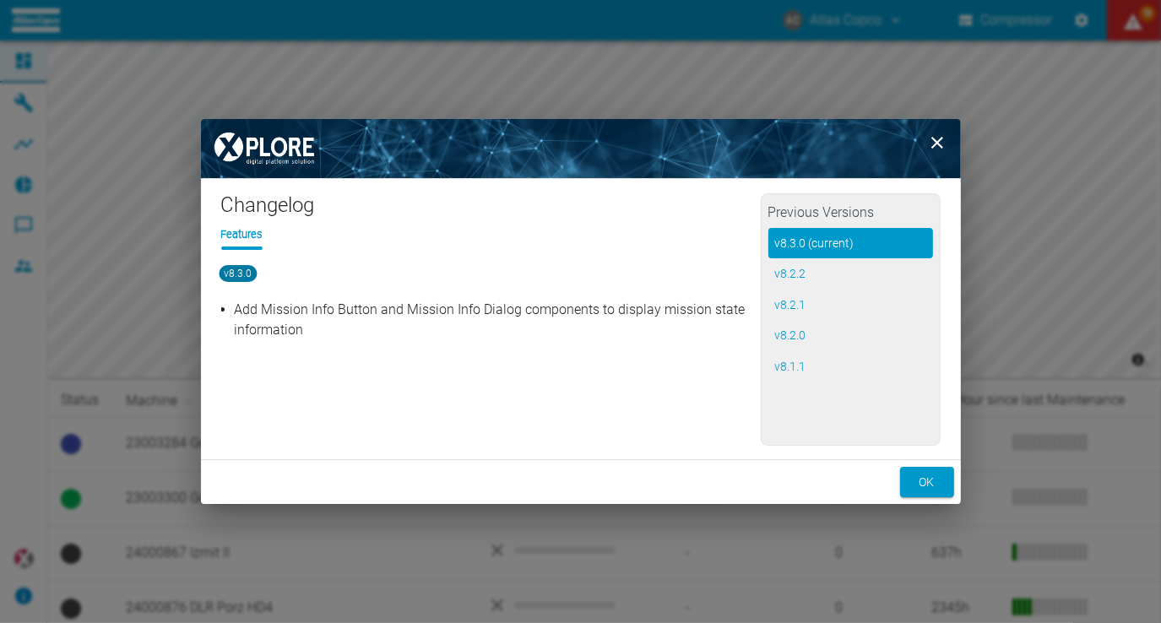
click at [934, 141] on icon "close" at bounding box center [937, 143] width 20 height 20
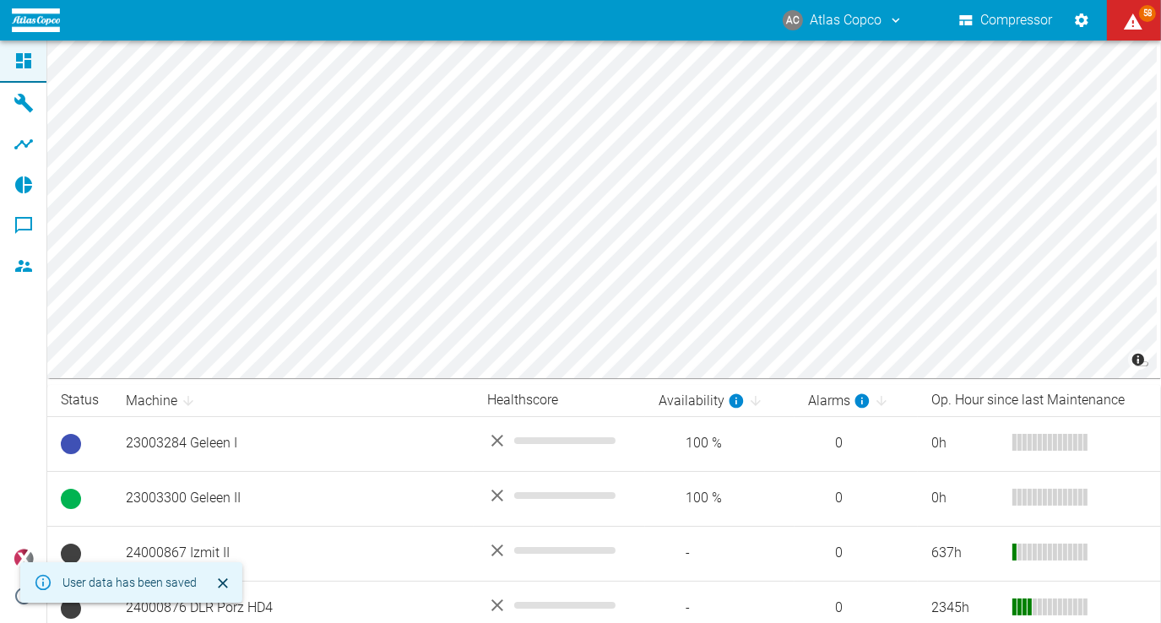
click at [885, 29] on button "AC Atlas Copco" at bounding box center [843, 20] width 126 height 30
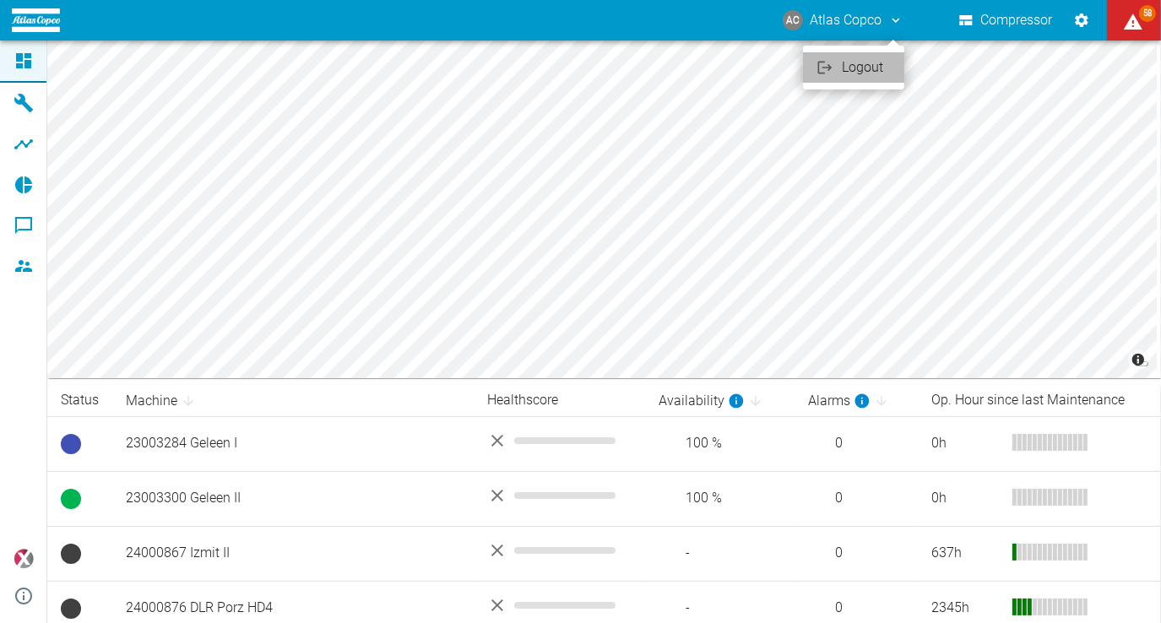
click at [872, 68] on span "Logout" at bounding box center [866, 67] width 49 height 20
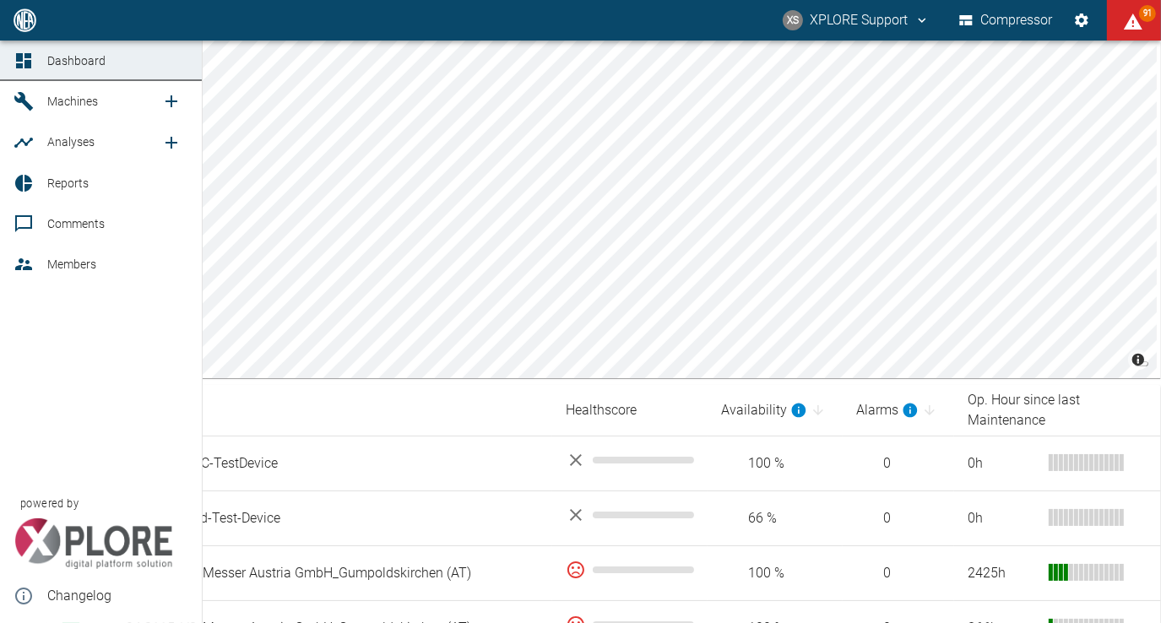
click at [77, 149] on span "Analyses" at bounding box center [70, 142] width 47 height 14
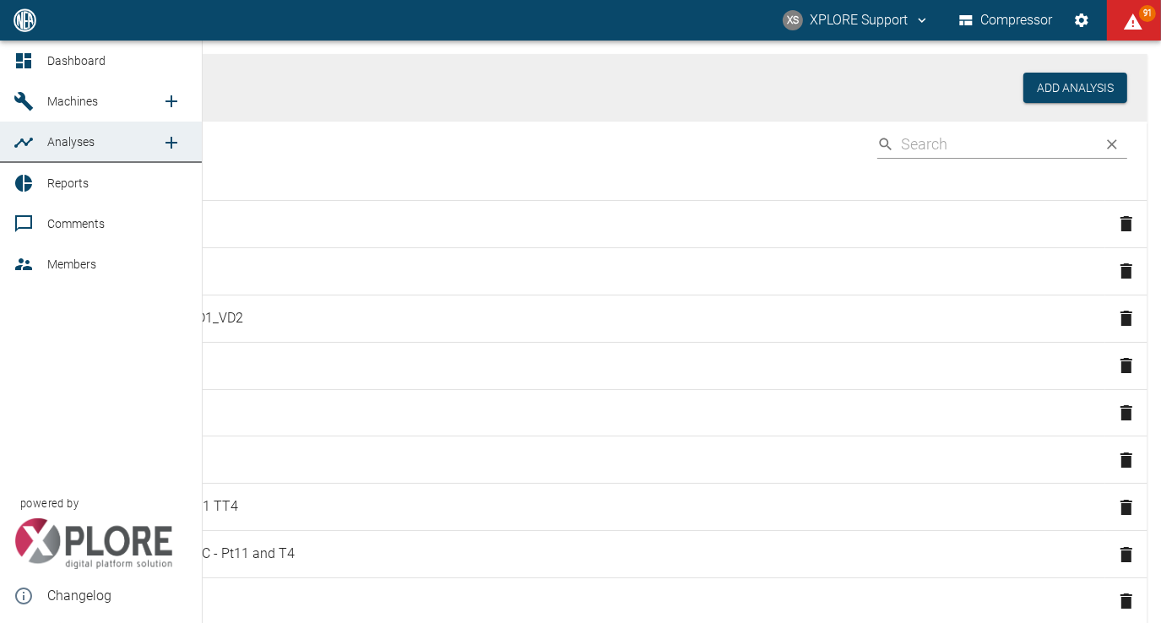
click at [103, 101] on span "Machines" at bounding box center [104, 101] width 114 height 20
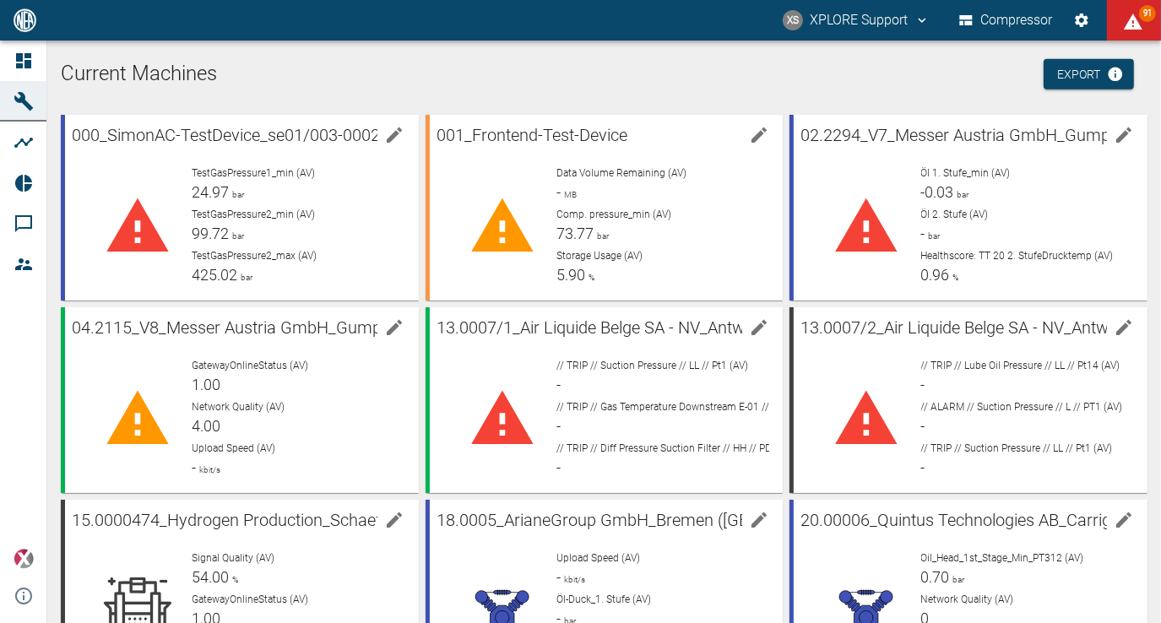
click at [31, 59] on icon at bounding box center [24, 61] width 20 height 20
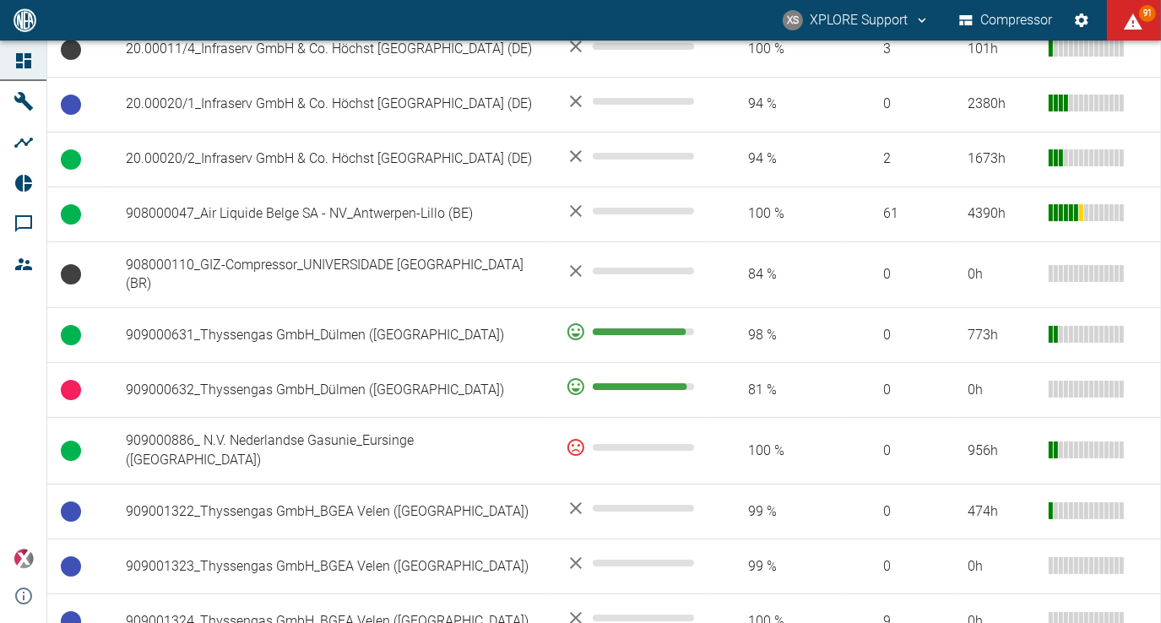
scroll to position [1267, 0]
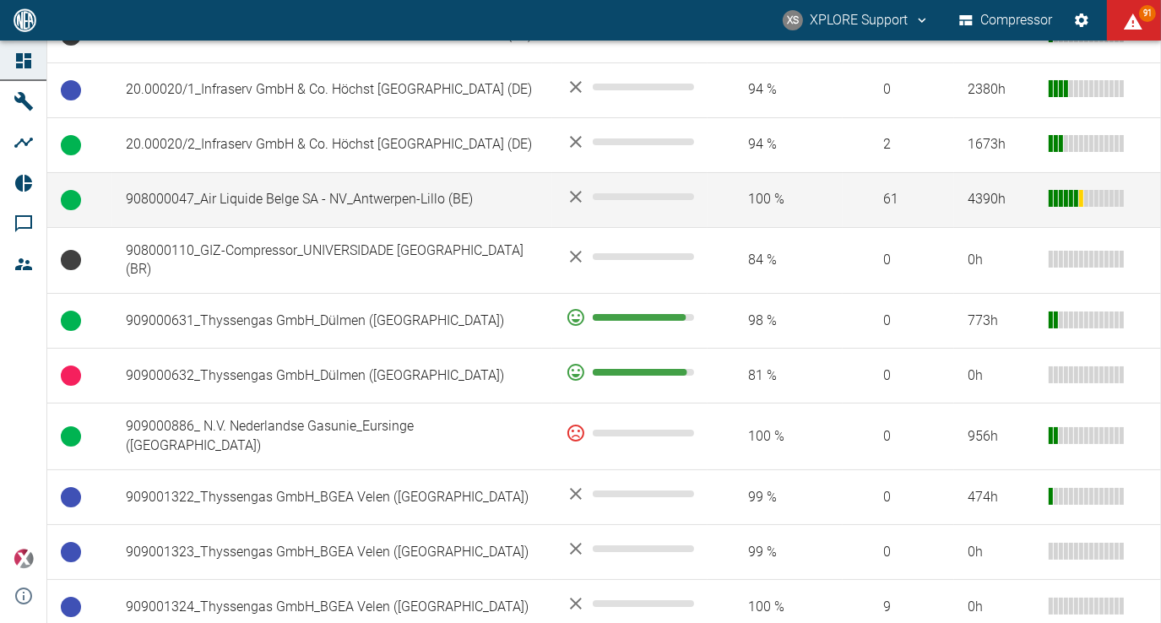
click at [358, 227] on td "908000047_Air Liquide Belge SA - NV_Antwerpen-Lillo (BE)" at bounding box center [332, 199] width 440 height 55
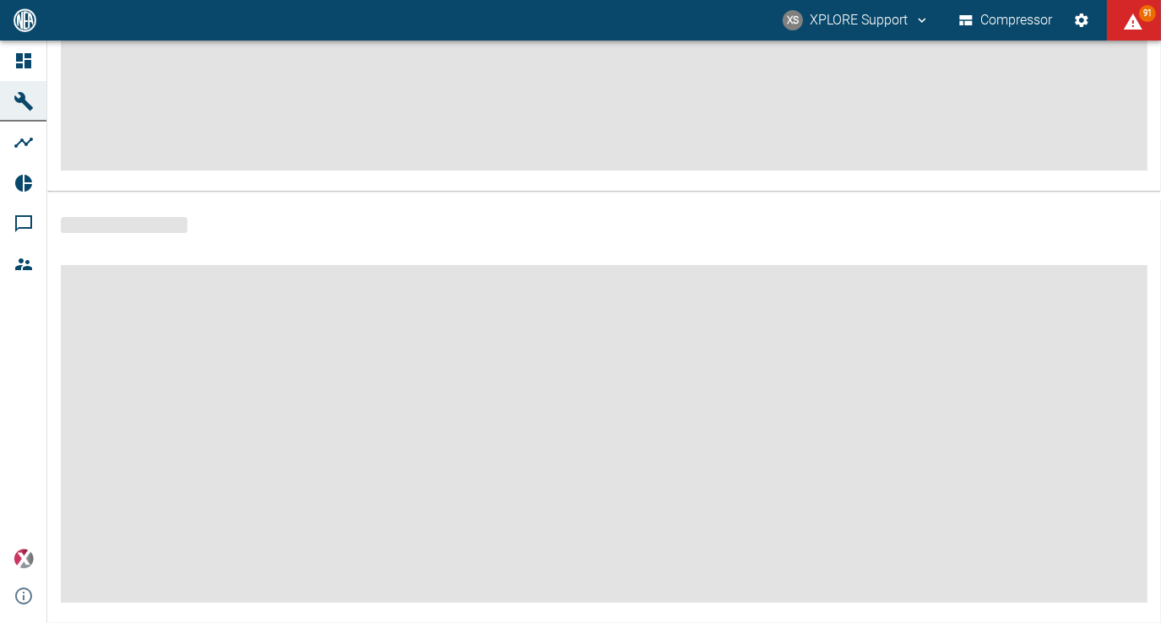
scroll to position [360, 0]
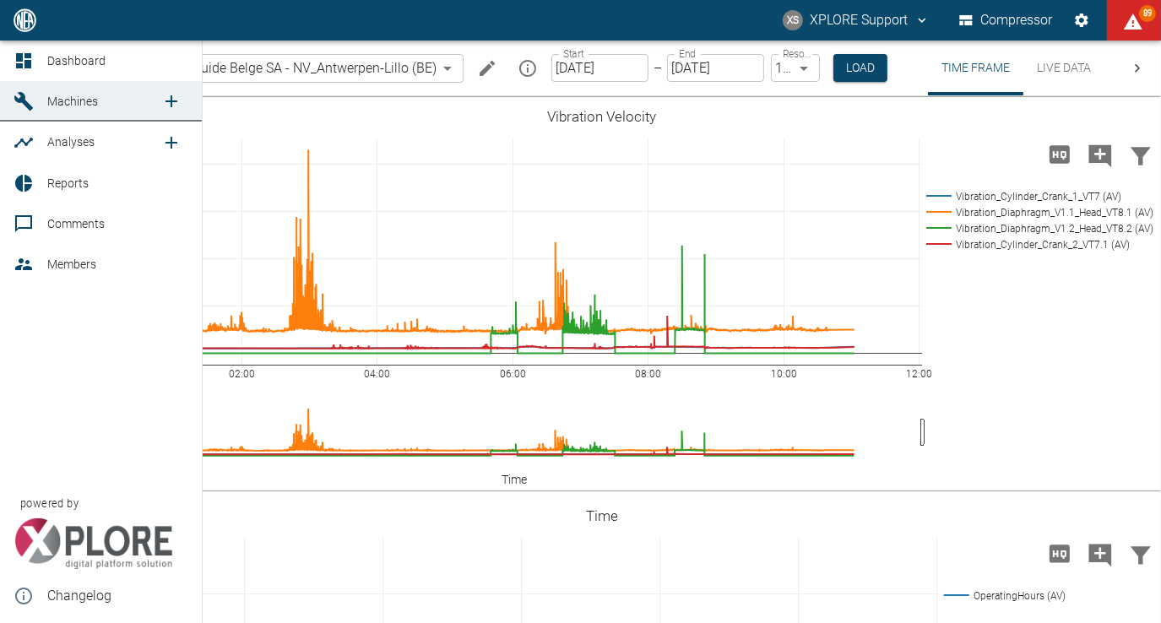
click at [58, 147] on span "Analyses" at bounding box center [70, 142] width 47 height 14
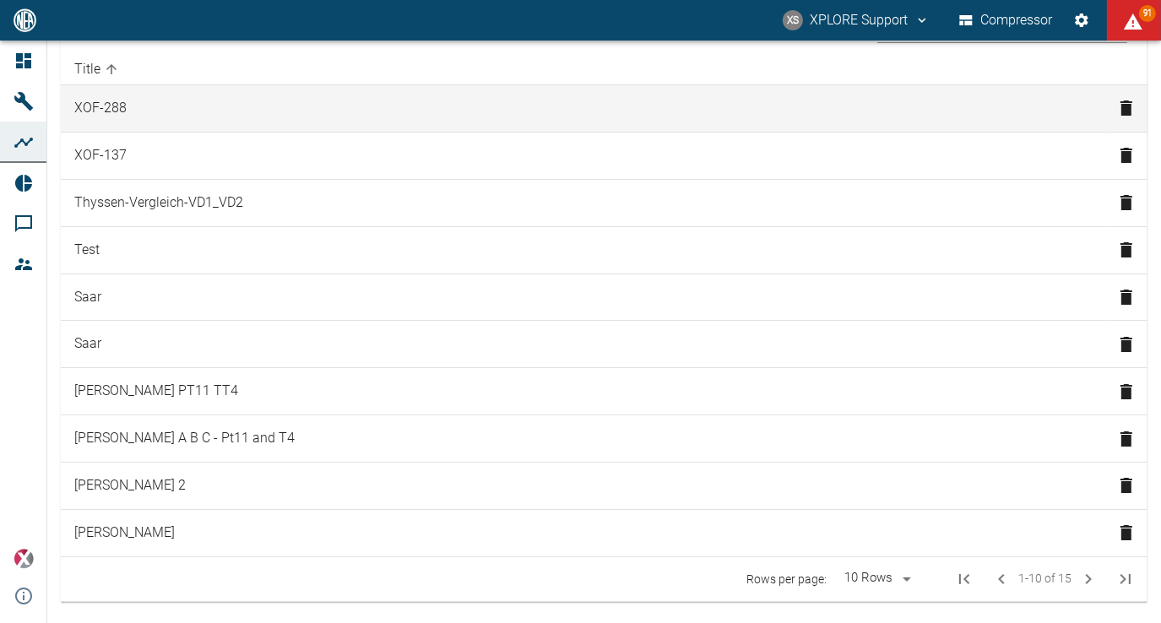
scroll to position [119, 0]
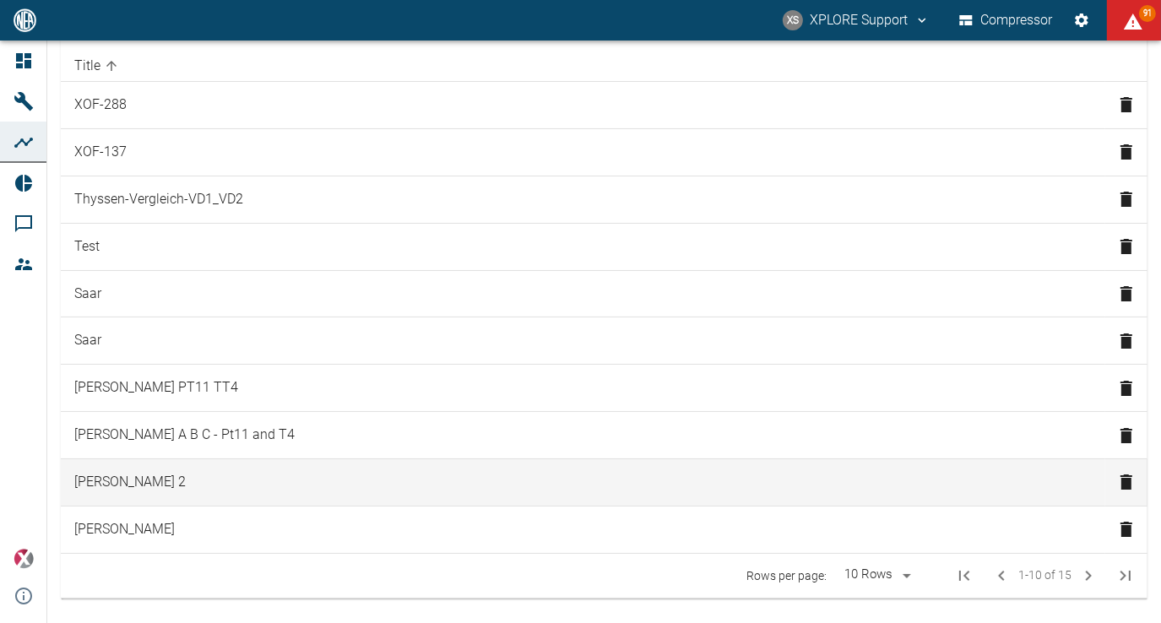
click at [111, 468] on td "[PERSON_NAME] 2" at bounding box center [583, 482] width 1045 height 47
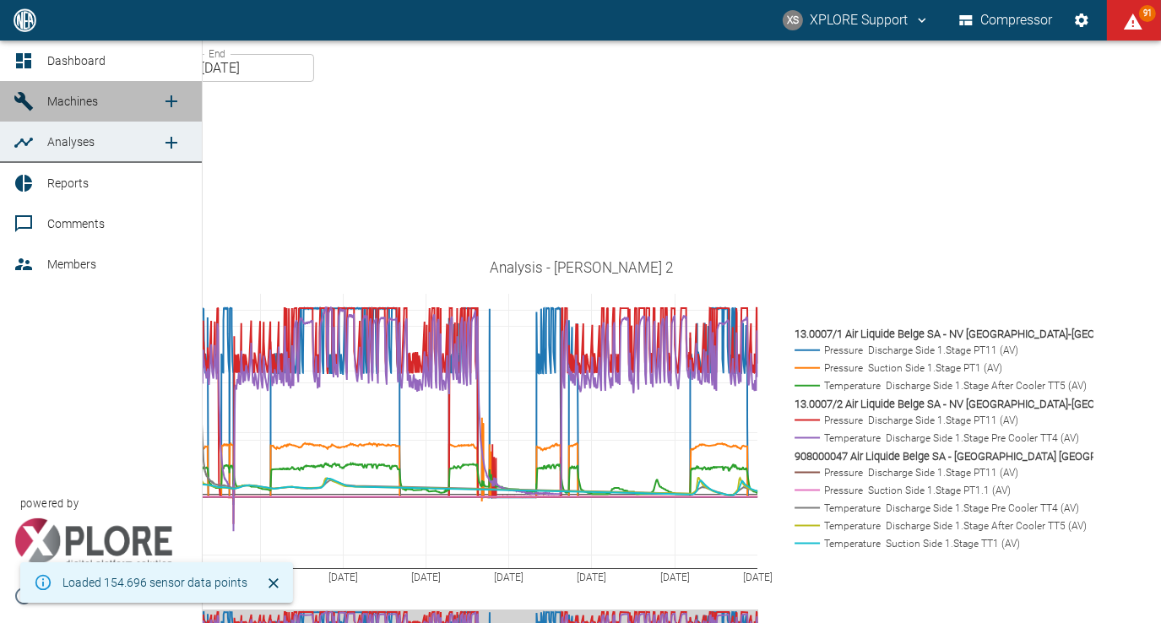
click at [85, 104] on span "Machines" at bounding box center [72, 102] width 51 height 14
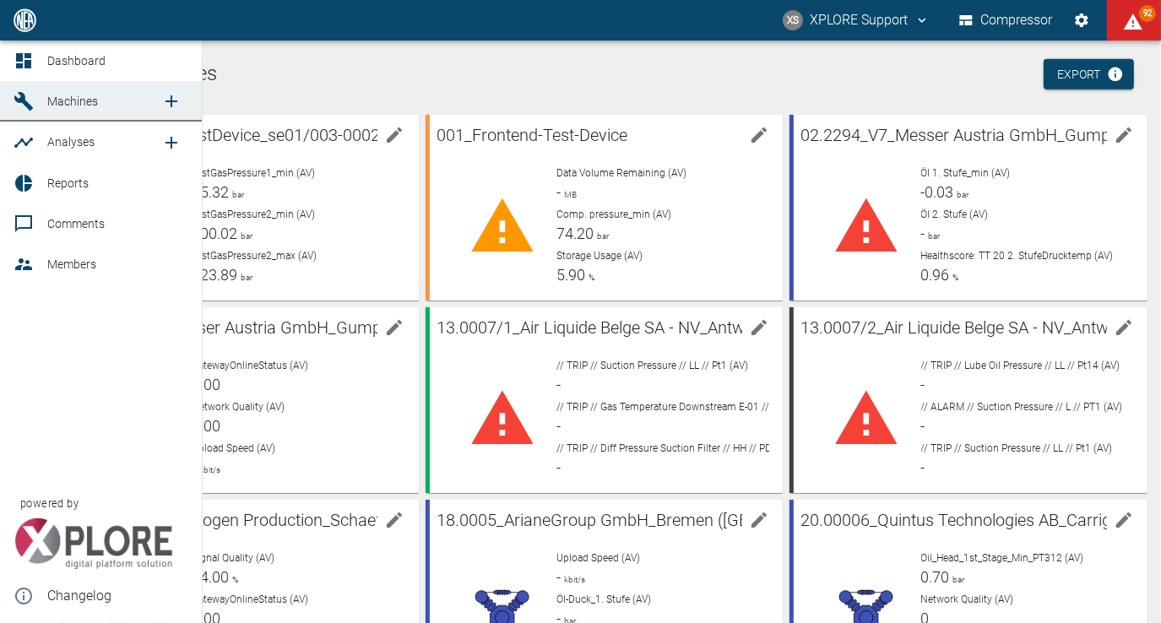
click at [77, 62] on span "Dashboard" at bounding box center [76, 61] width 58 height 14
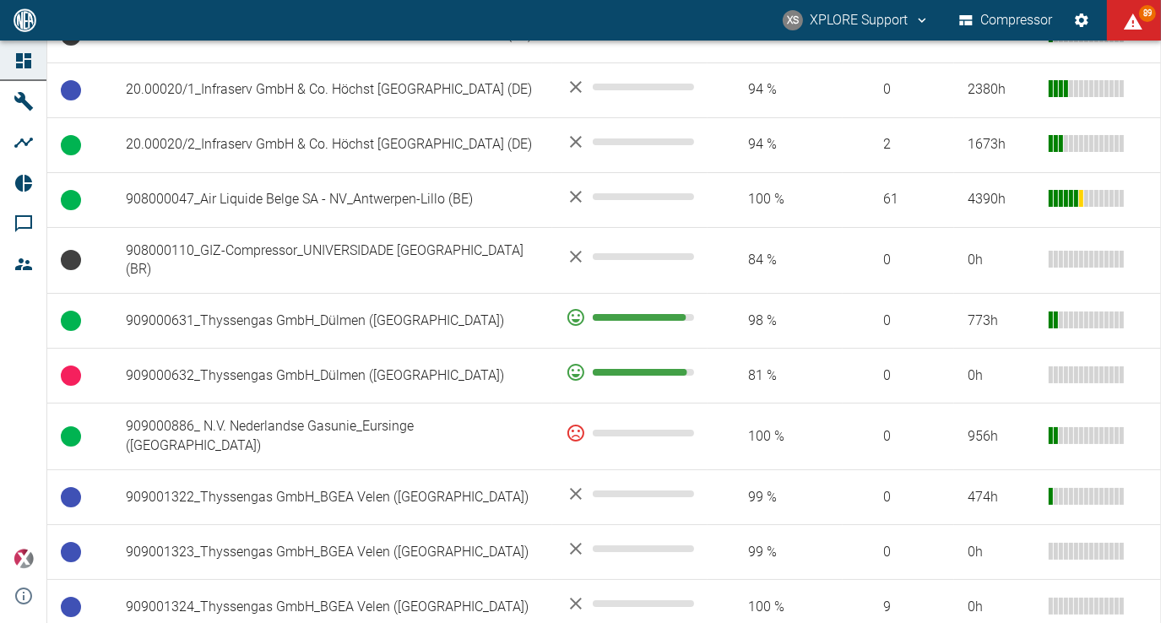
scroll to position [1182, 0]
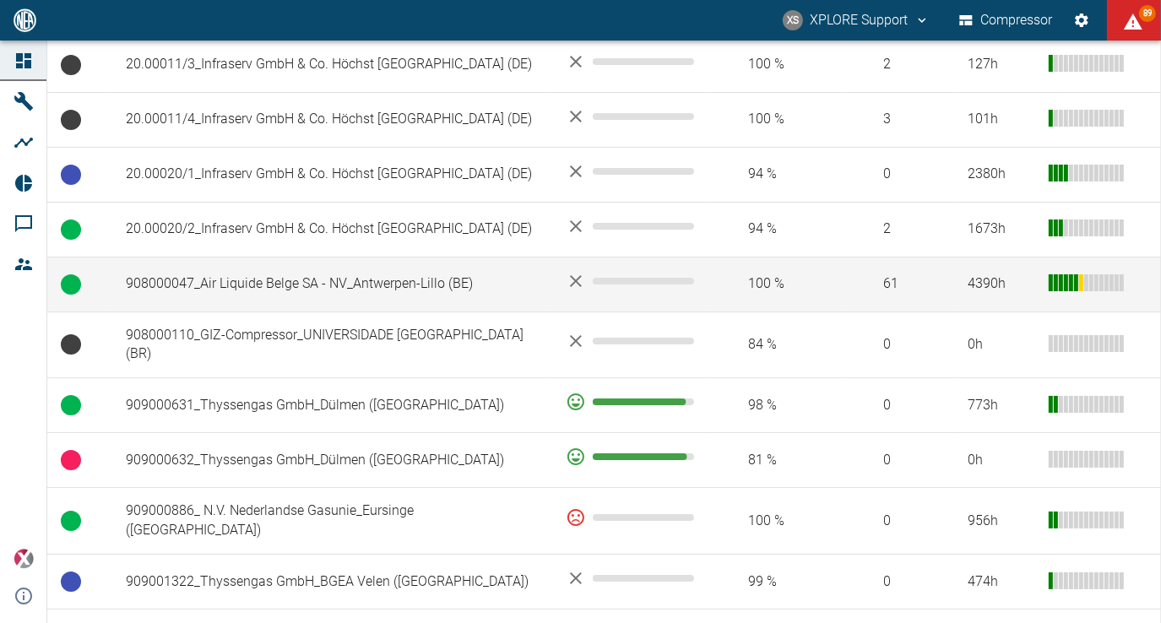
click at [413, 311] on td "908000047_Air Liquide Belge SA - NV_Antwerpen-Lillo (BE)" at bounding box center [332, 284] width 440 height 55
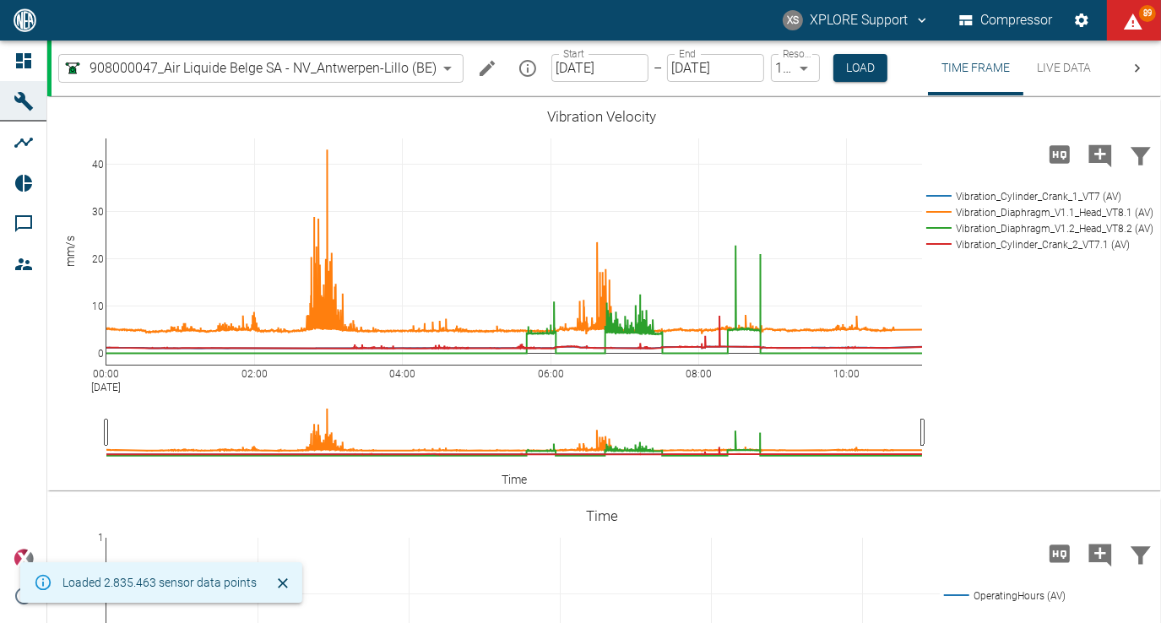
click at [1059, 64] on button "Live Data" at bounding box center [1064, 68] width 81 height 55
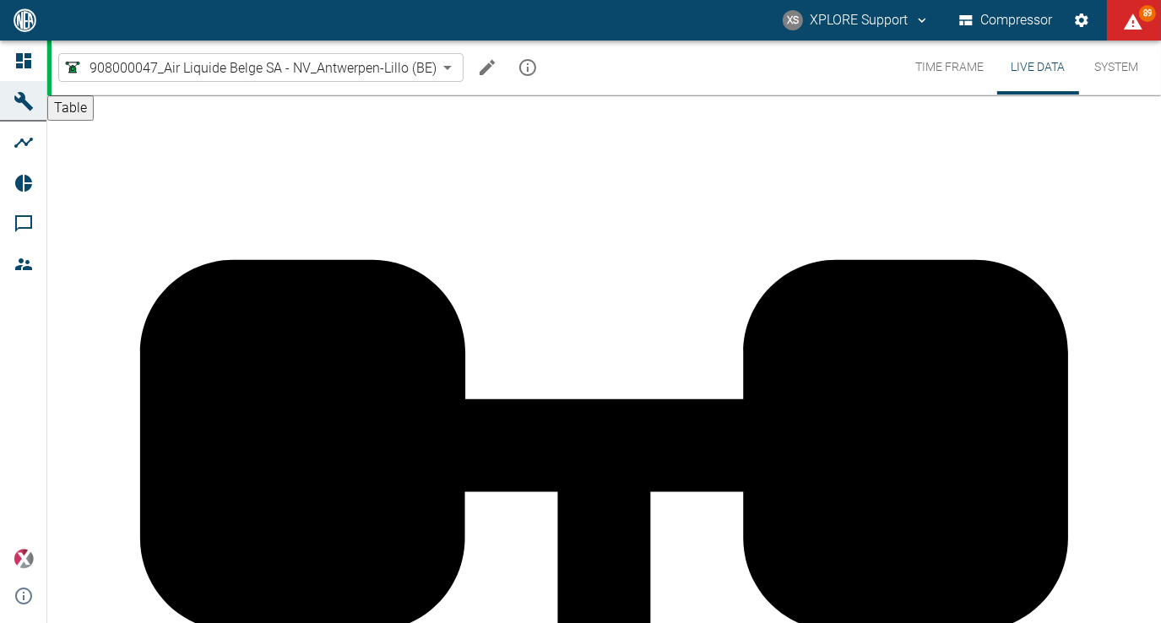
click at [491, 72] on icon "Edit machine" at bounding box center [487, 67] width 20 height 20
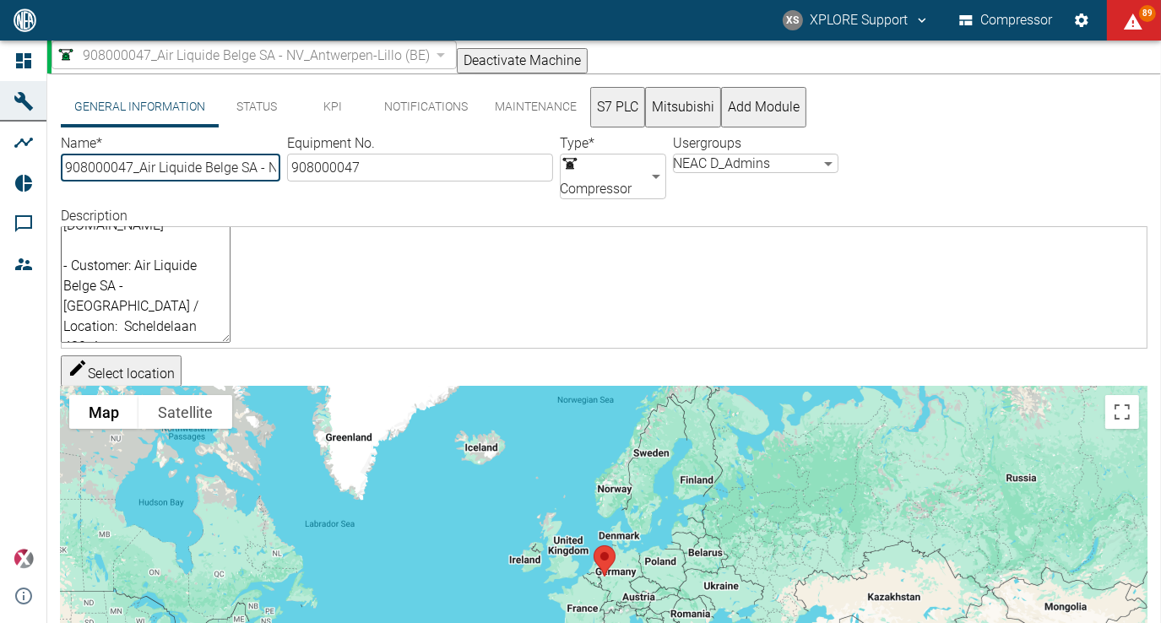
scroll to position [254, 0]
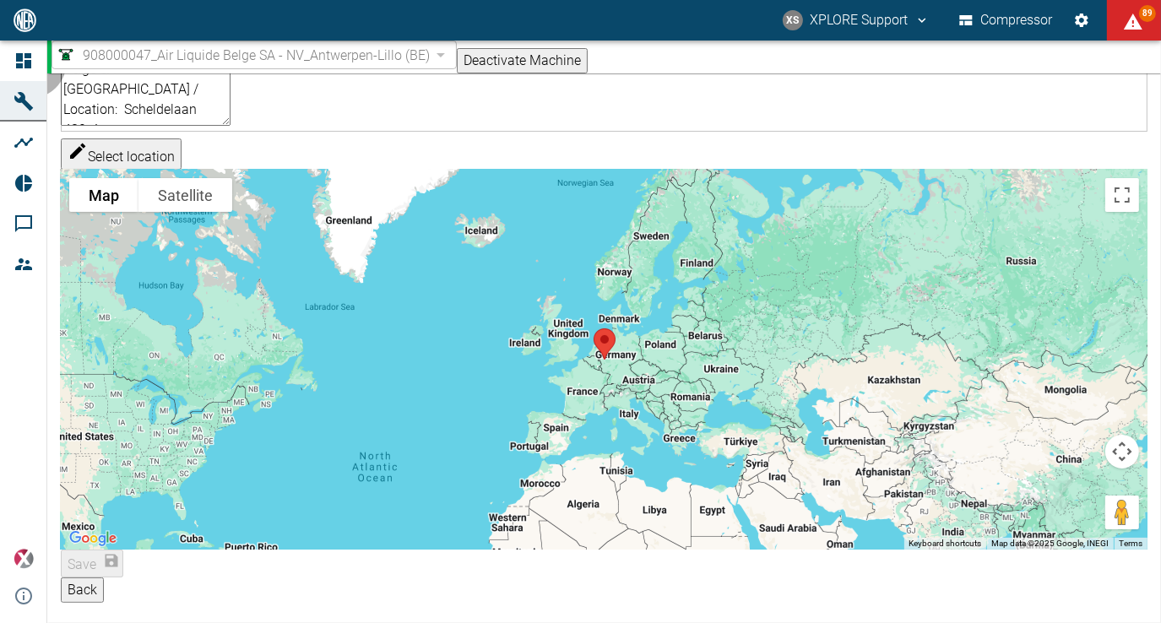
click at [104, 597] on button "Back" at bounding box center [82, 590] width 43 height 25
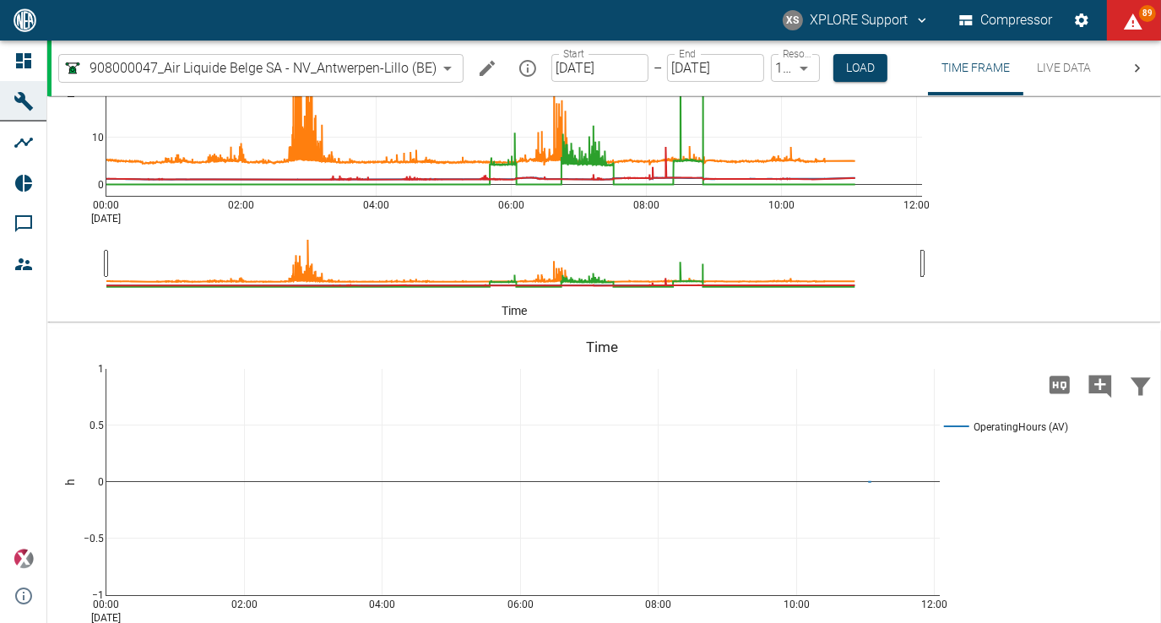
scroll to position [0, 0]
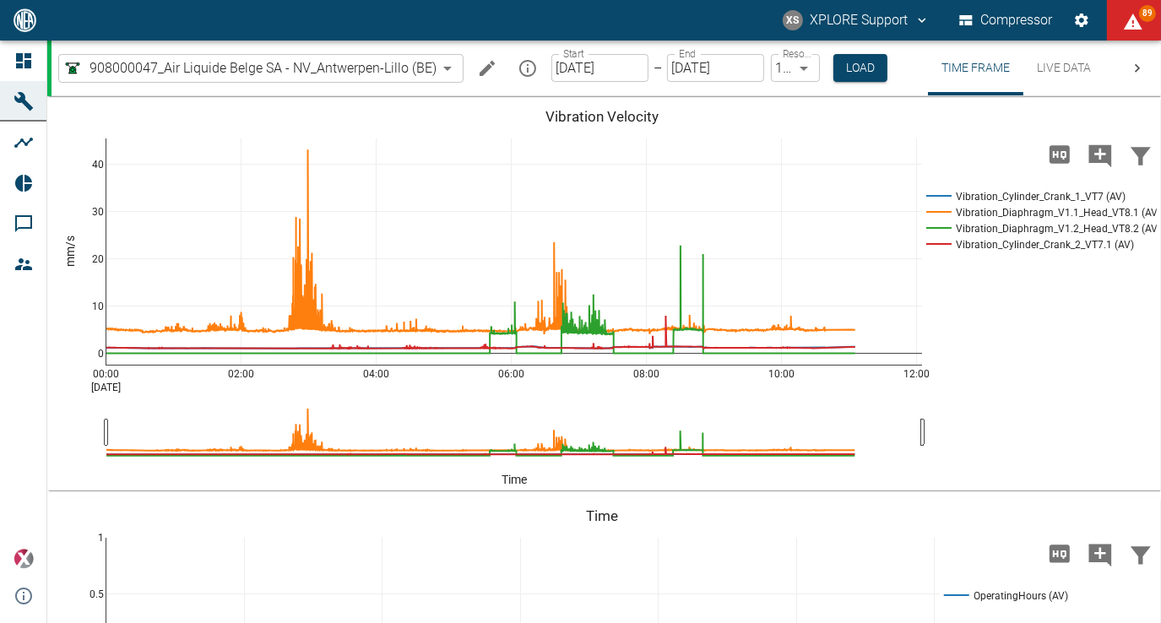
click at [1141, 63] on icon at bounding box center [1137, 68] width 17 height 17
click at [912, 70] on icon at bounding box center [911, 68] width 17 height 17
click at [1068, 70] on button "Live Data" at bounding box center [1064, 68] width 81 height 55
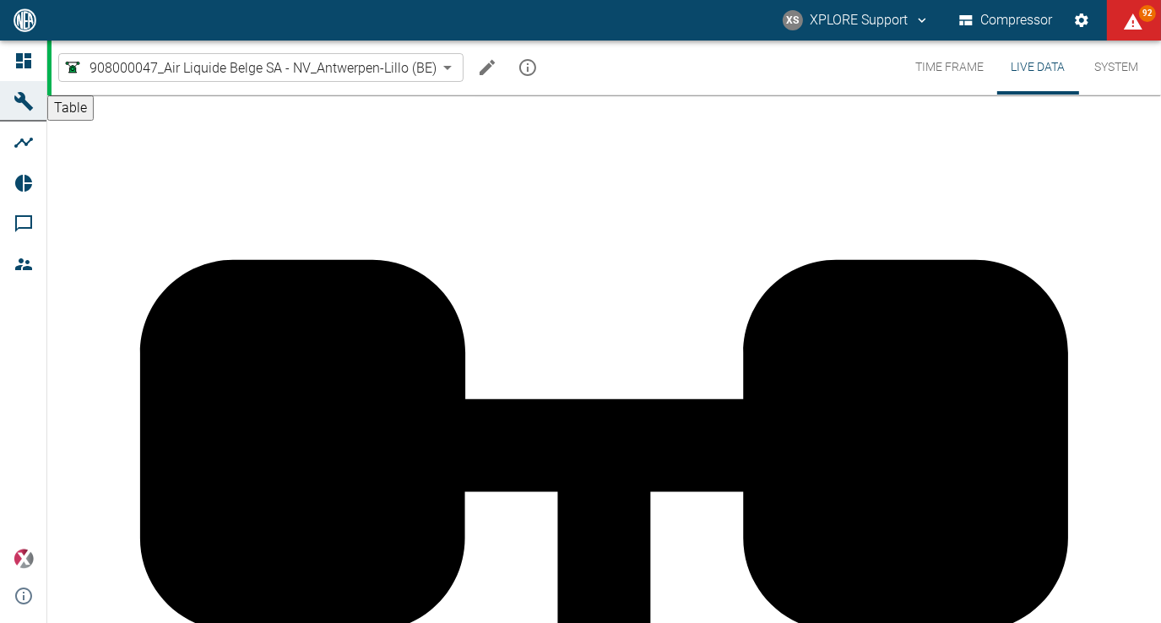
click at [481, 70] on icon "Edit machine" at bounding box center [487, 67] width 15 height 15
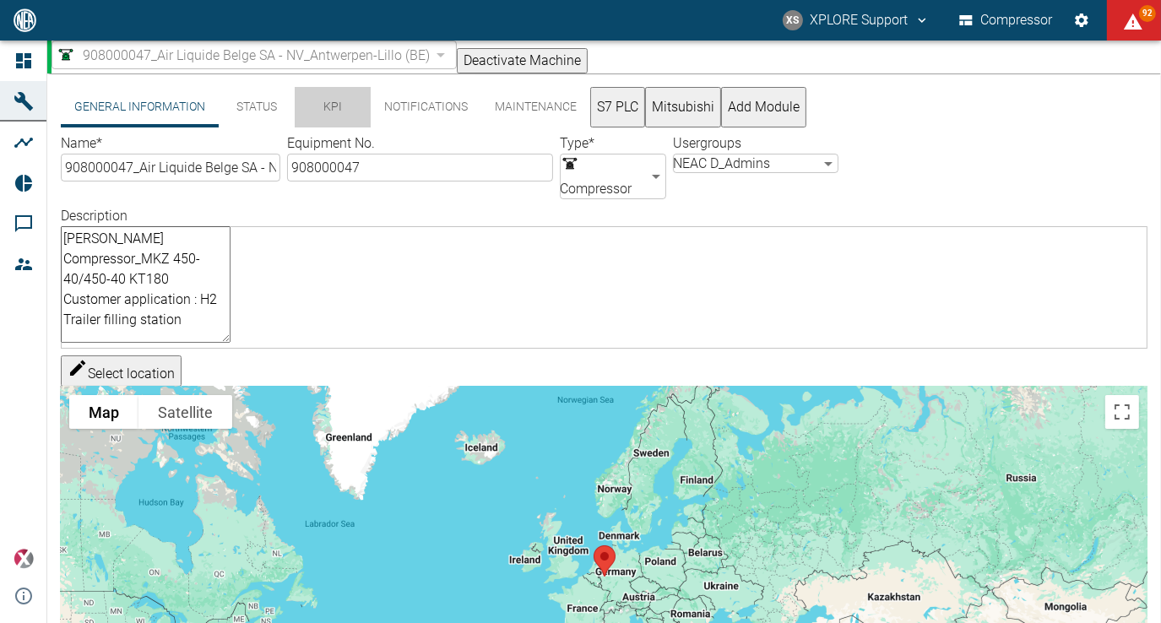
click at [338, 112] on button "KPI" at bounding box center [333, 107] width 76 height 41
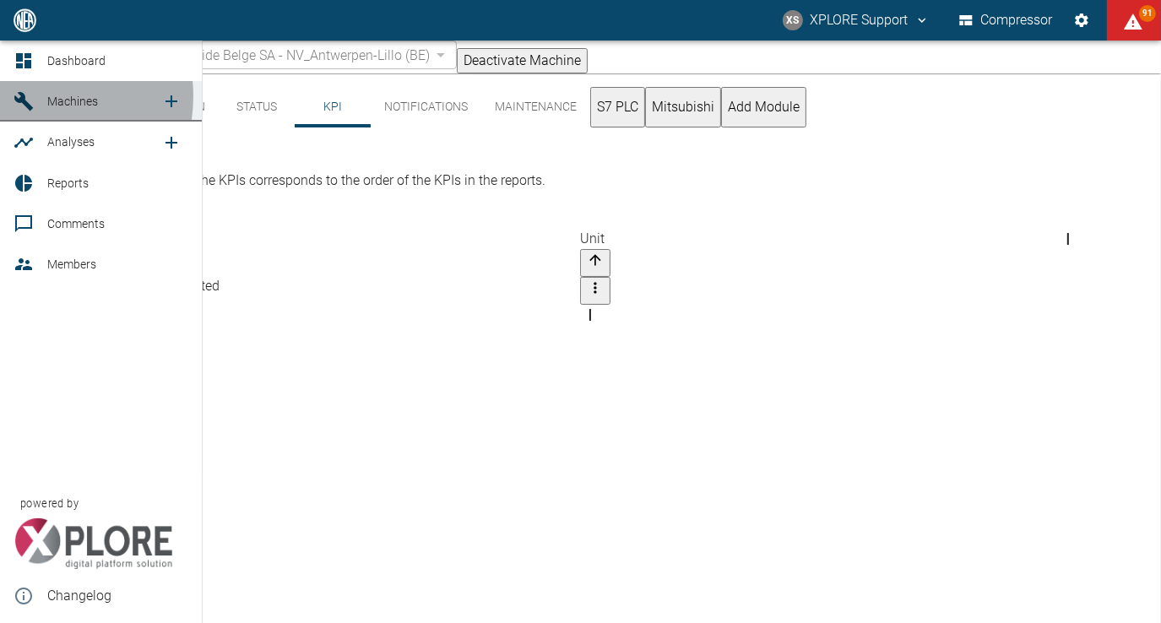
click at [30, 96] on icon at bounding box center [24, 101] width 20 height 20
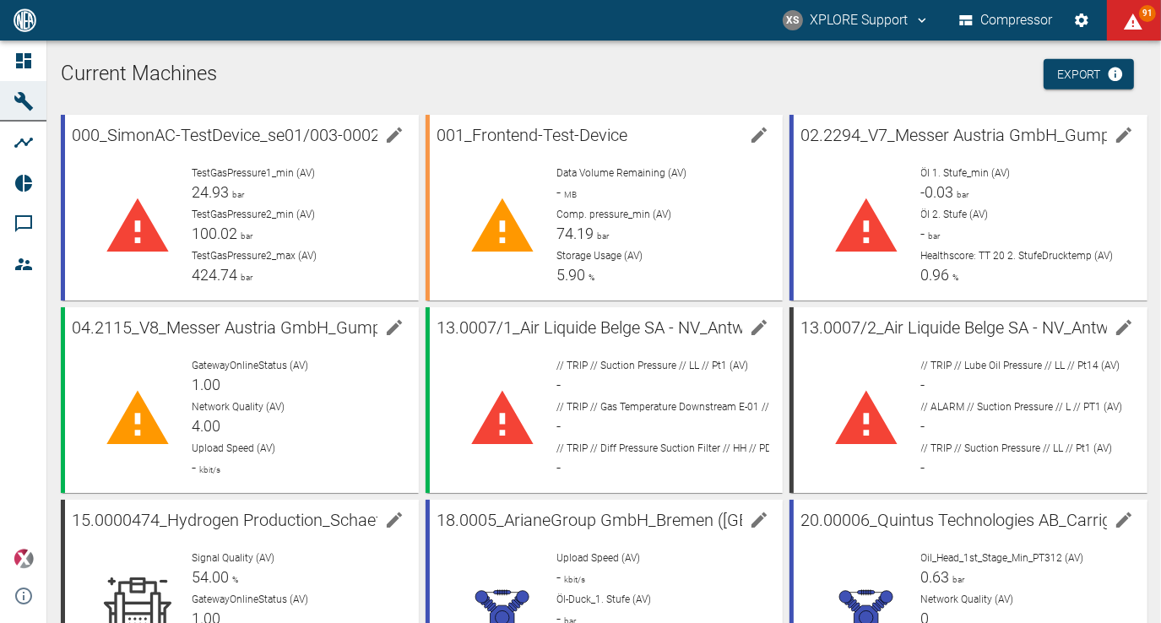
click at [399, 73] on h1 "Current Machines" at bounding box center [604, 74] width 1087 height 27
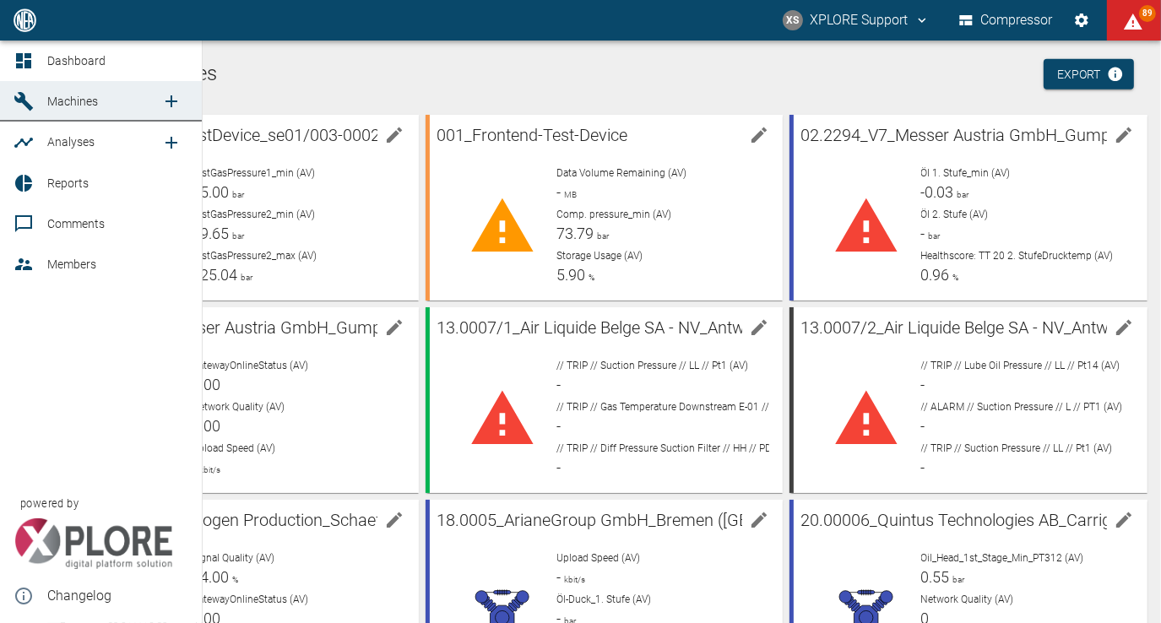
click at [97, 57] on span "Dashboard" at bounding box center [76, 61] width 58 height 14
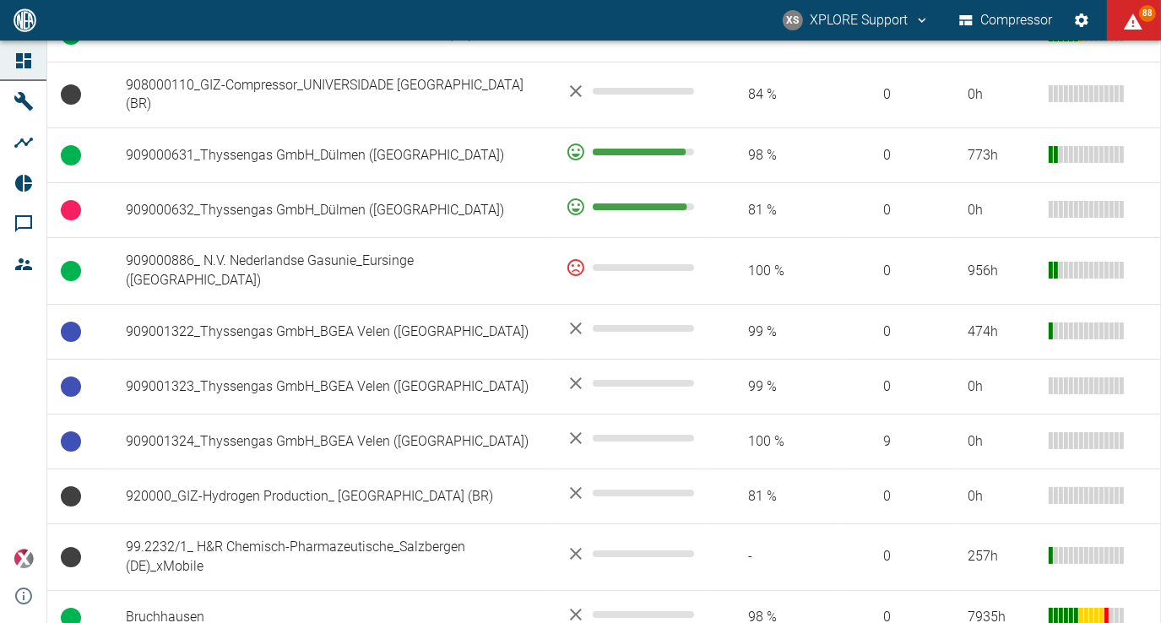
scroll to position [1436, 0]
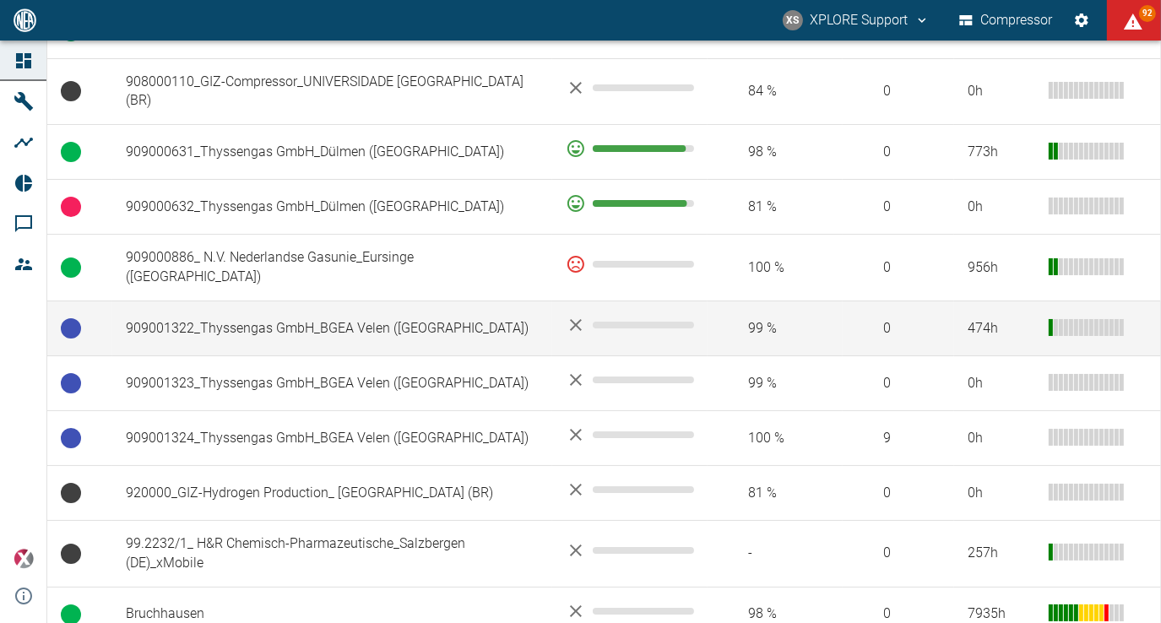
click at [332, 351] on td "909001322_Thyssengas GmbH_BGEA Velen ([GEOGRAPHIC_DATA])" at bounding box center [332, 328] width 440 height 55
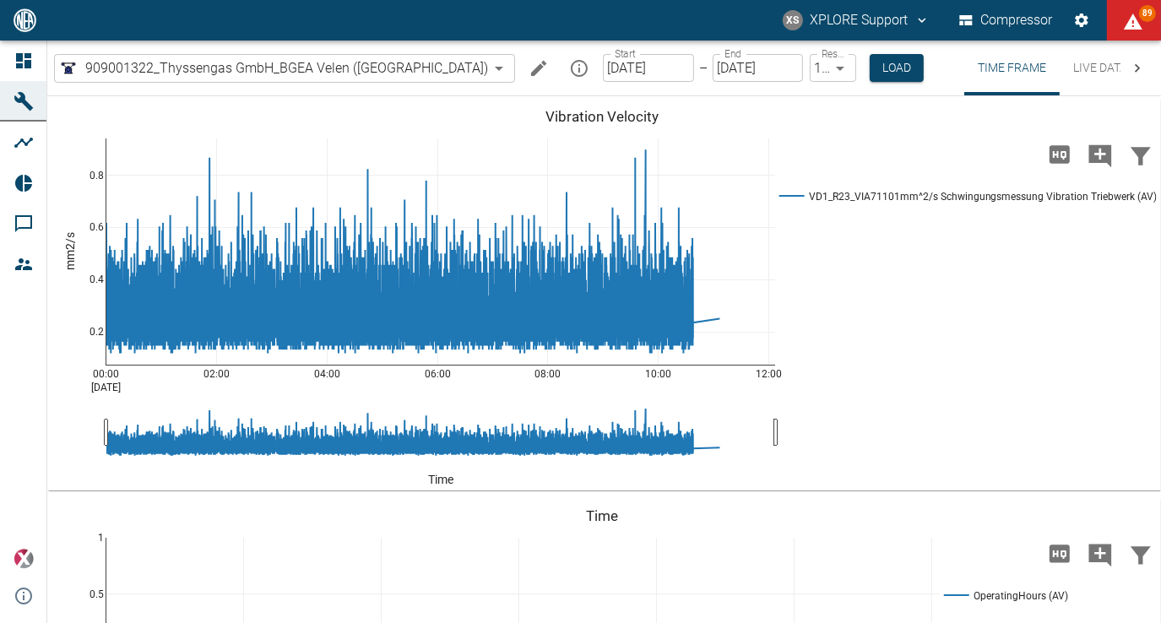
click at [1060, 65] on button "Live Data" at bounding box center [1100, 68] width 81 height 55
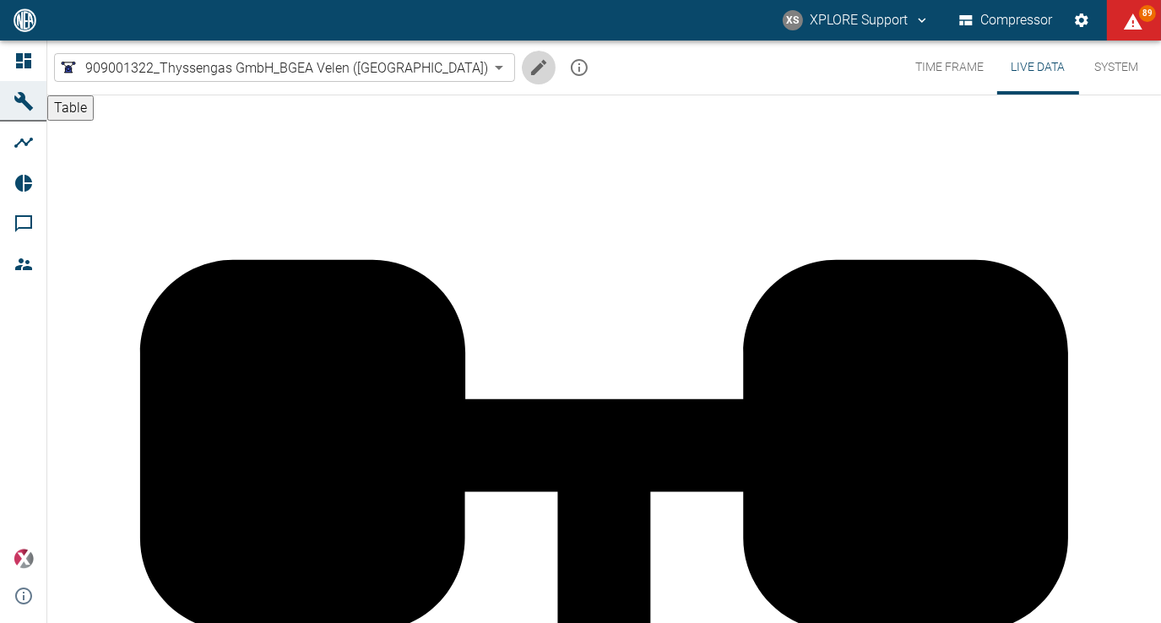
click at [529, 65] on icon "Edit machine" at bounding box center [539, 67] width 20 height 20
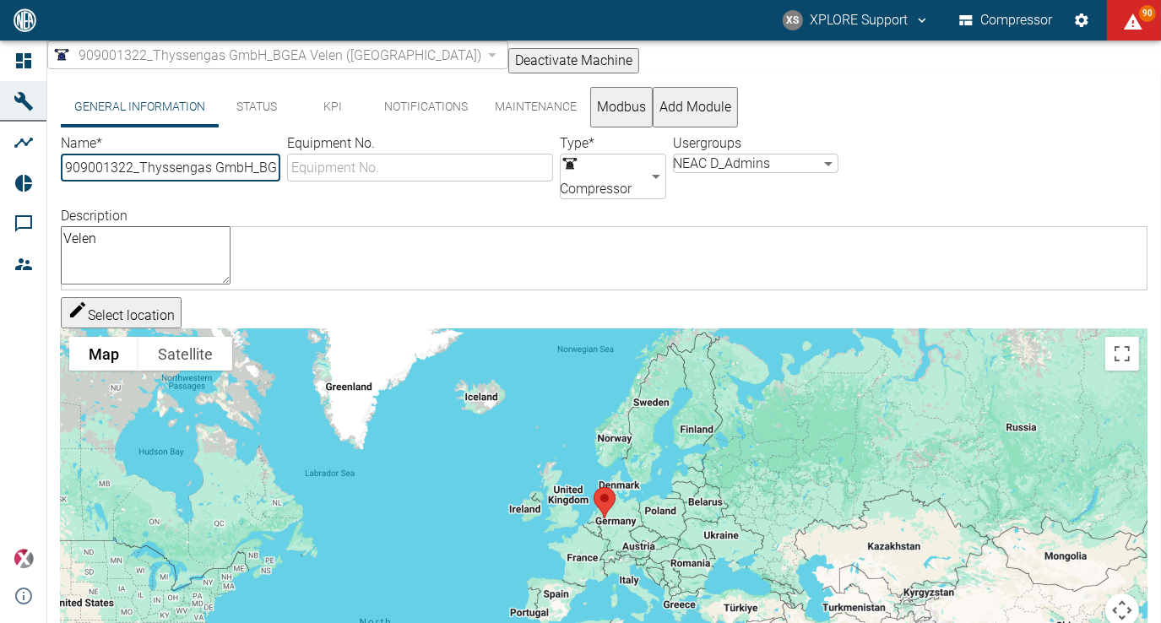
click at [322, 116] on button "KPI" at bounding box center [333, 107] width 76 height 41
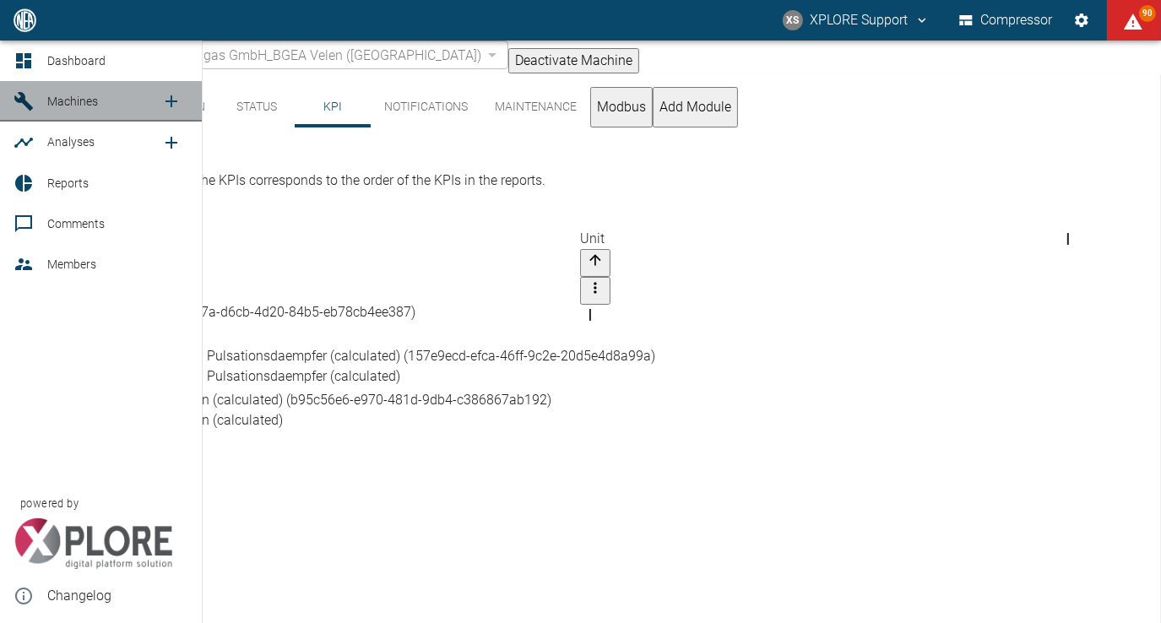
click at [77, 101] on span "Machines" at bounding box center [72, 102] width 51 height 14
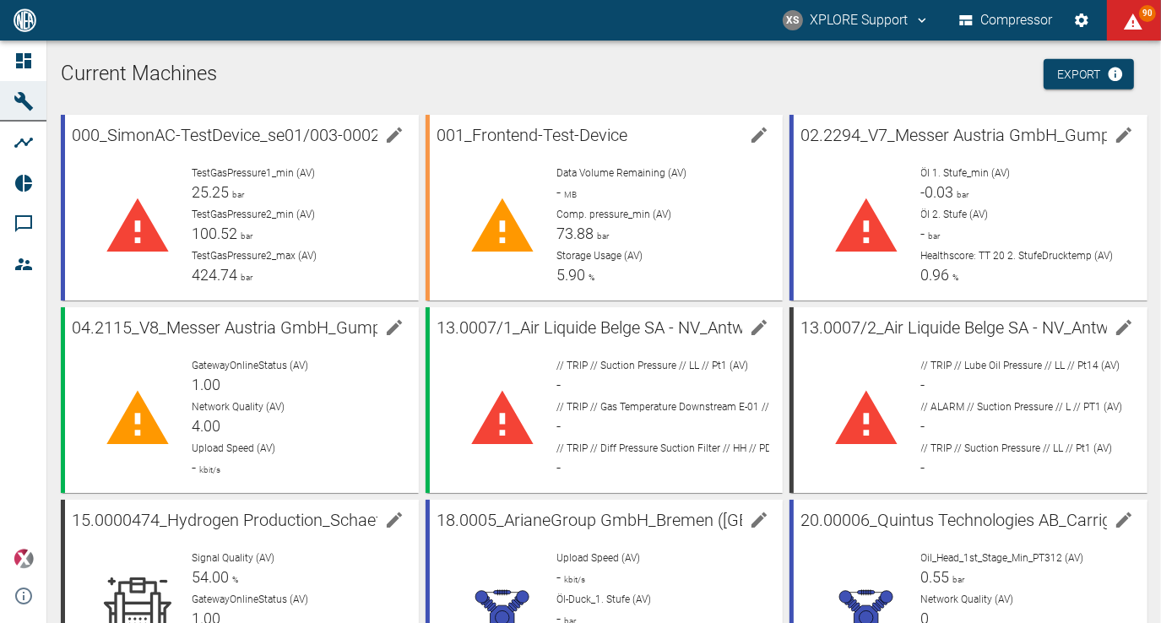
click at [518, 84] on h1 "Current Machines" at bounding box center [604, 74] width 1087 height 27
click at [498, 71] on h1 "Current Machines" at bounding box center [604, 74] width 1087 height 27
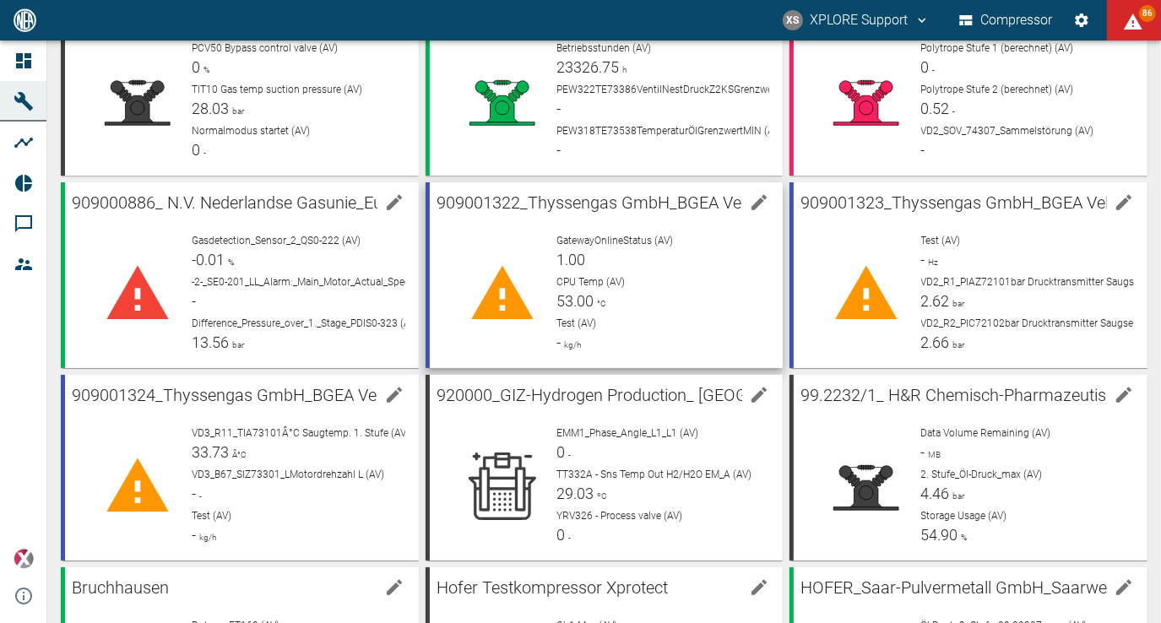
scroll to position [1351, 0]
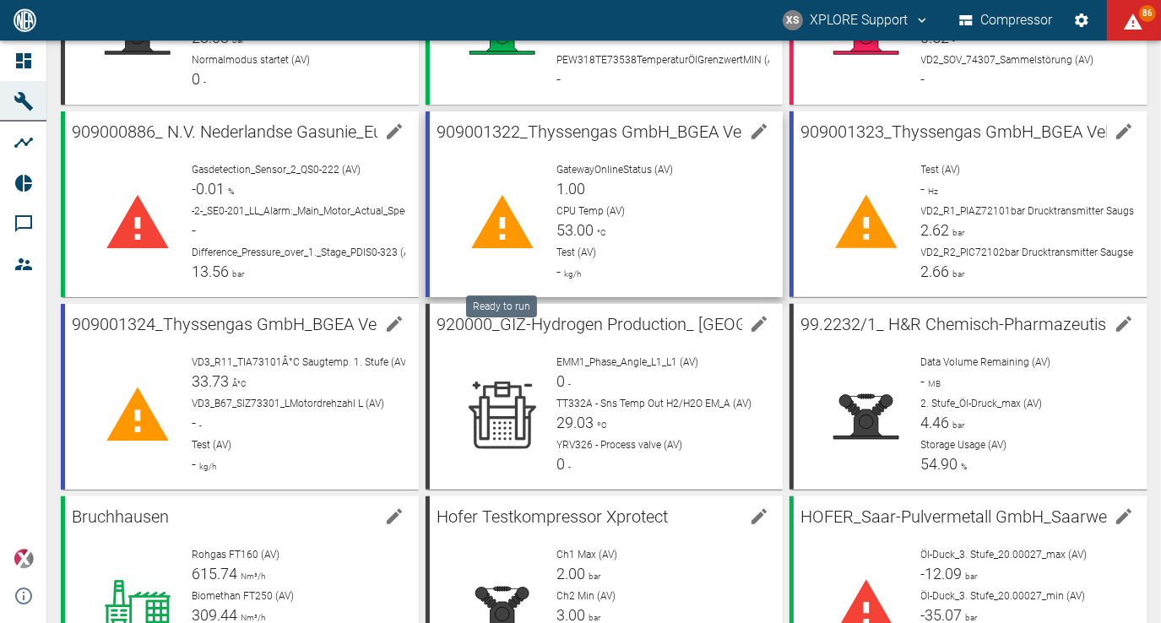
click at [530, 214] on icon at bounding box center [503, 223] width 68 height 68
click at [644, 133] on span "909001322_Thyssengas GmbH_BGEA Velen ([GEOGRAPHIC_DATA])" at bounding box center [681, 132] width 500 height 20
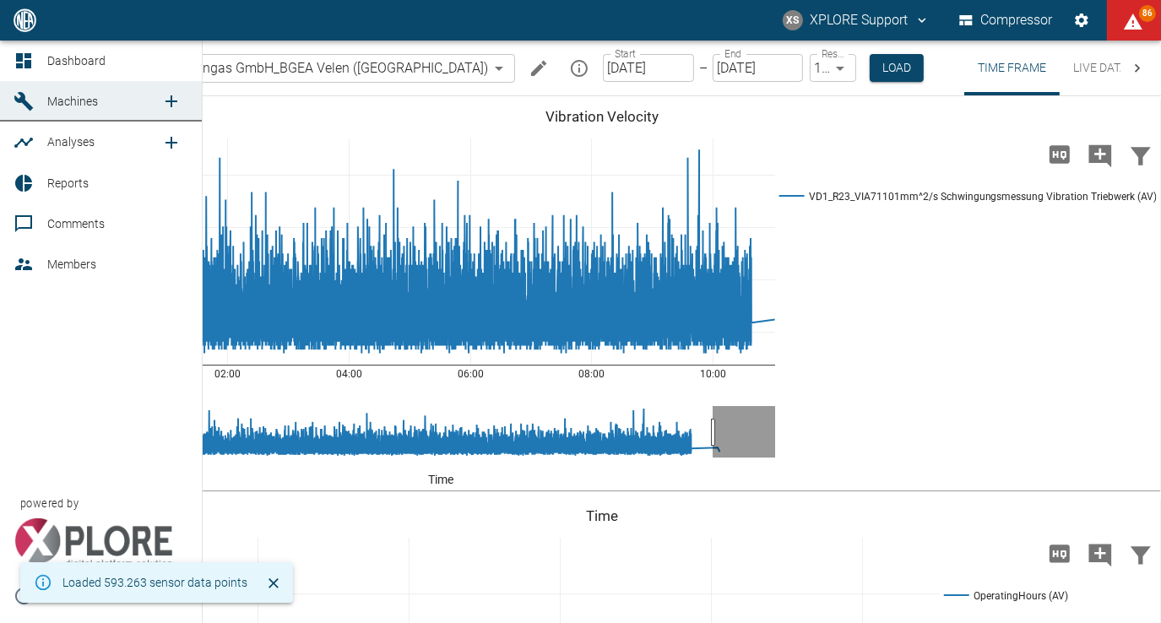
click at [47, 183] on span "Reports" at bounding box center [67, 184] width 41 height 14
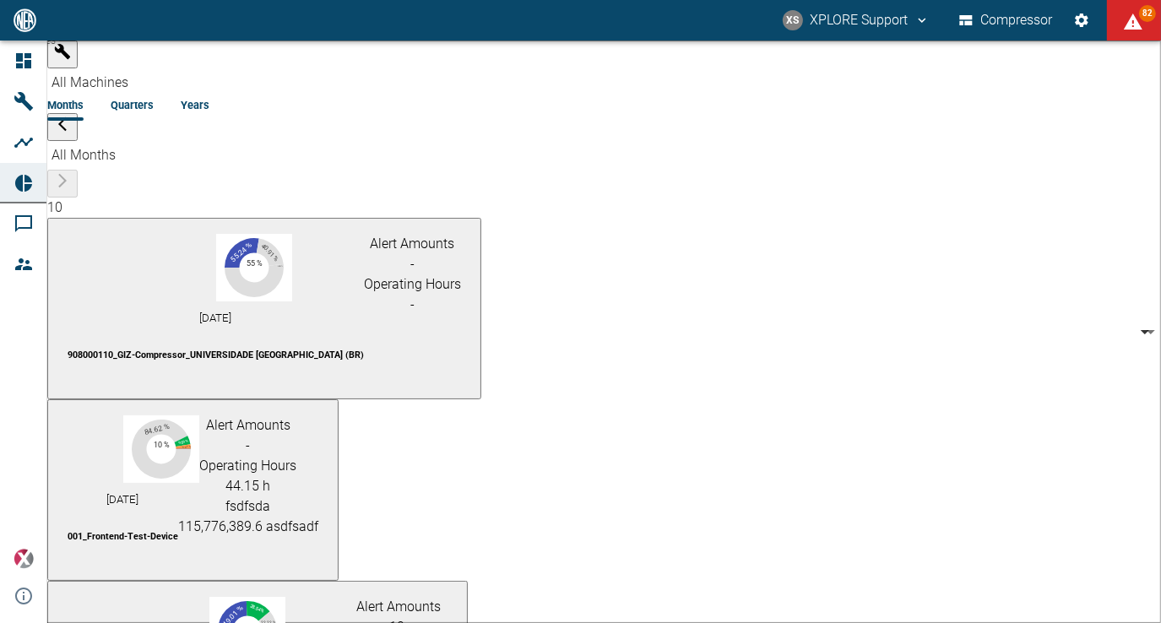
click at [227, 62] on body "XS XPLORE Support Compressor 82 Dashboard Machines Analyses Reports Comments Me…" at bounding box center [580, 311] width 1161 height 623
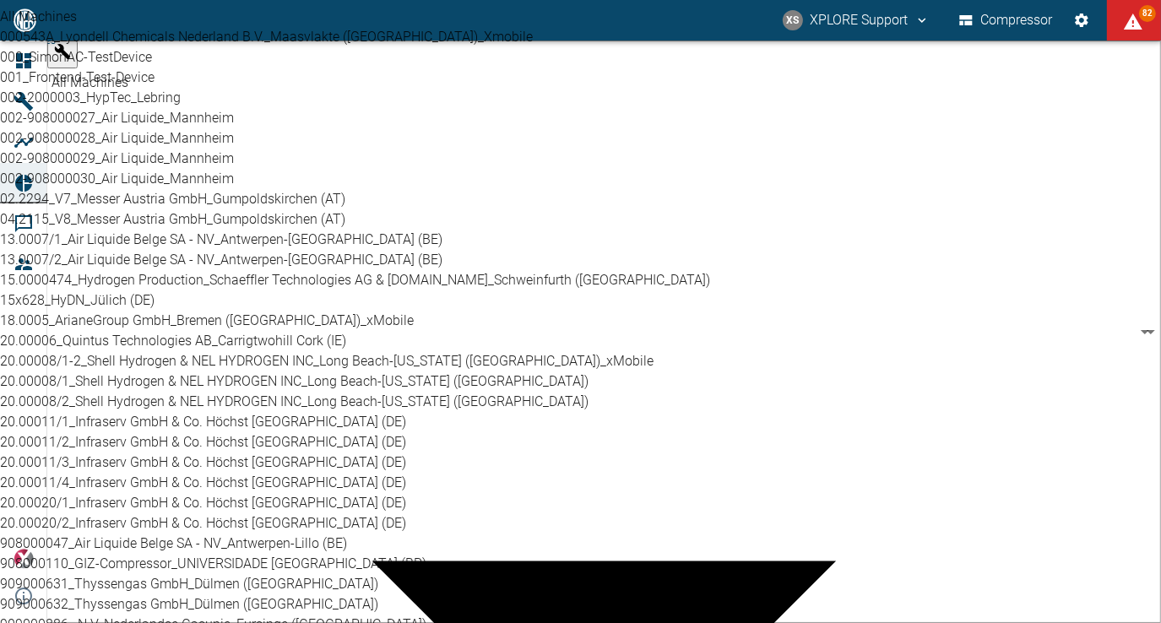
scroll to position [760, 0]
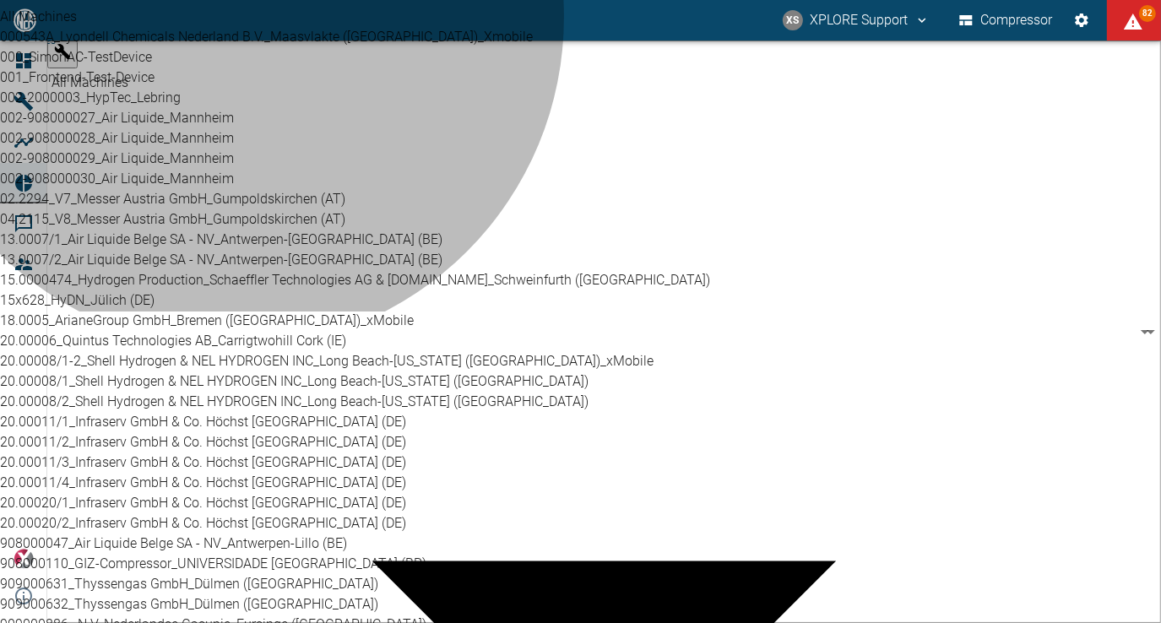
type input "259bb4d1-24a0-4d0a-9cdd-a1b37587fdca"
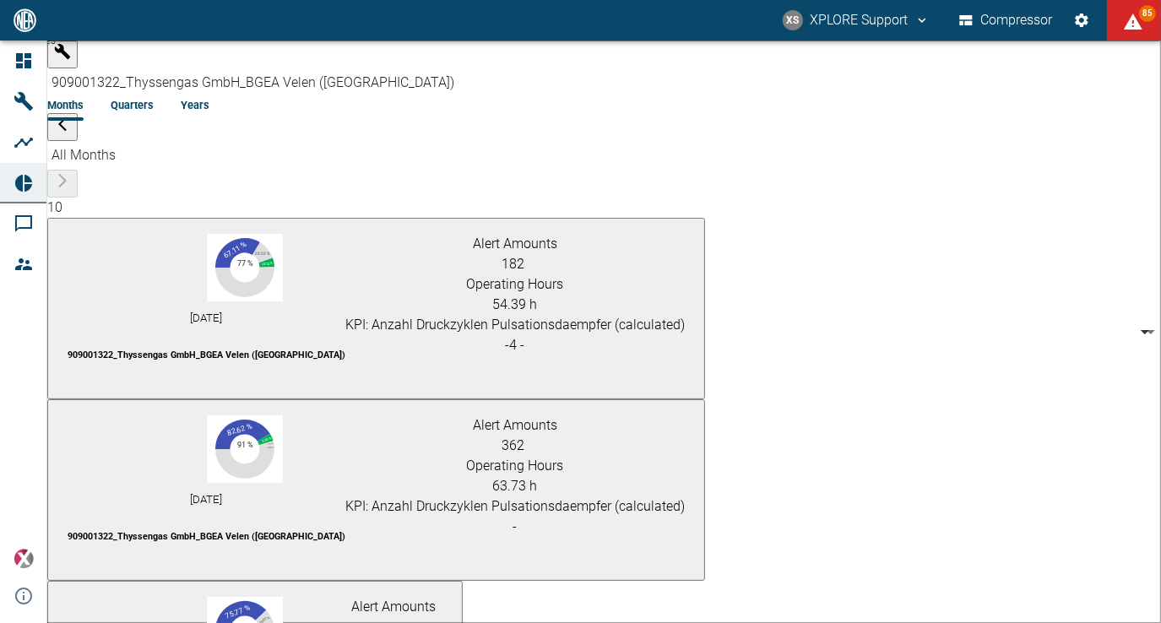
click at [345, 349] on p "909001322_Thyssengas GmbH_BGEA Velen ([GEOGRAPHIC_DATA])" at bounding box center [207, 356] width 278 height 14
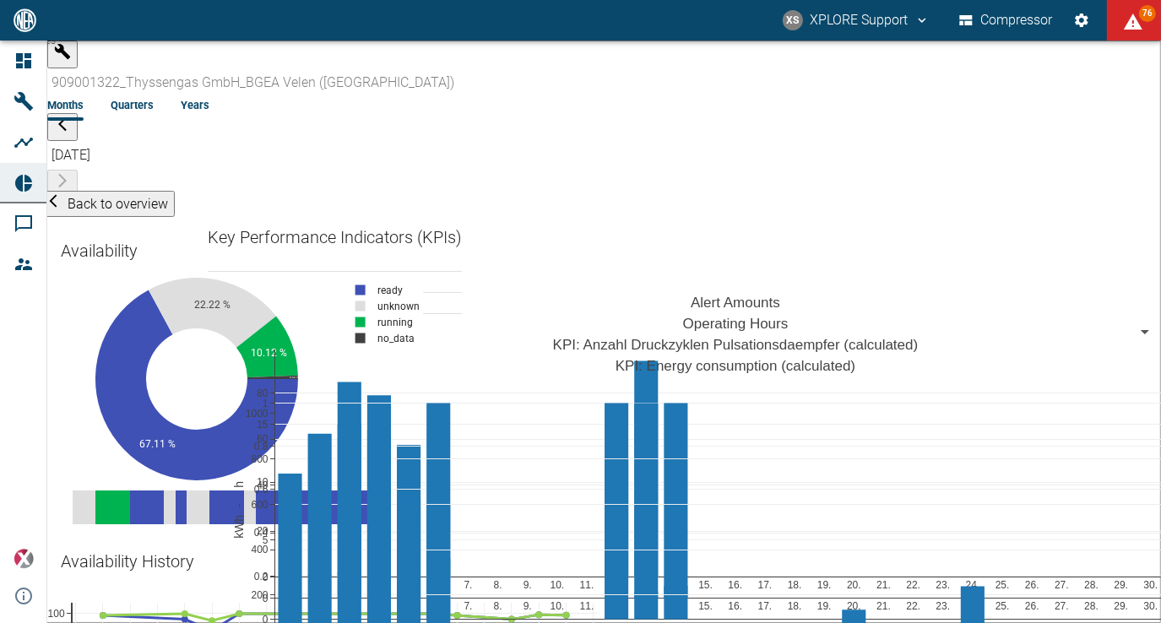
click at [209, 97] on li "Years" at bounding box center [195, 105] width 29 height 16
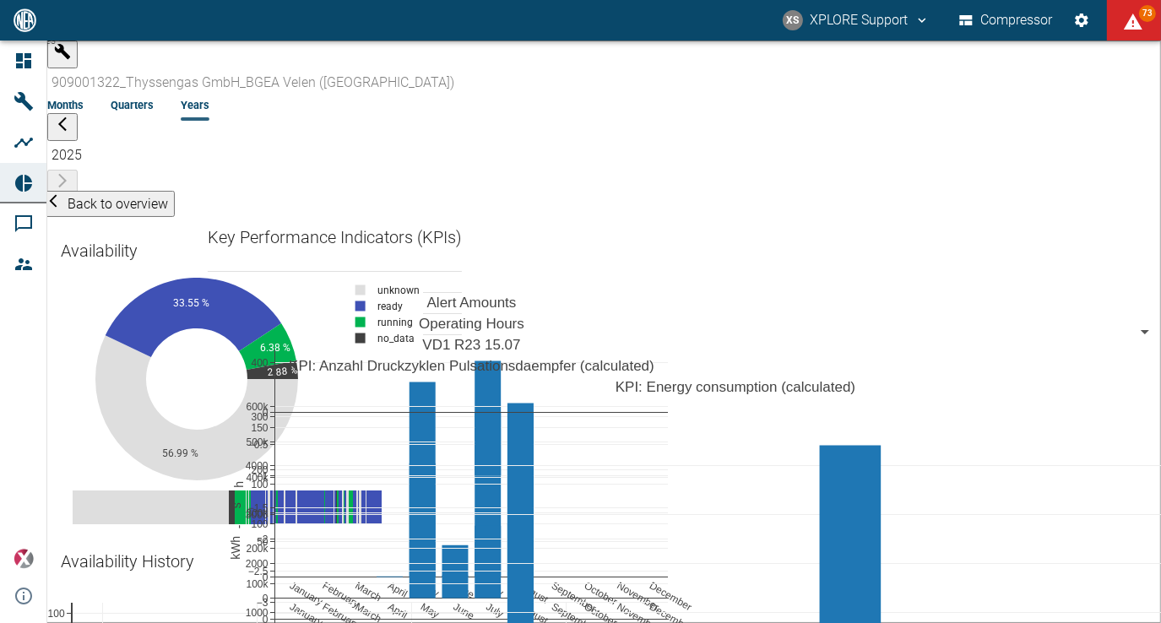
scroll to position [676, 0]
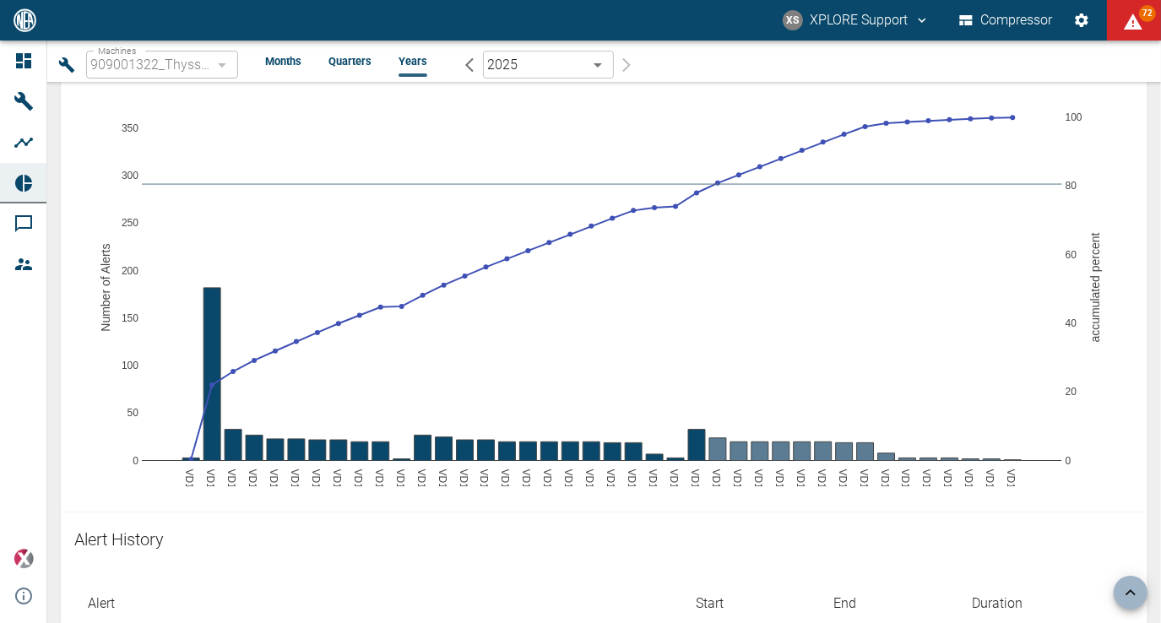
scroll to position [1689, 0]
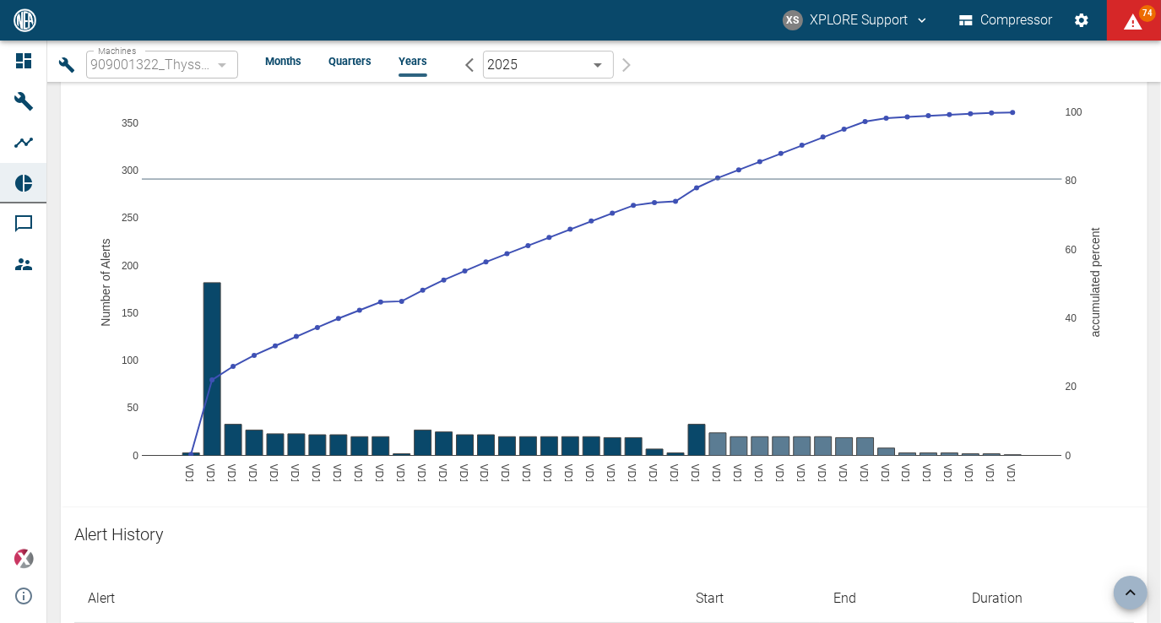
click at [296, 59] on li "Months" at bounding box center [283, 61] width 36 height 16
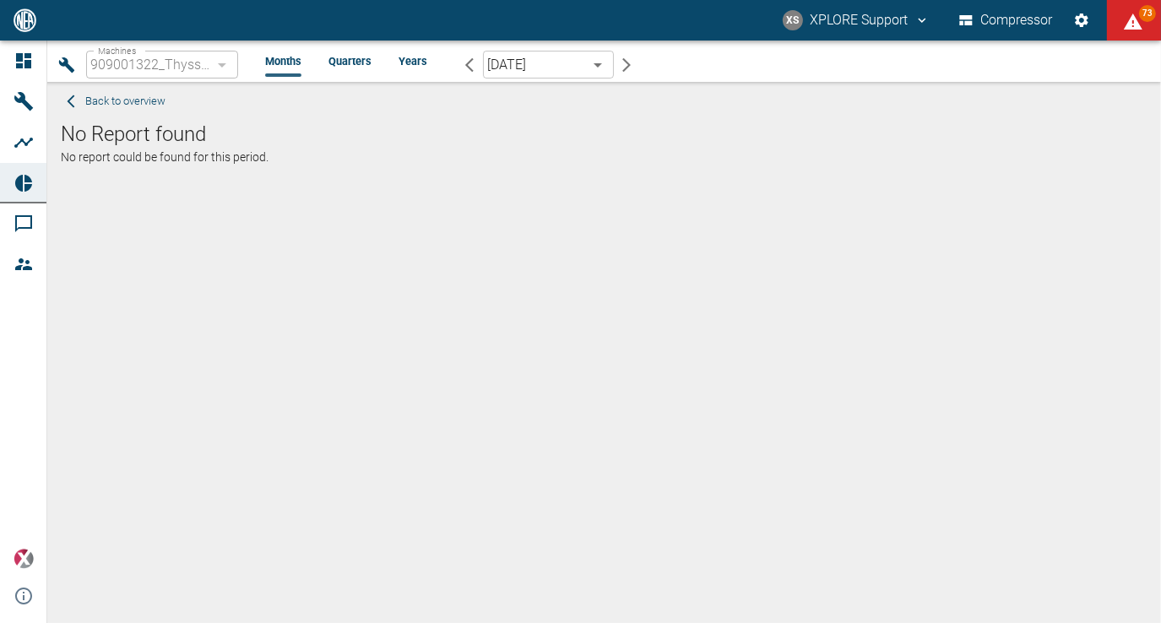
click at [139, 105] on span "Back to overview" at bounding box center [125, 101] width 80 height 19
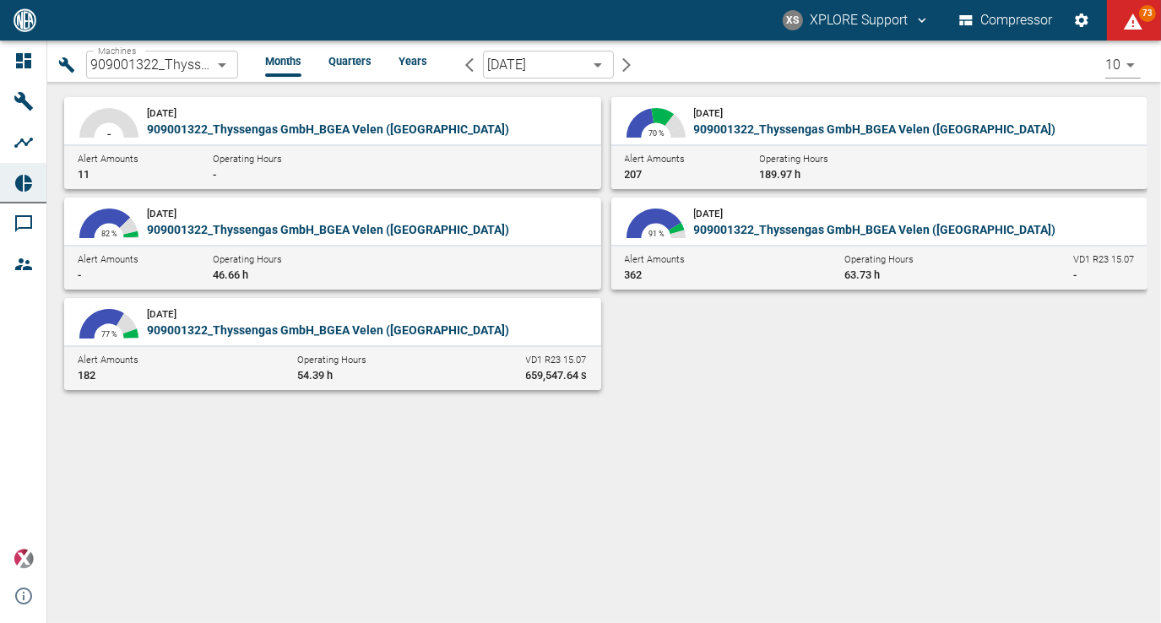
click at [337, 444] on div "100 % - April 2025 909001322_Thyssengas GmbH_BGEA Velen (DE) Alert Amounts 11 O…" at bounding box center [597, 270] width 1100 height 362
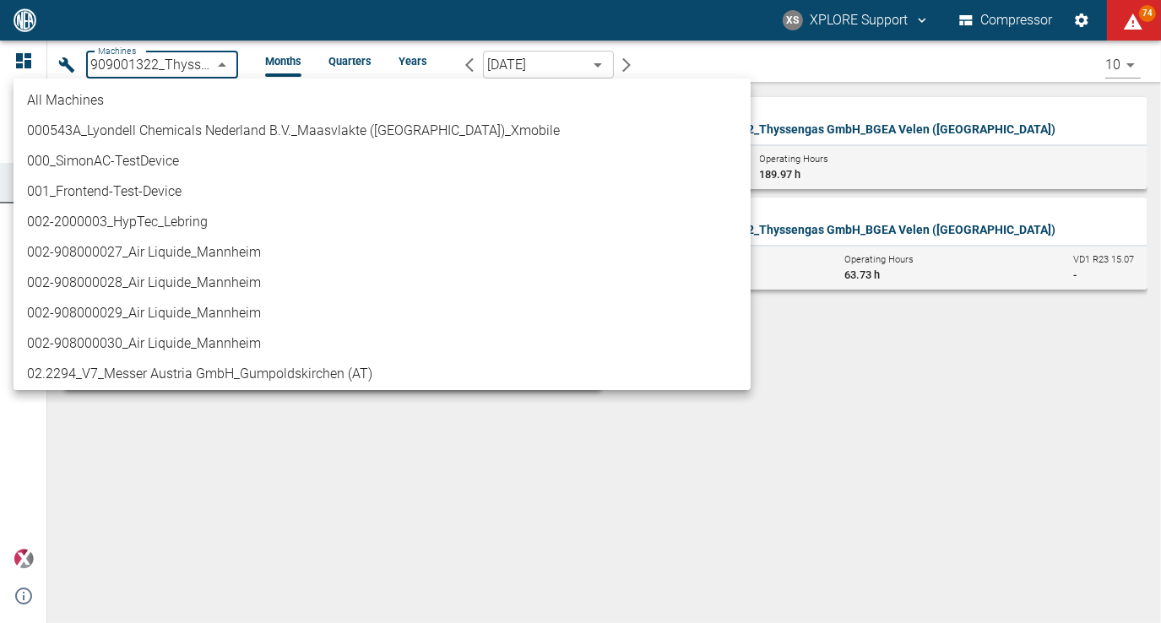
click at [224, 66] on body "XS XPLORE Support Compressor 74 Dashboard Machines Analyses Reports Comments Me…" at bounding box center [580, 311] width 1161 height 623
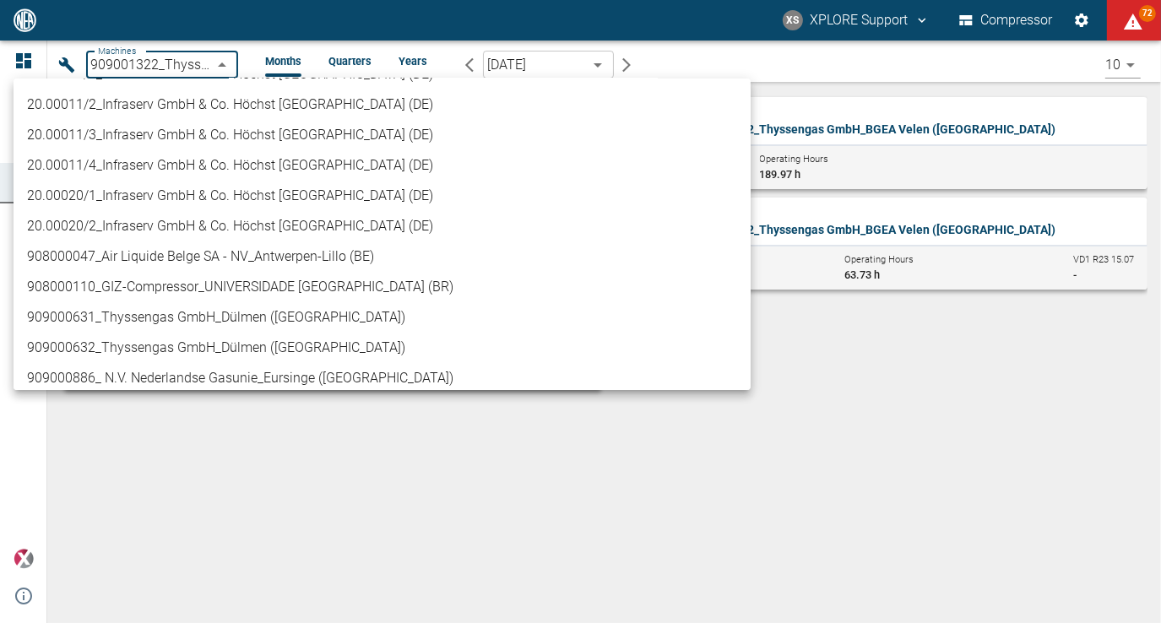
scroll to position [633, 0]
click at [199, 251] on li "908000047_Air Liquide Belge SA - NV_Antwerpen-Lillo (BE)" at bounding box center [382, 257] width 737 height 30
type input "53812aab-fb54-4a57-a574-01c3305aa274"
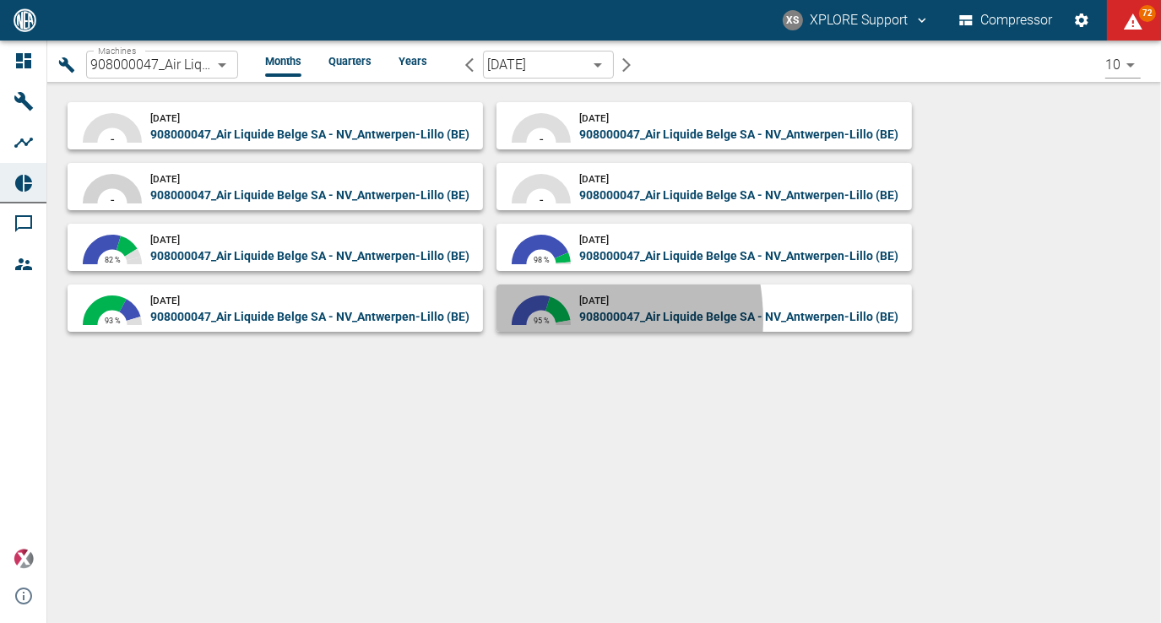
click at [579, 291] on div "59.67 % 35.22 % 5.1 % 0 % 95 %" at bounding box center [541, 325] width 76 height 68
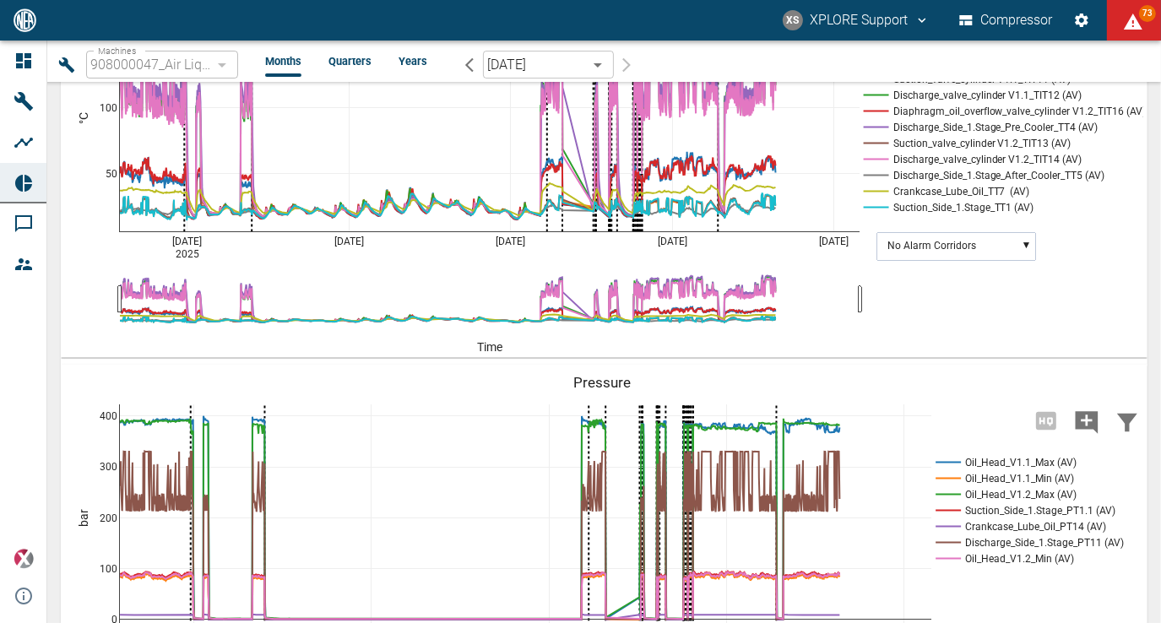
scroll to position [2721, 0]
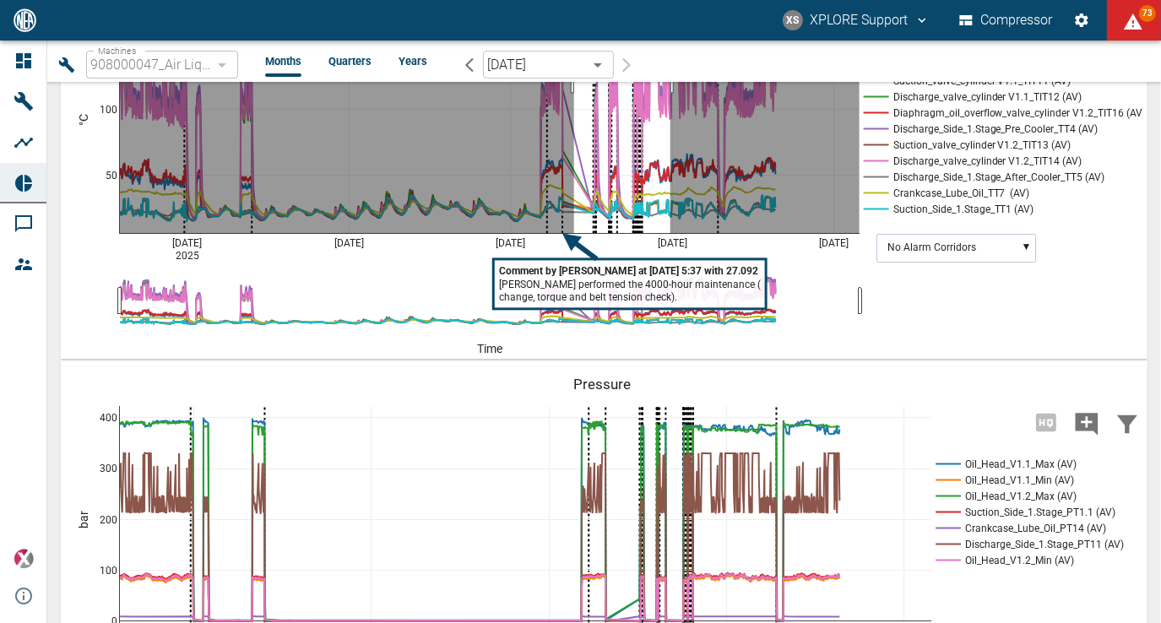
drag, startPoint x: 574, startPoint y: 255, endPoint x: 671, endPoint y: 252, distance: 96.3
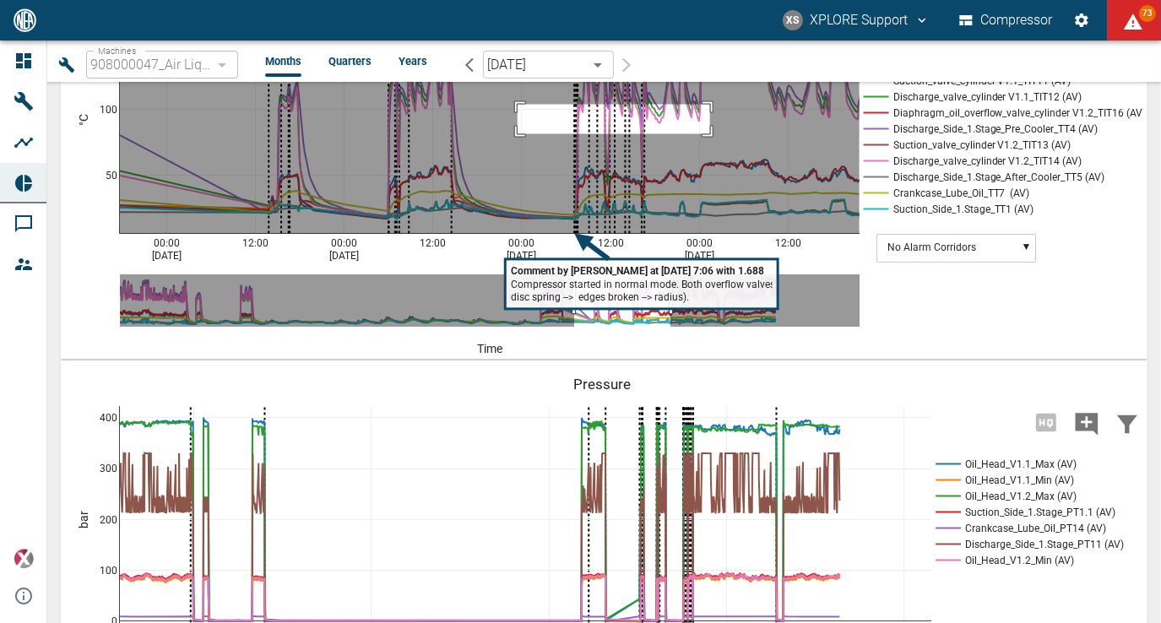
drag, startPoint x: 518, startPoint y: 284, endPoint x: 709, endPoint y: 311, distance: 192.8
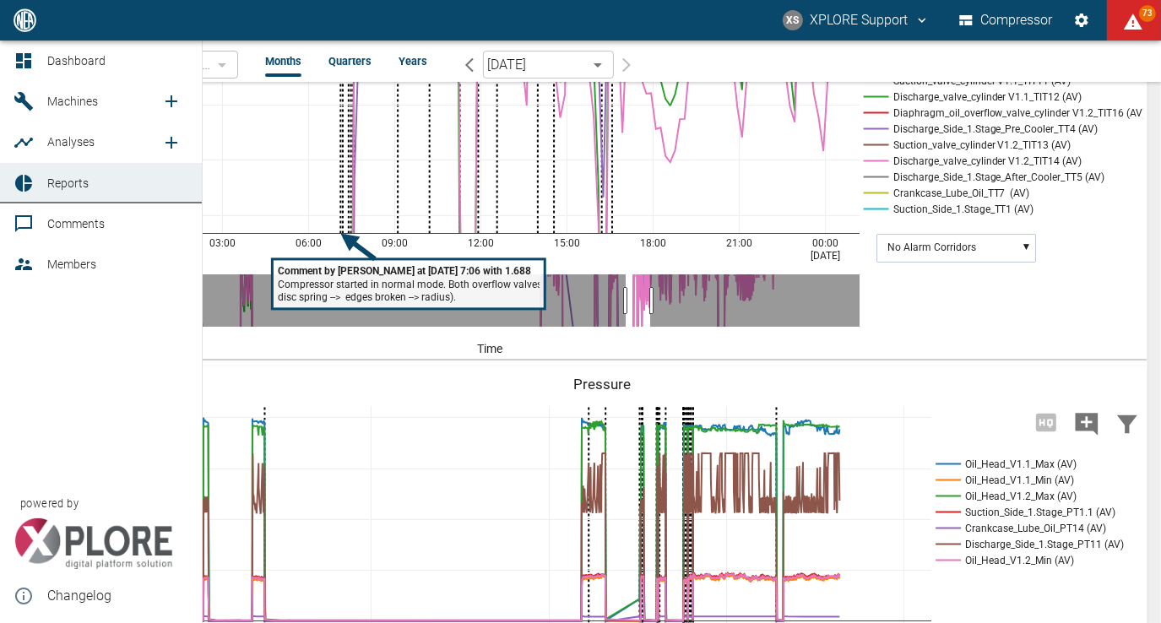
click at [91, 68] on span "Dashboard" at bounding box center [117, 61] width 141 height 20
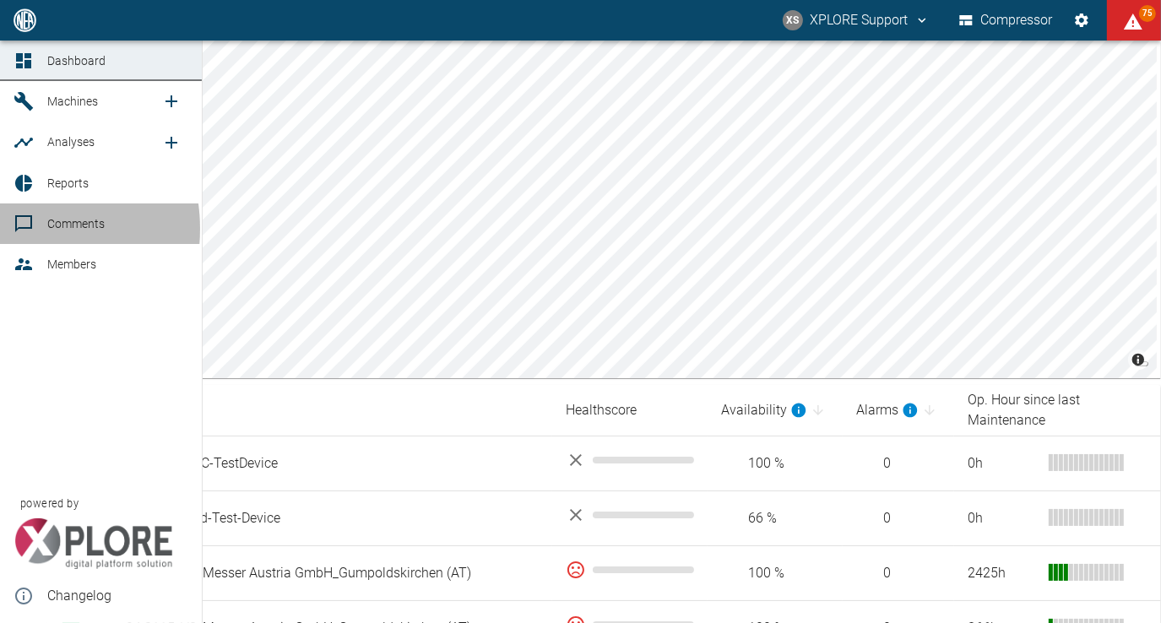
click at [13, 230] on link "Comments" at bounding box center [101, 224] width 202 height 41
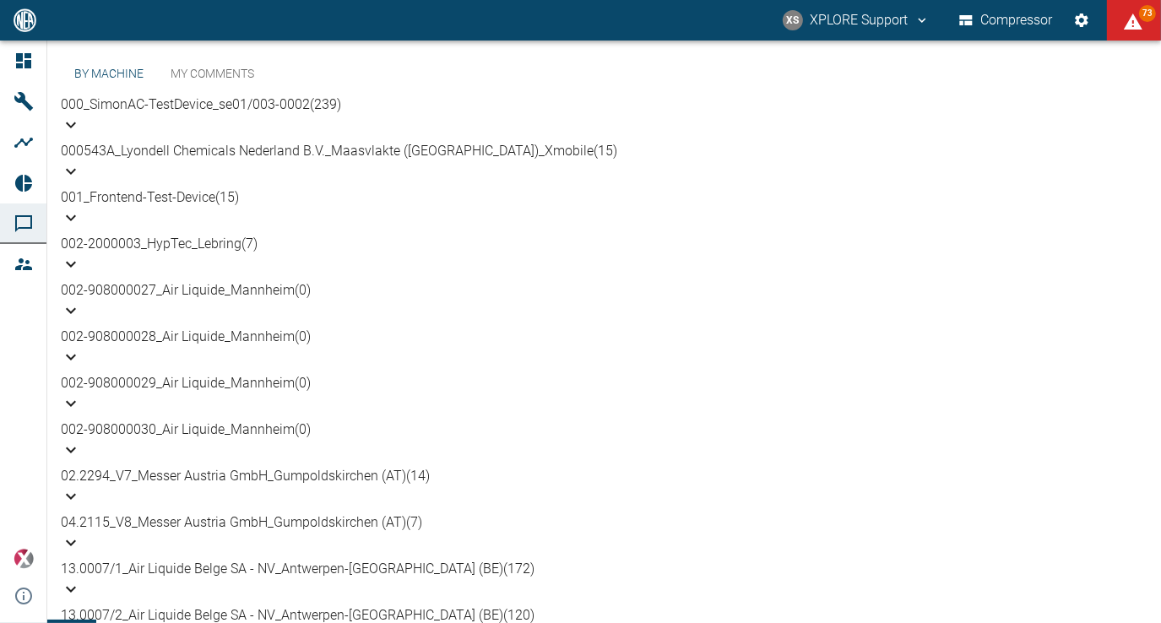
scroll to position [338, 0]
click at [437, 559] on p "13.0007/1_Air Liquide Belge SA - NV_Antwerpen-[GEOGRAPHIC_DATA] (BE) (172)" at bounding box center [604, 569] width 1087 height 20
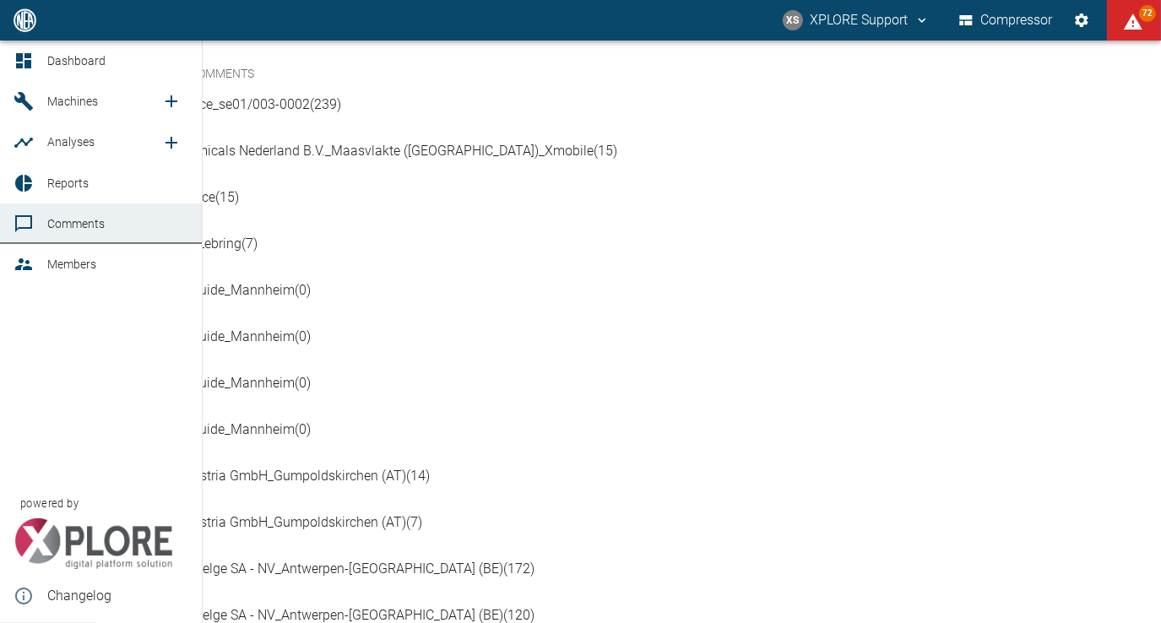
click at [38, 264] on div at bounding box center [26, 264] width 25 height 20
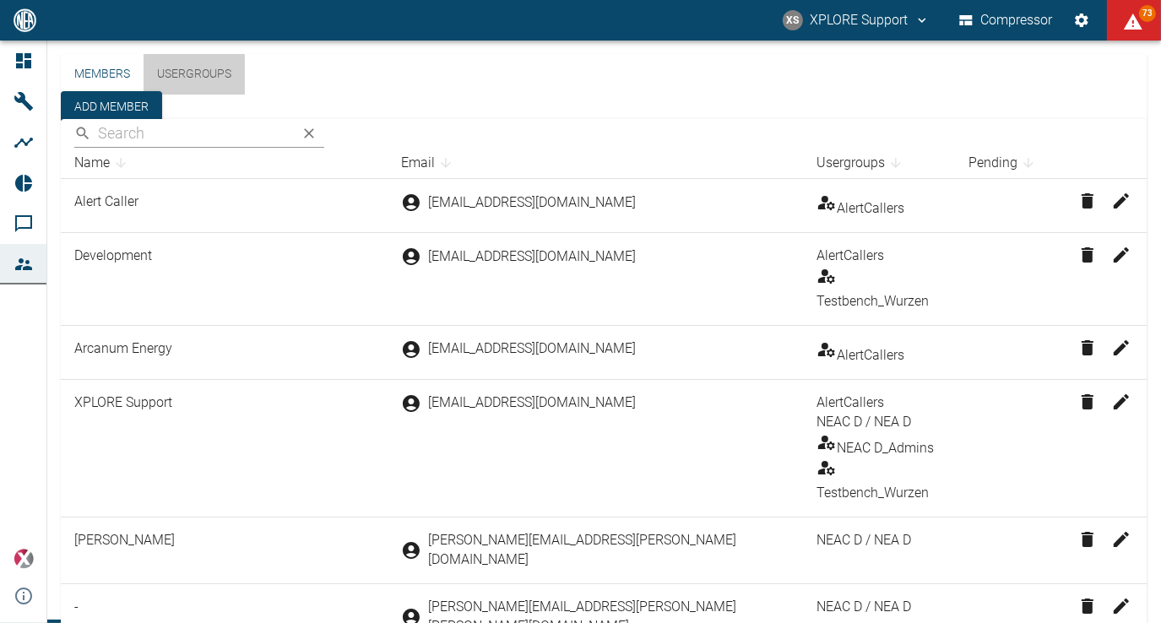
click at [241, 92] on button "Usergroups" at bounding box center [194, 74] width 101 height 41
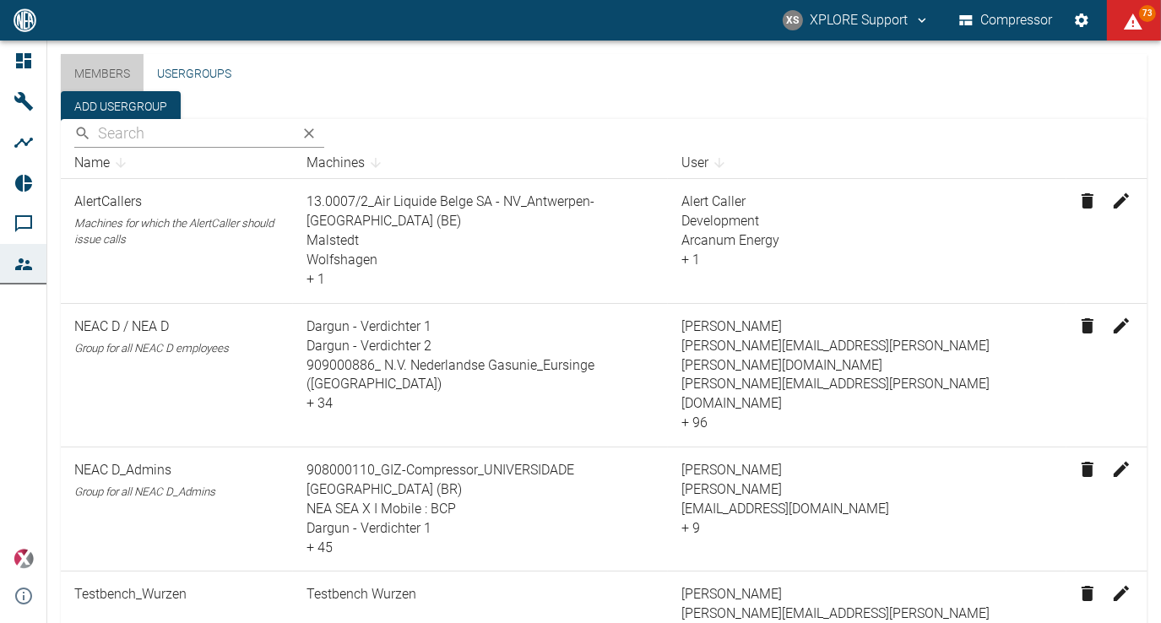
click at [111, 84] on button "Members" at bounding box center [102, 74] width 83 height 41
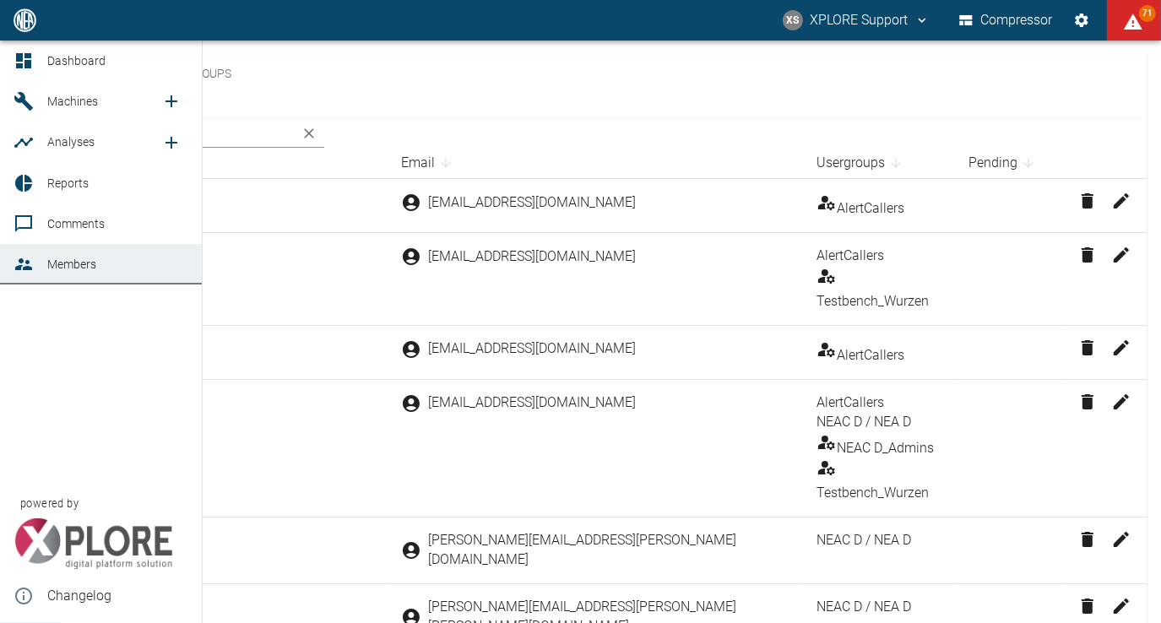
click at [73, 55] on span "Dashboard" at bounding box center [76, 61] width 58 height 14
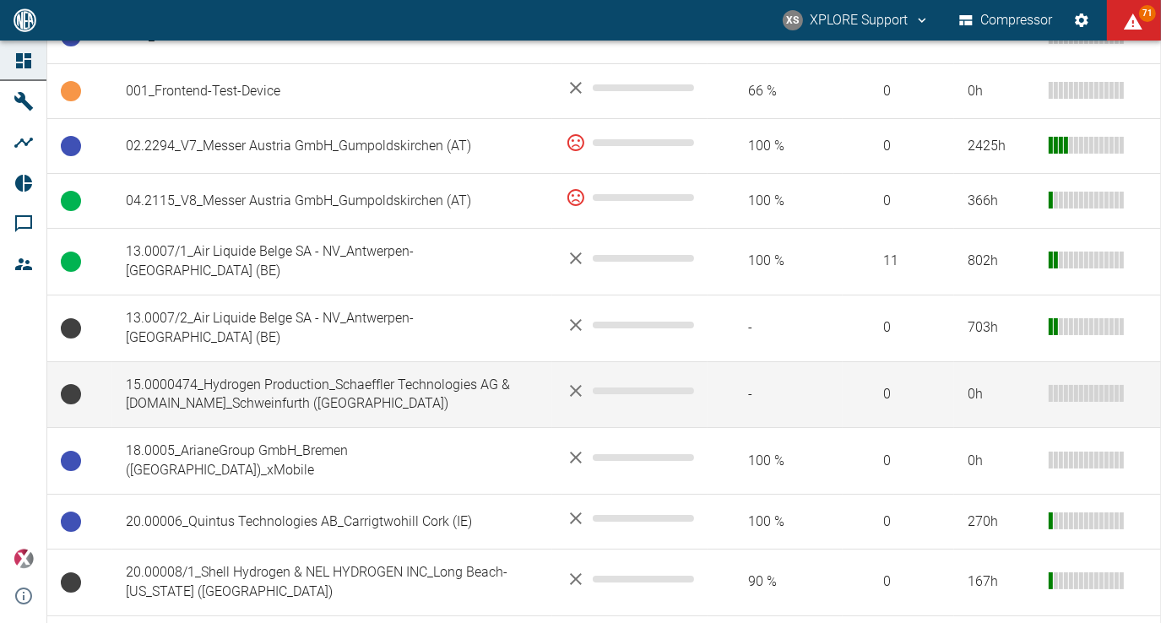
scroll to position [422, 0]
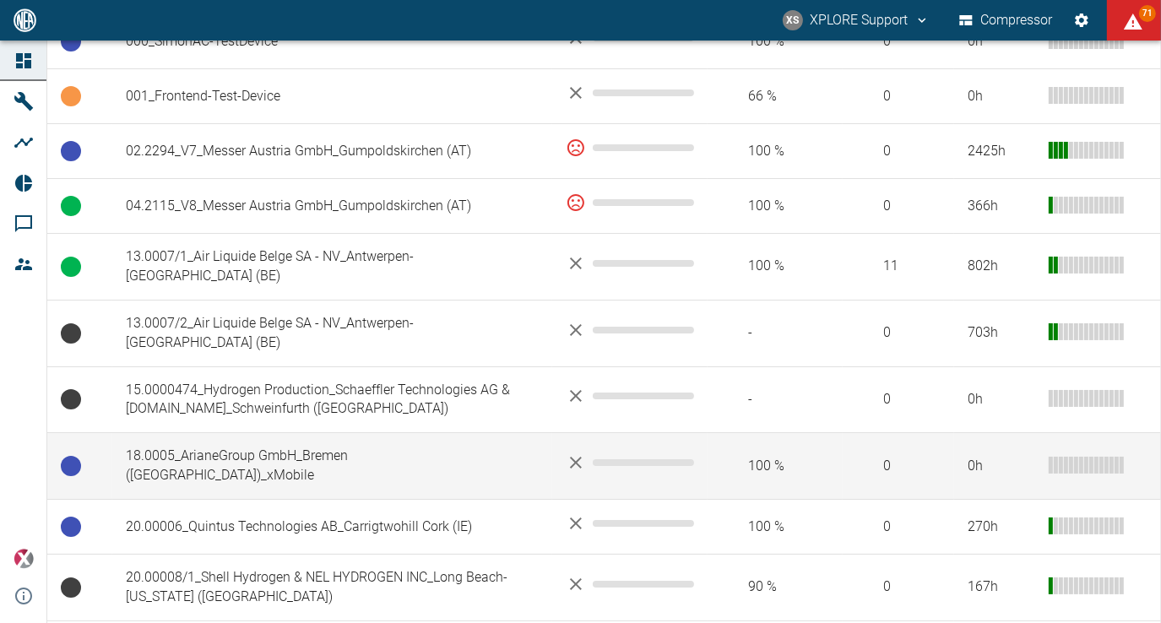
click at [340, 438] on td "18.0005_ArianeGroup GmbH_Bremen ([GEOGRAPHIC_DATA])_xMobile" at bounding box center [332, 466] width 440 height 67
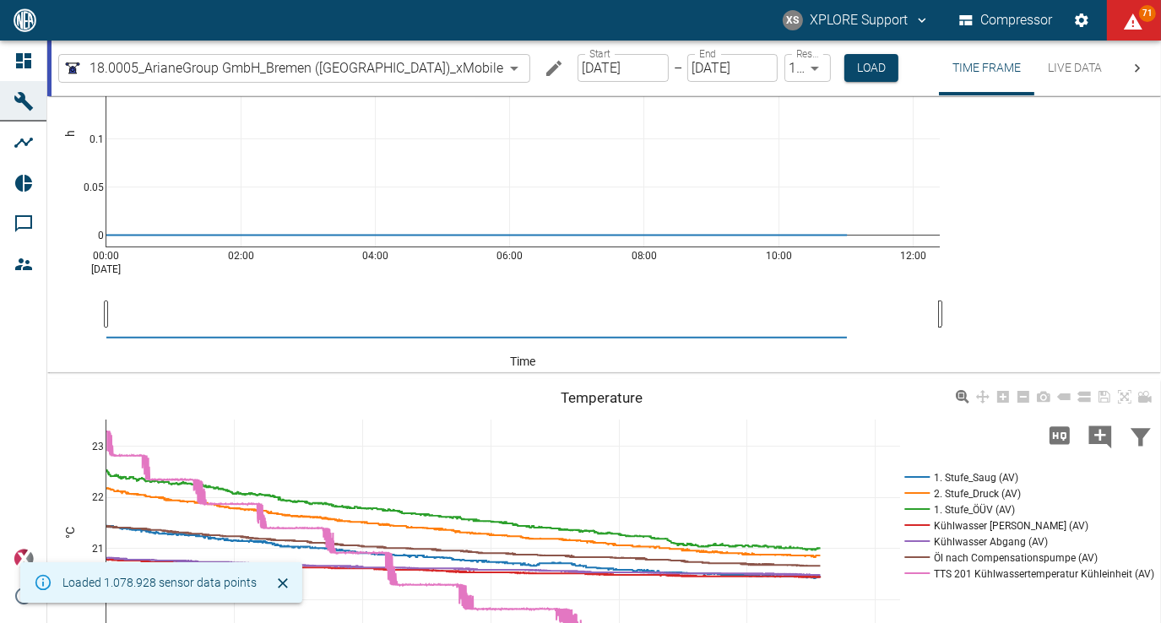
scroll to position [84, 0]
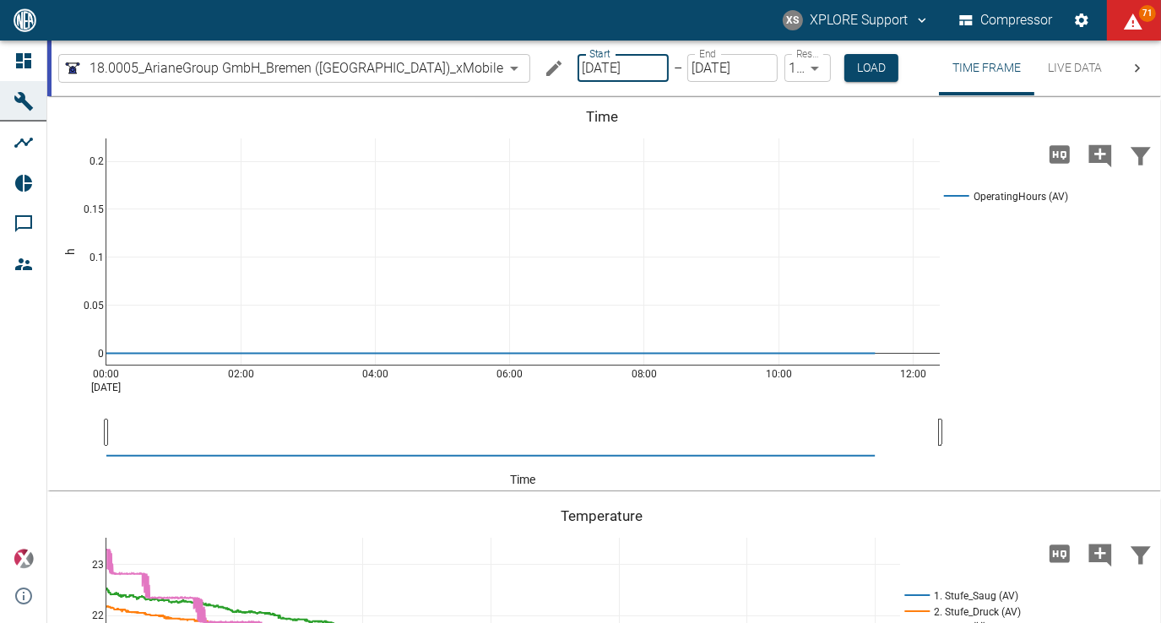
click at [578, 79] on input "[DATE]" at bounding box center [623, 68] width 91 height 28
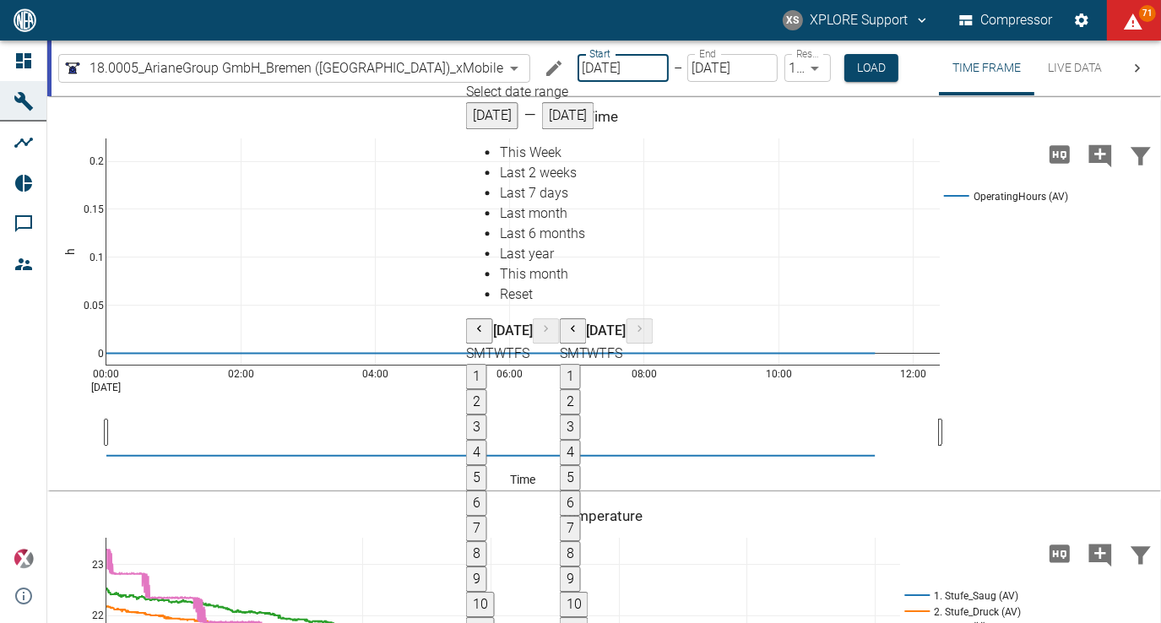
click at [535, 181] on span "Last 2 weeks" at bounding box center [538, 173] width 77 height 16
type input "08/10/2025"
type input "08/23/2025"
type input "2min"
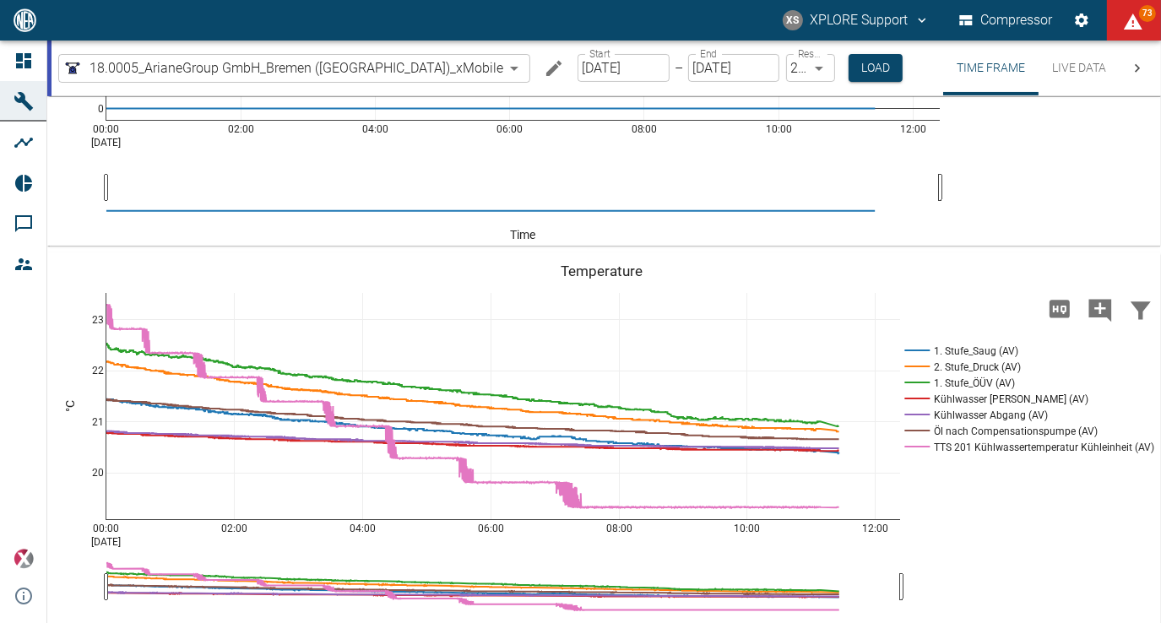
scroll to position [253, 0]
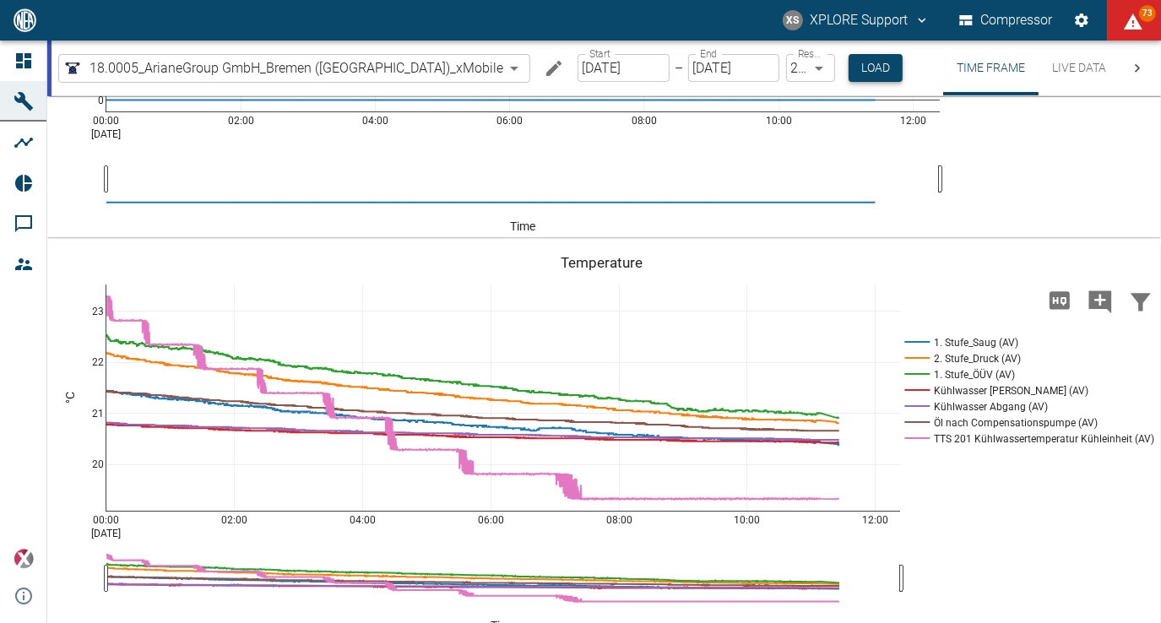
click at [849, 77] on button "Load" at bounding box center [876, 68] width 54 height 28
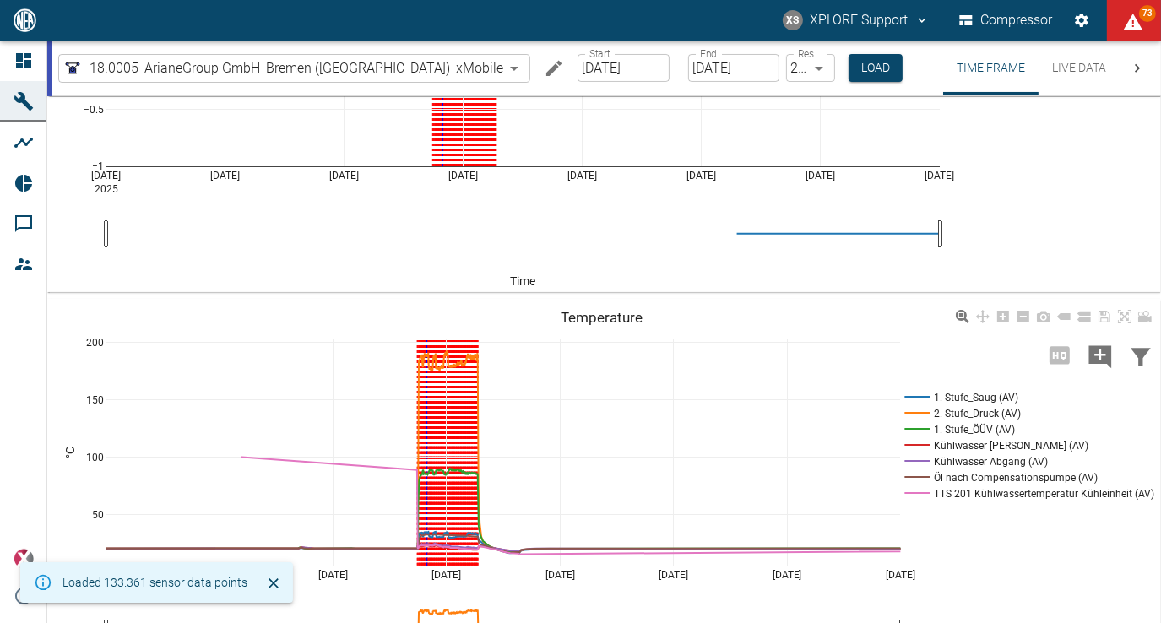
scroll to position [62, 0]
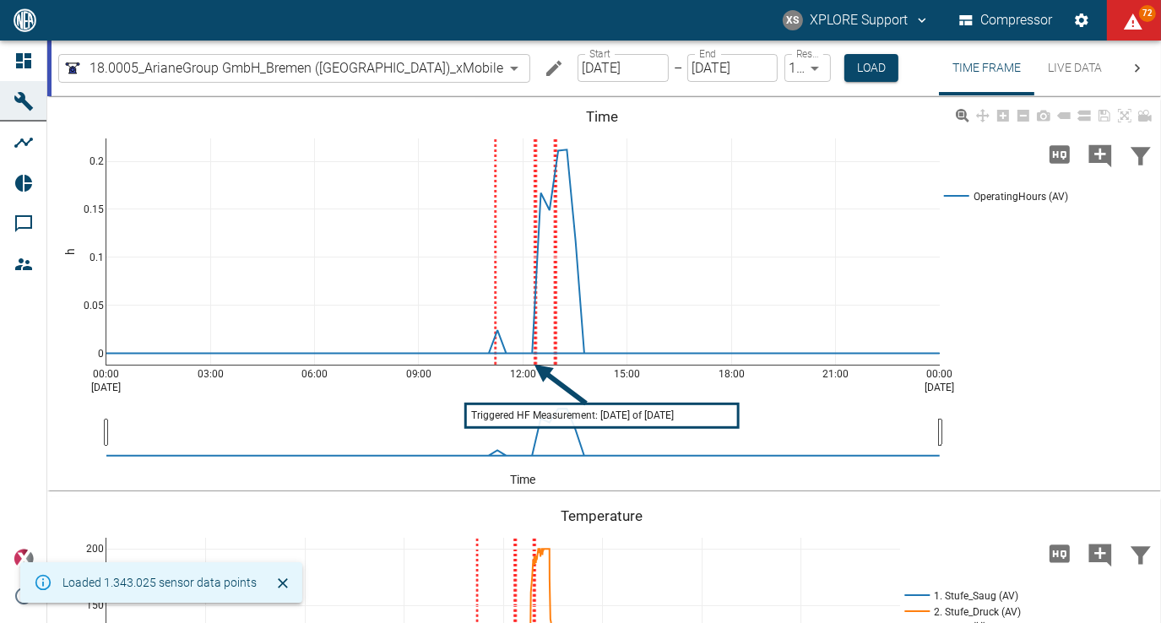
click at [640, 418] on text "Triggered HF Measurement: [DATE] of [DATE]" at bounding box center [572, 416] width 203 height 12
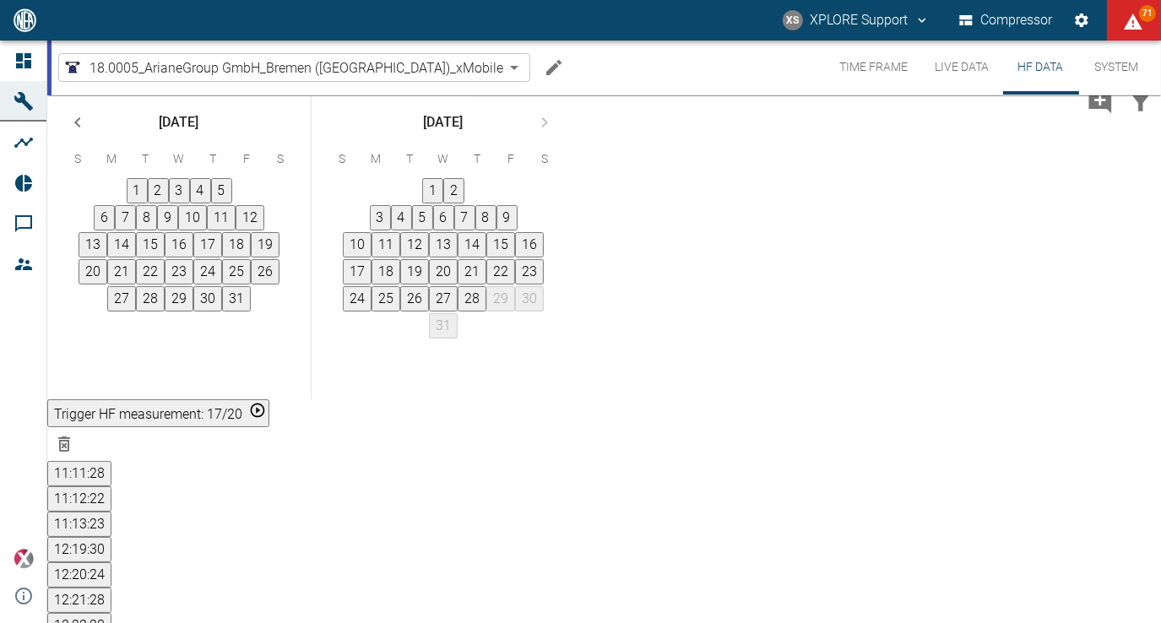
click at [633, 71] on div "18.0005_ArianeGroup GmbH_Bremen (DE)_xMobile bb288145-4d7d-496b-87d7-301eb921cb…" at bounding box center [607, 68] width 1110 height 54
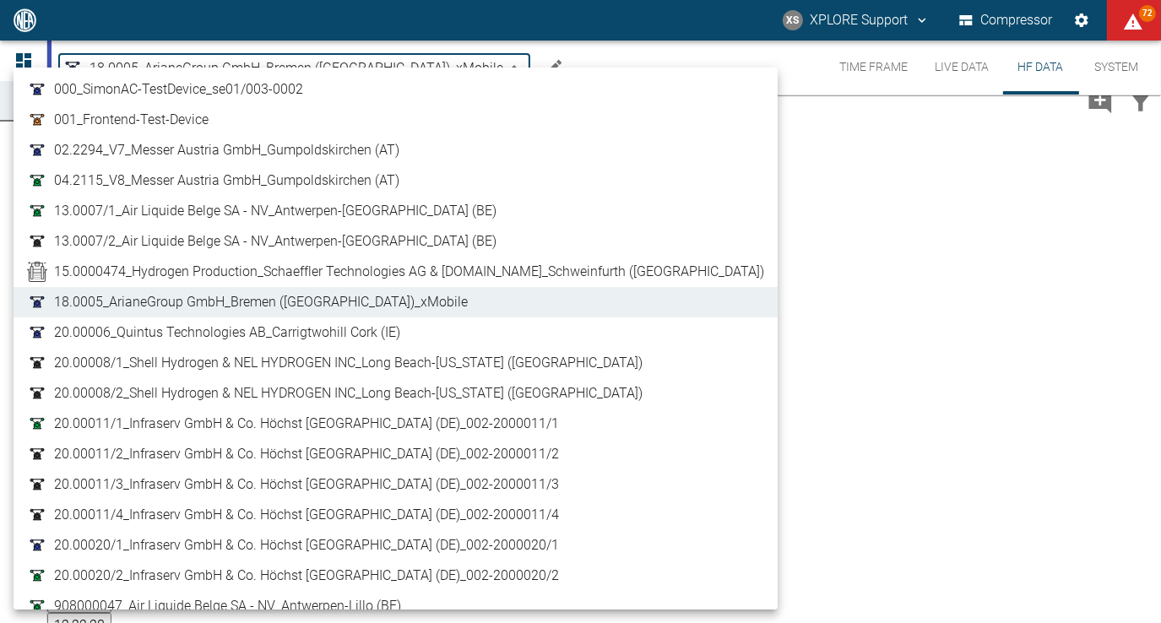
click at [403, 68] on body "XS XPLORE Support Compressor 72 Dashboard Machines Analyses Reports Comments Me…" at bounding box center [580, 311] width 1161 height 623
click at [662, 69] on div at bounding box center [580, 311] width 1161 height 623
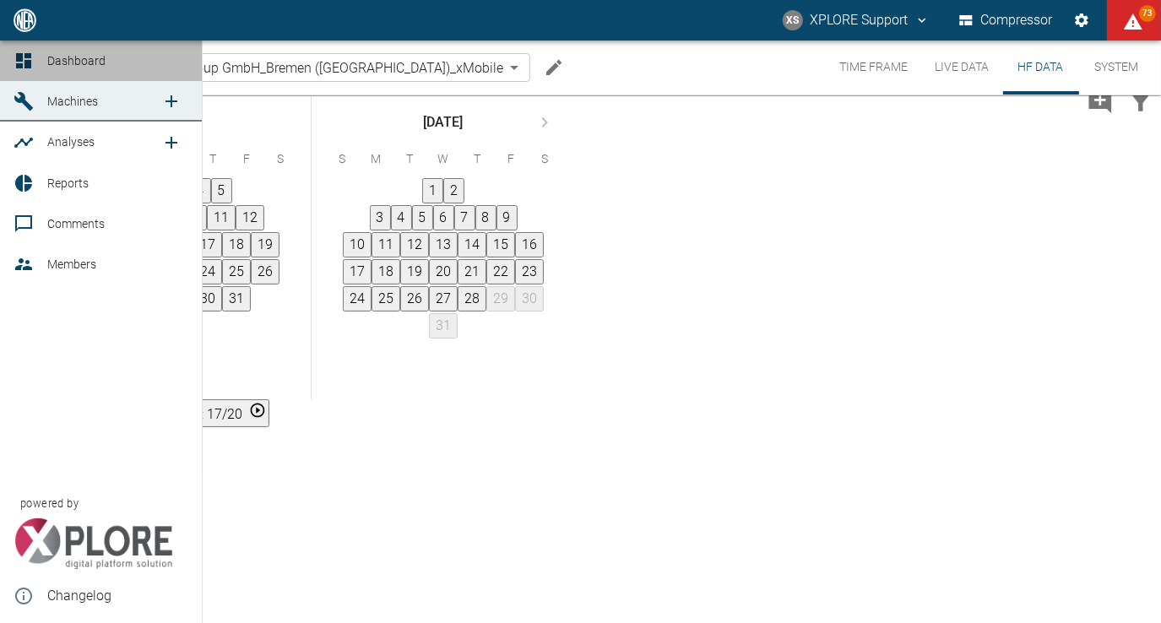
click at [28, 65] on icon at bounding box center [23, 60] width 15 height 15
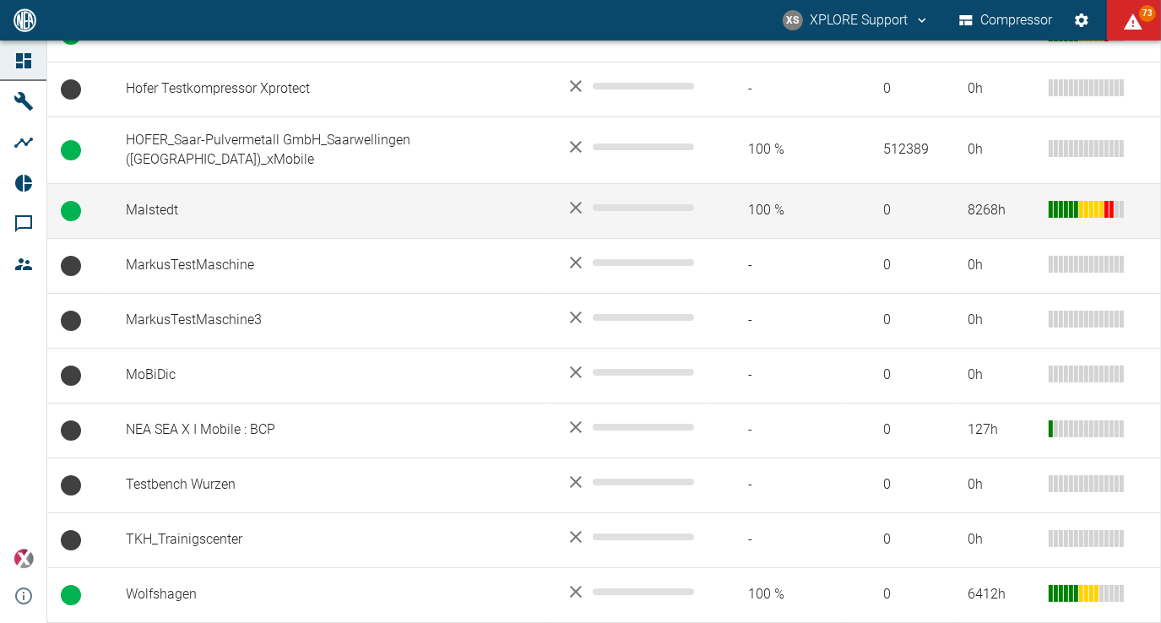
scroll to position [2032, 0]
click at [910, 211] on span "0" at bounding box center [898, 210] width 84 height 19
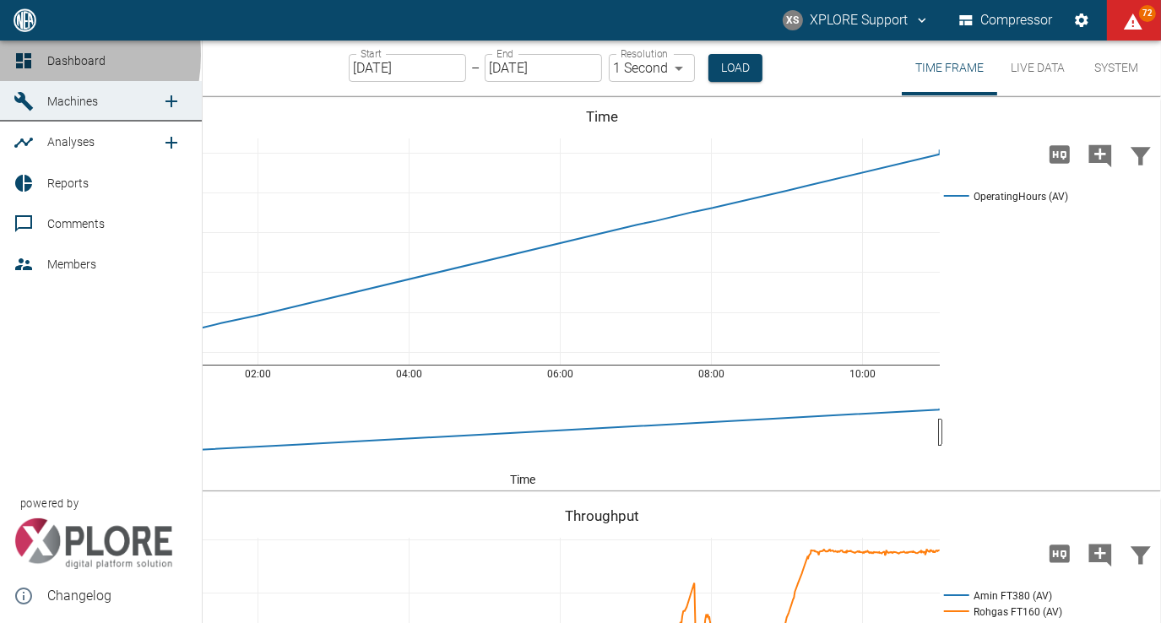
click at [29, 55] on icon at bounding box center [23, 60] width 15 height 15
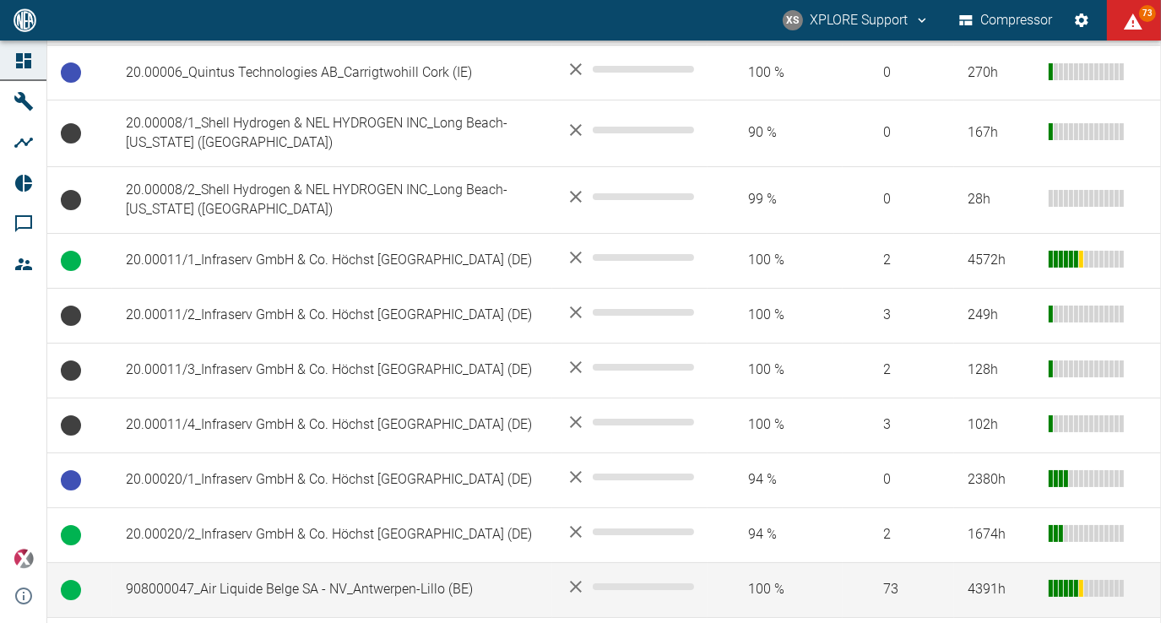
scroll to position [765, 0]
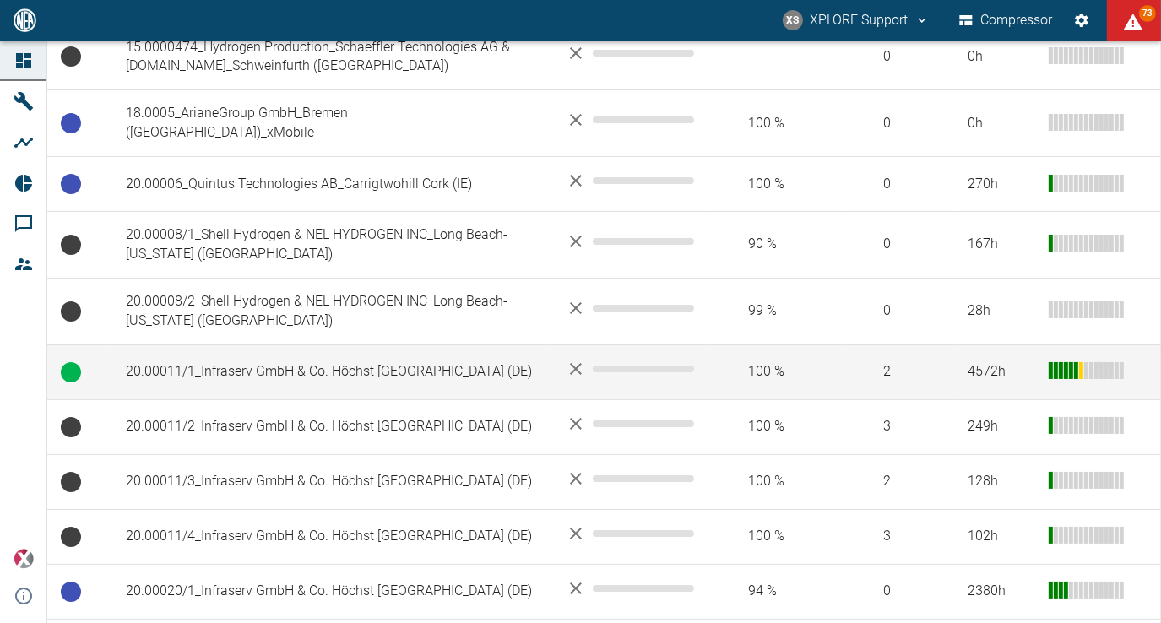
click at [463, 345] on td "20.00011/1_Infraserv GmbH & Co. Höchst [GEOGRAPHIC_DATA] (DE)" at bounding box center [332, 372] width 440 height 55
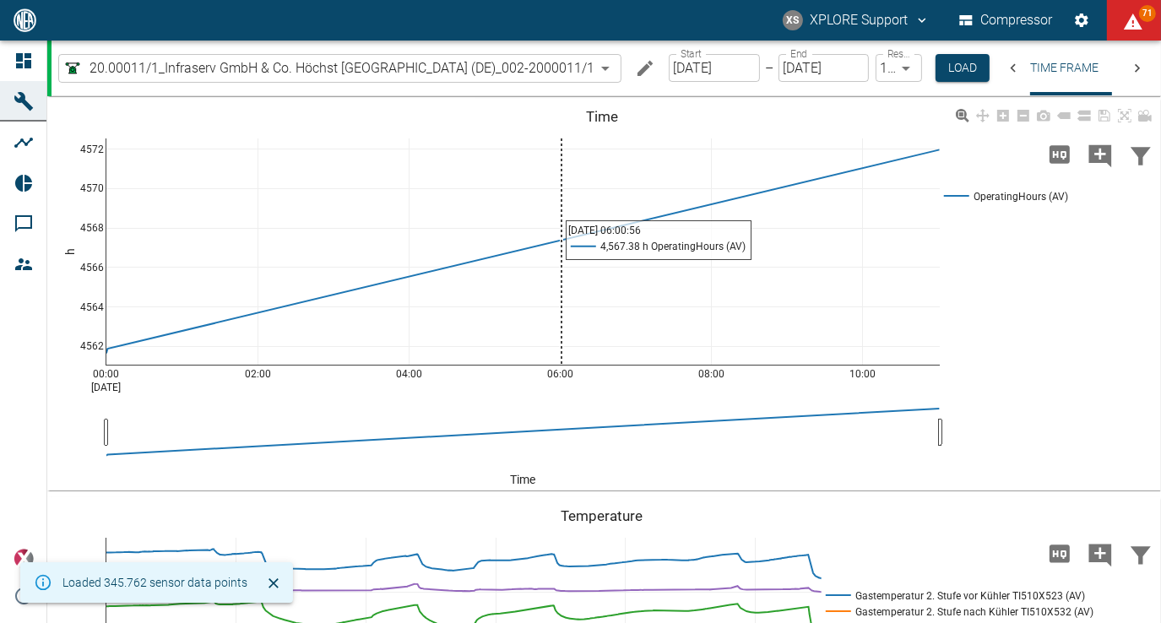
scroll to position [0, 14]
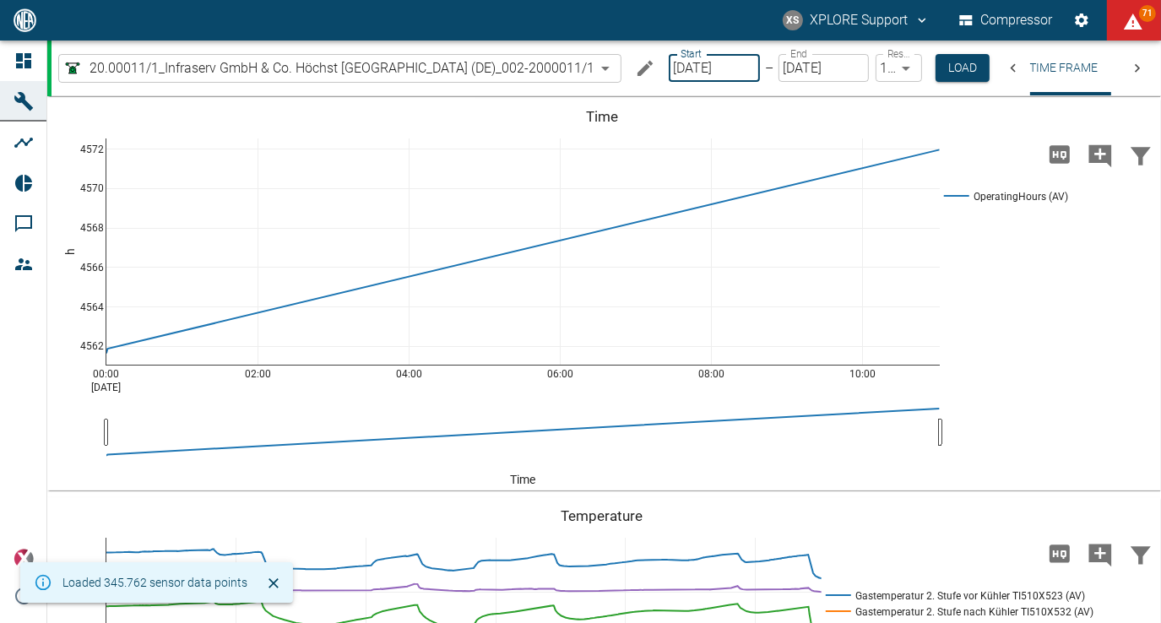
click at [745, 66] on input "[DATE]" at bounding box center [714, 68] width 91 height 28
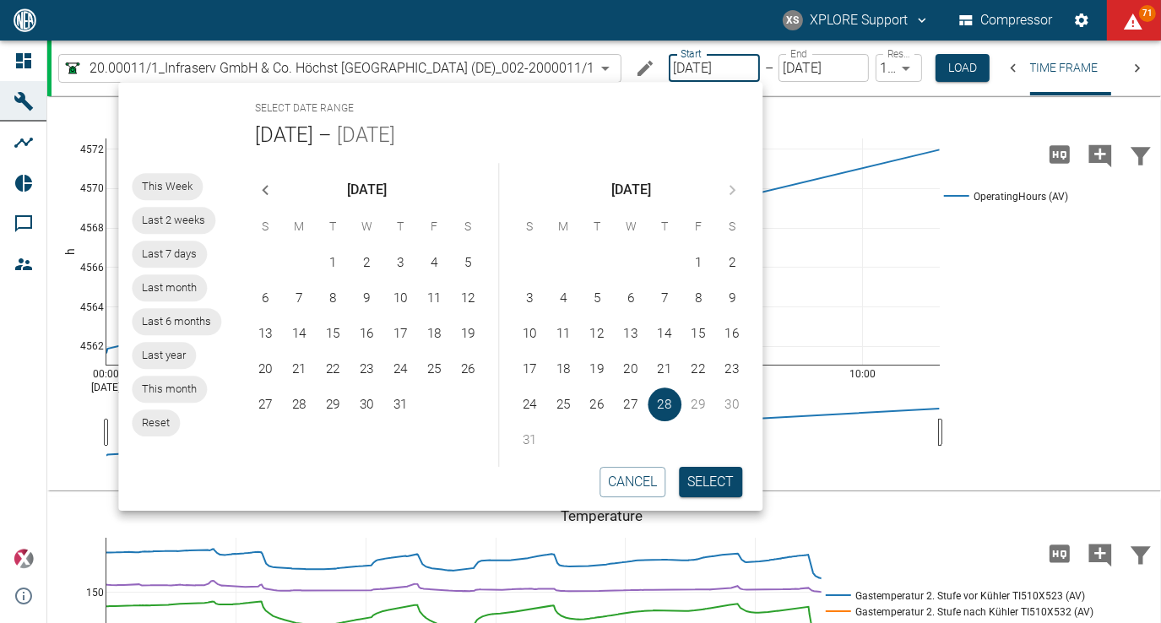
click at [274, 193] on icon "Previous month" at bounding box center [265, 190] width 20 height 20
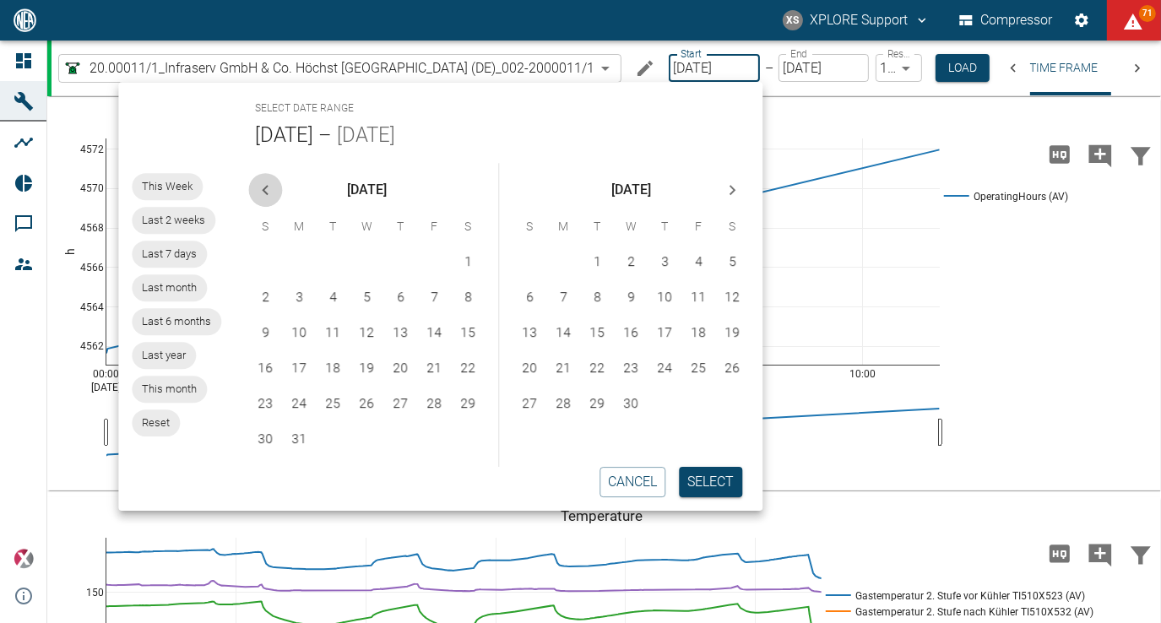
click at [274, 193] on icon "Previous month" at bounding box center [265, 190] width 20 height 20
click at [426, 263] on button "1" at bounding box center [435, 263] width 34 height 34
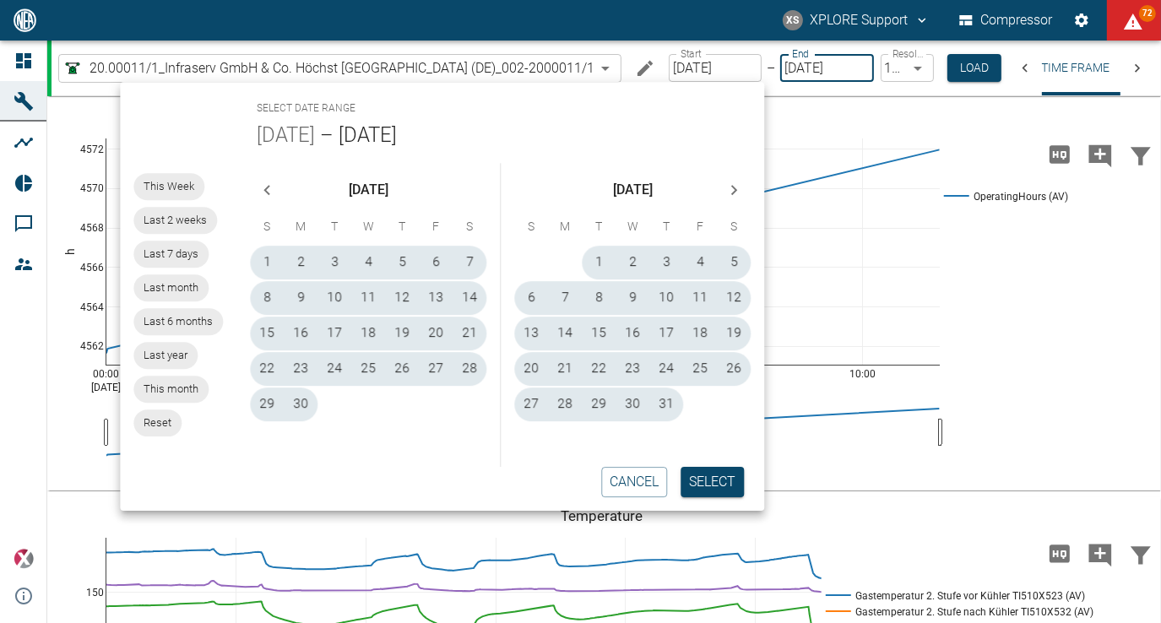
type input "11/01/2024"
type input "10min"
click at [270, 190] on icon "Previous month" at bounding box center [267, 190] width 20 height 20
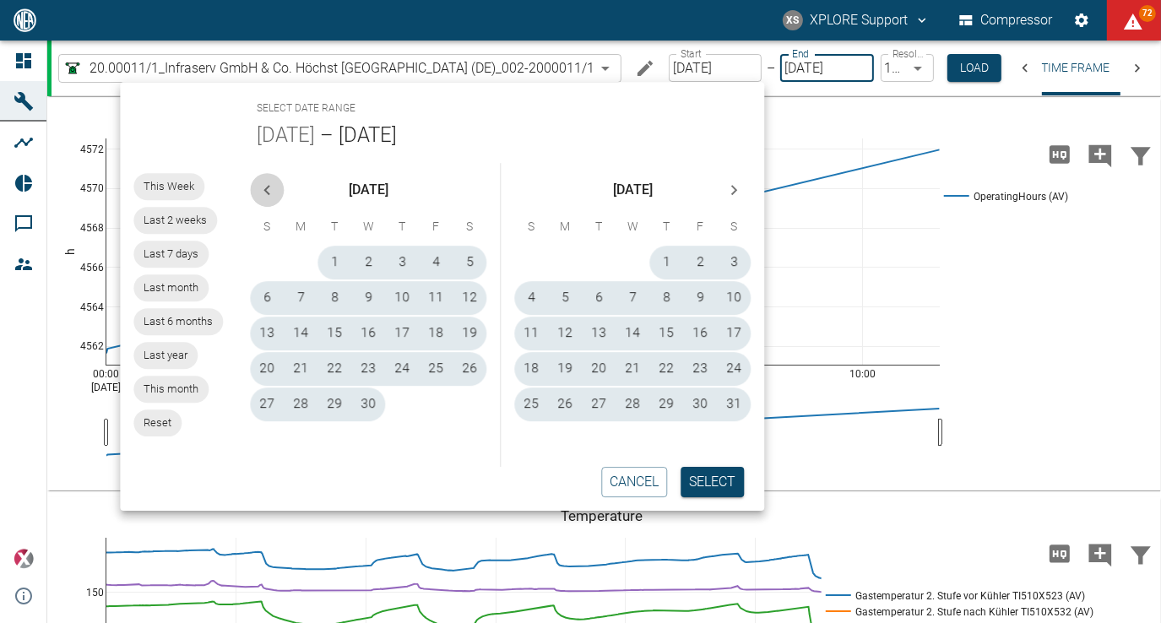
click at [270, 190] on icon "Previous month" at bounding box center [267, 190] width 20 height 20
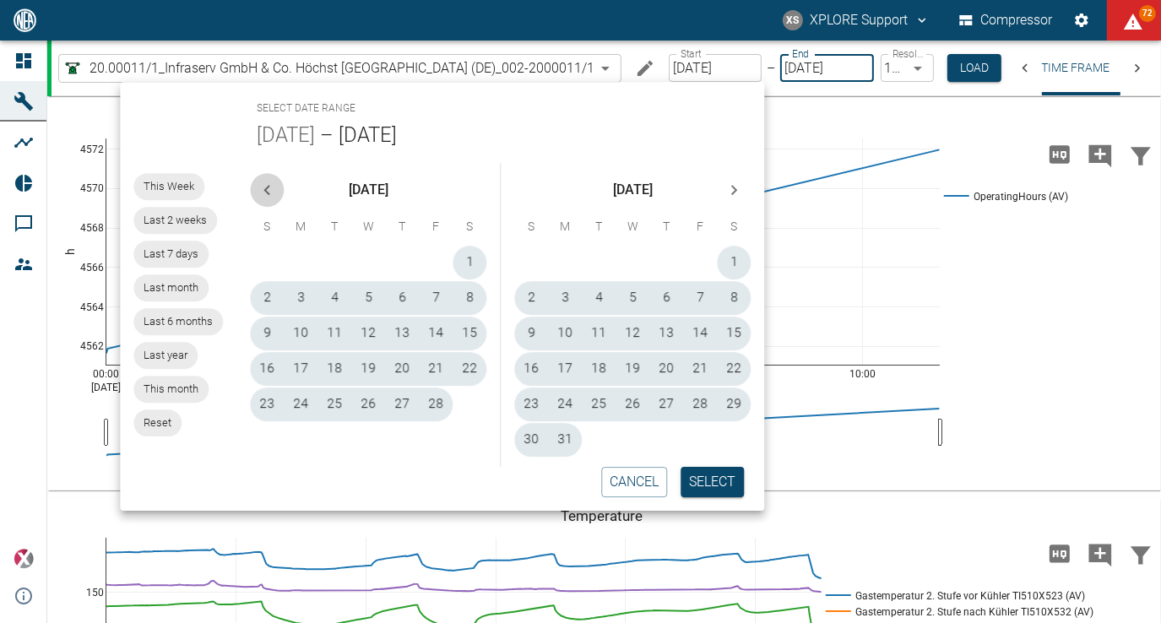
click at [270, 190] on icon "Previous month" at bounding box center [267, 190] width 20 height 20
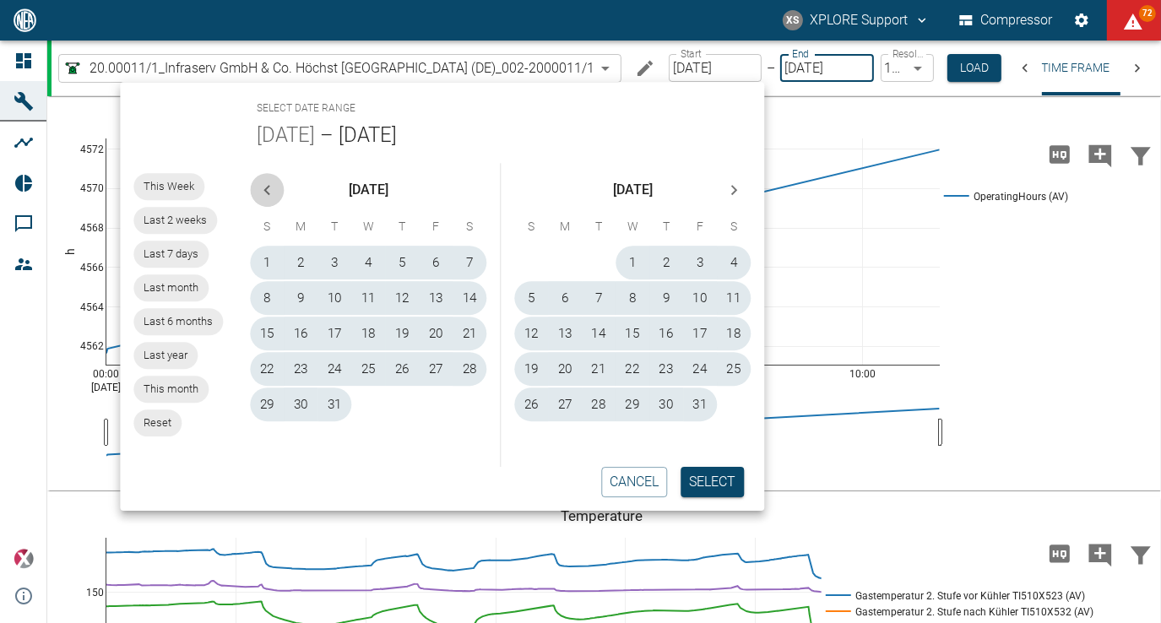
click at [270, 190] on icon "Previous month" at bounding box center [267, 190] width 20 height 20
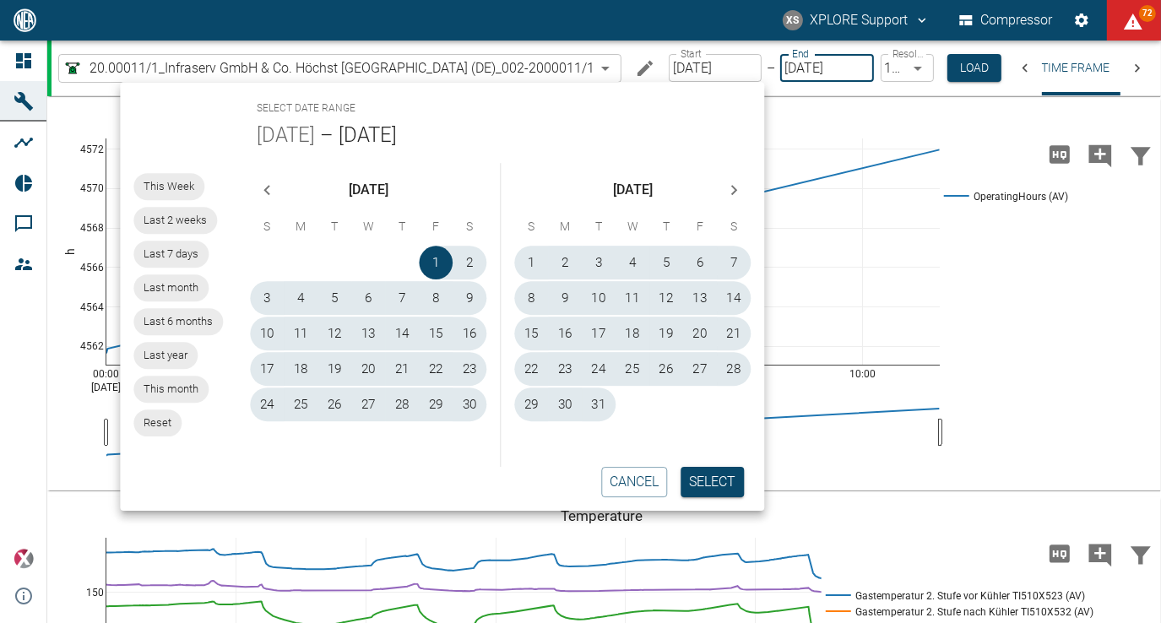
click at [270, 190] on icon "Previous month" at bounding box center [267, 190] width 20 height 20
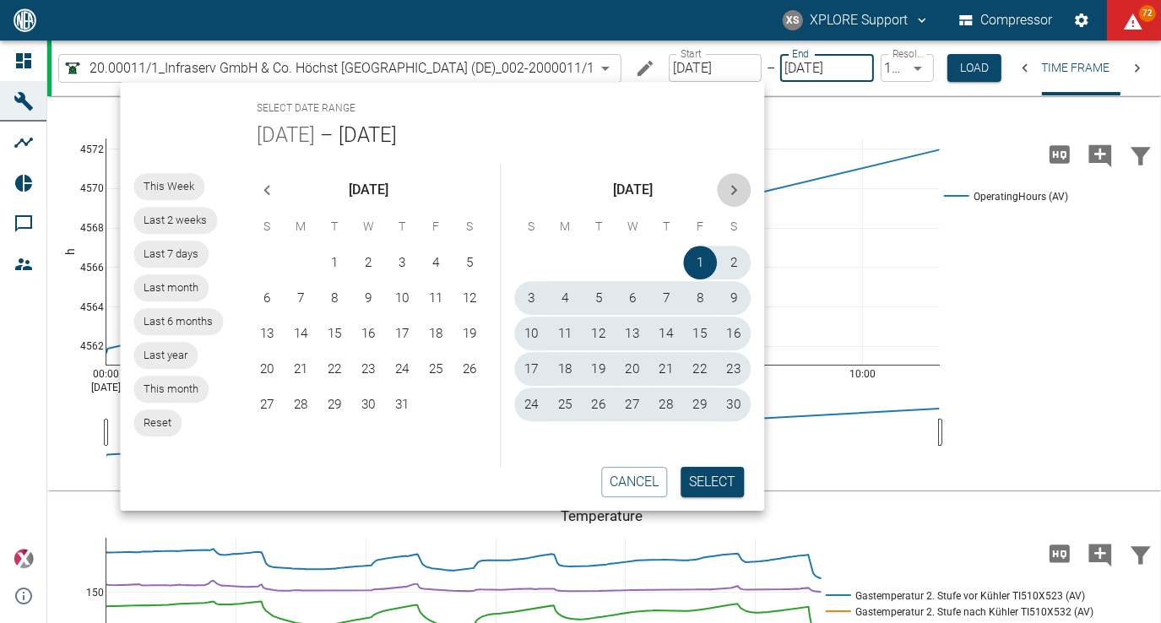
click at [735, 187] on icon "Next month" at bounding box center [734, 190] width 6 height 10
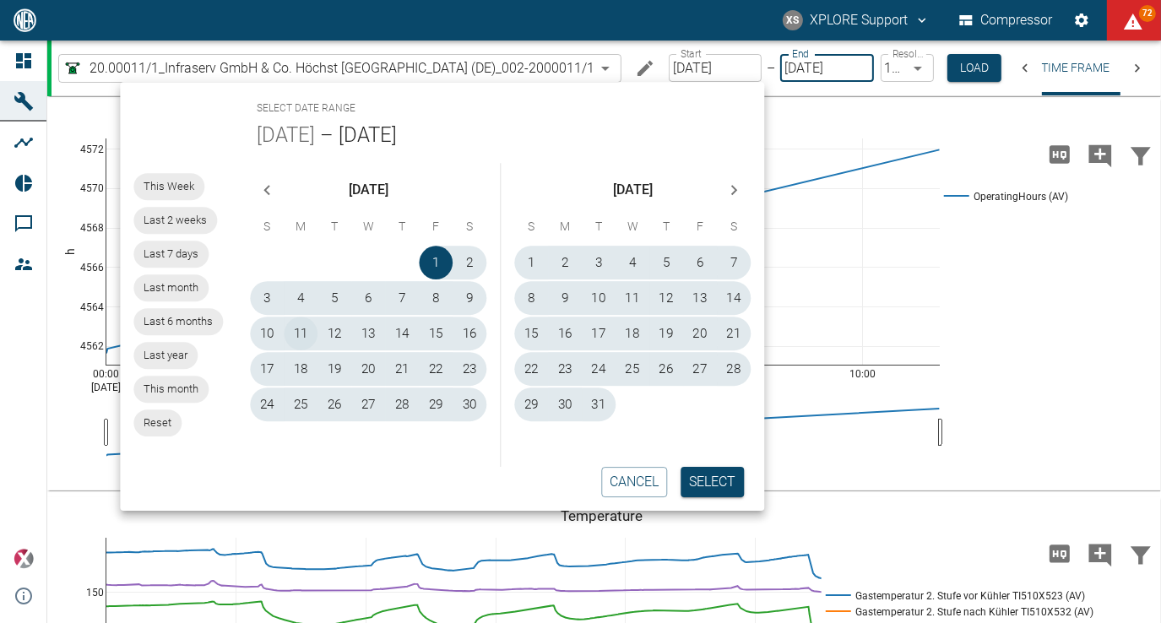
click at [297, 329] on button "11" at bounding box center [302, 334] width 34 height 34
type input "11/11/2024"
type input "2min"
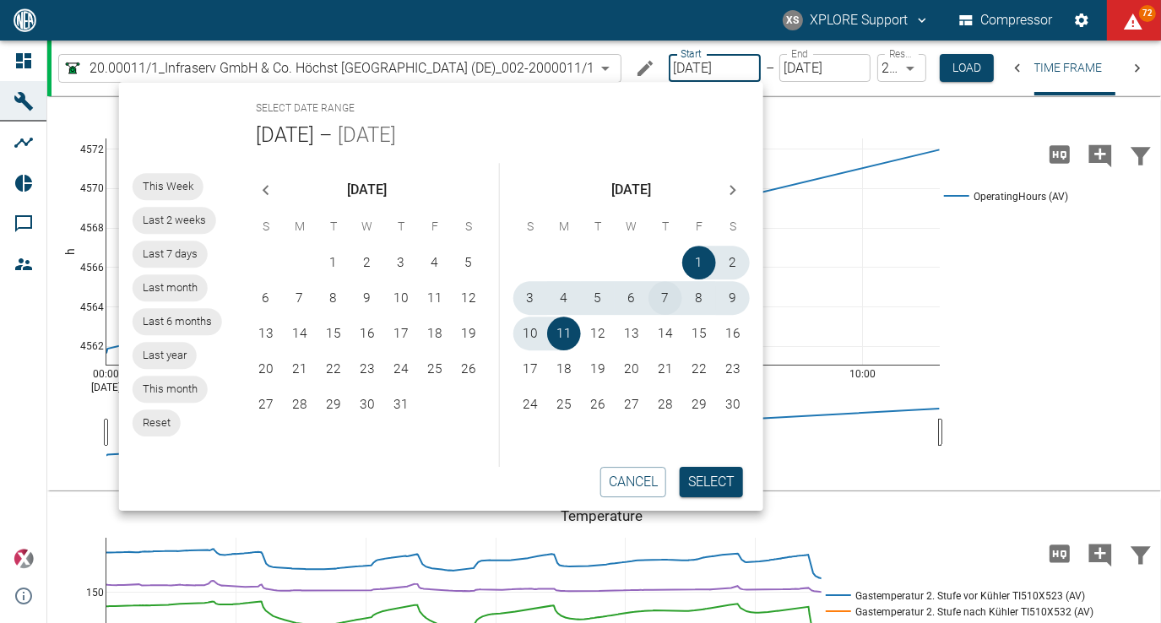
click at [670, 303] on button "7" at bounding box center [666, 298] width 34 height 34
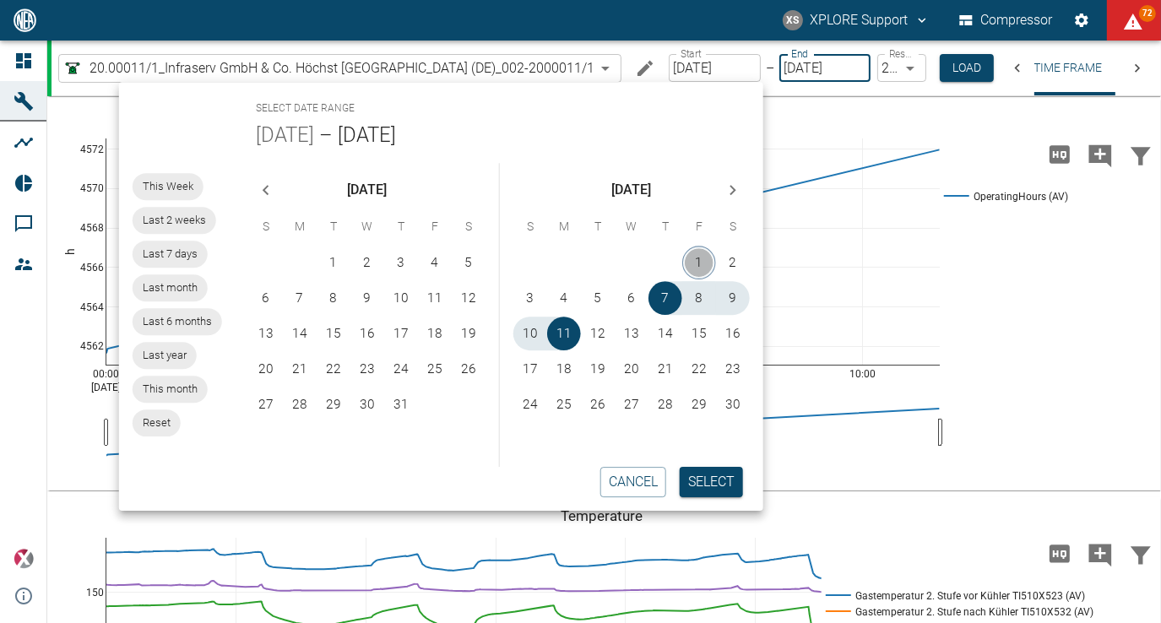
click at [699, 270] on button "1" at bounding box center [699, 263] width 34 height 34
type input "11/01/2024"
type input "10min"
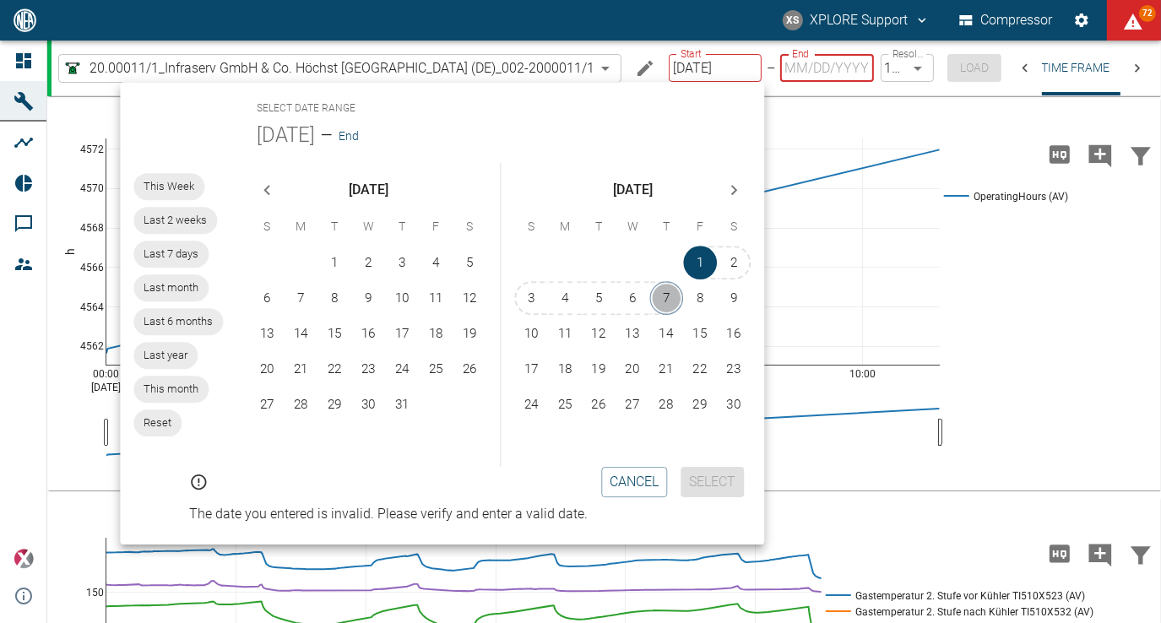
click at [674, 301] on button "7" at bounding box center [667, 298] width 34 height 34
type input "11/07/2024"
type input "2min"
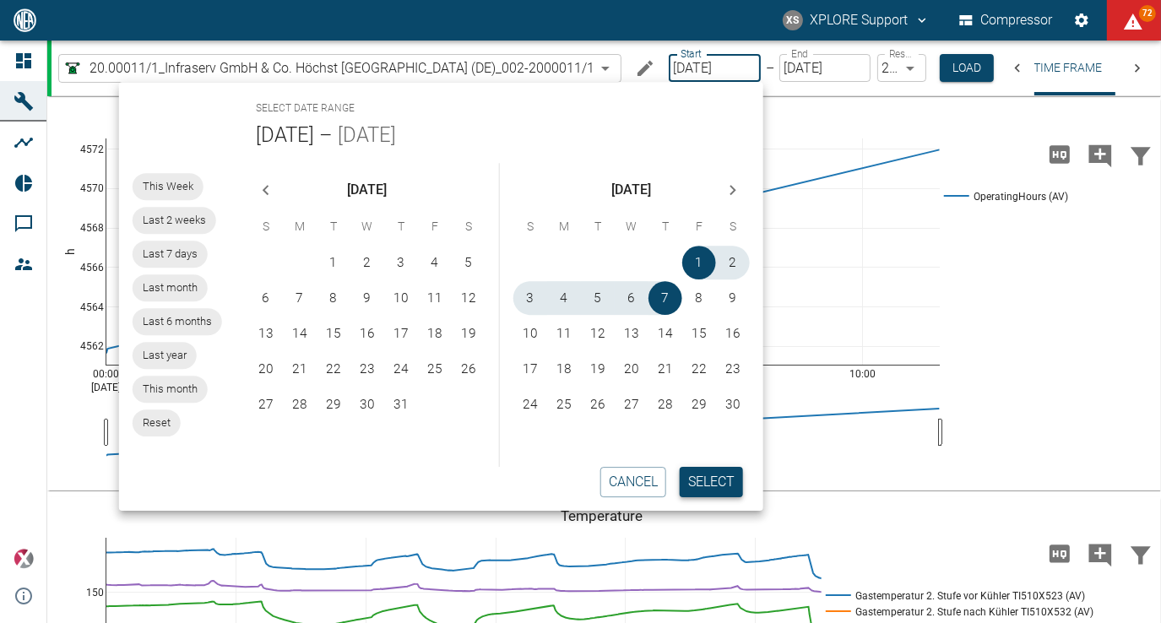
click at [730, 477] on button "Select" at bounding box center [711, 482] width 63 height 30
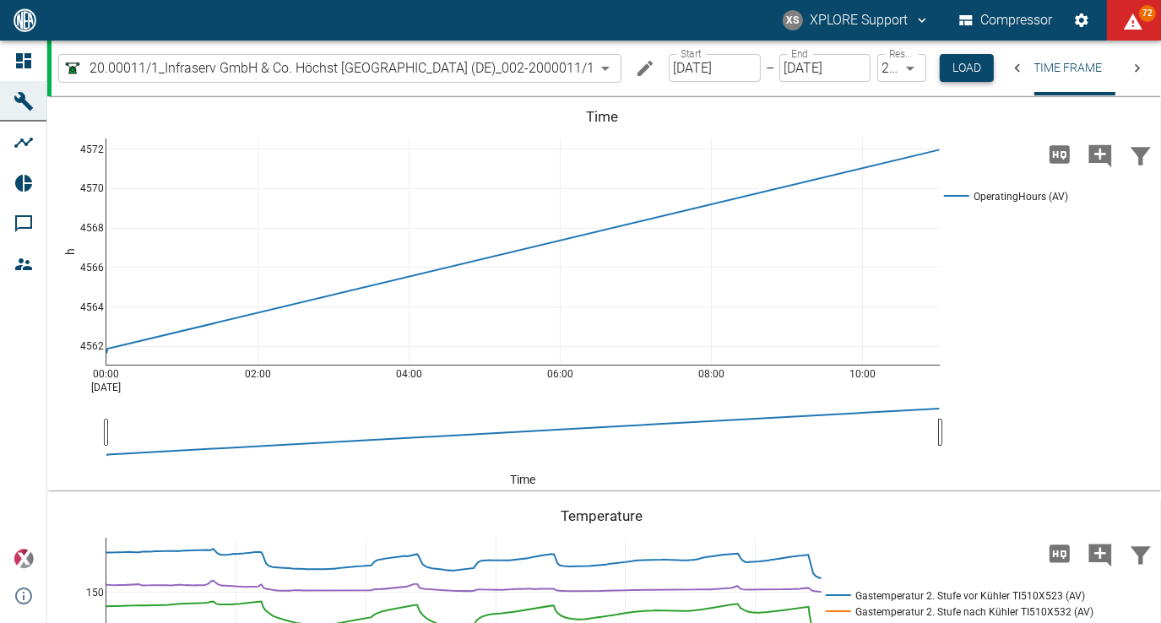
click at [970, 76] on button "Load" at bounding box center [967, 68] width 54 height 28
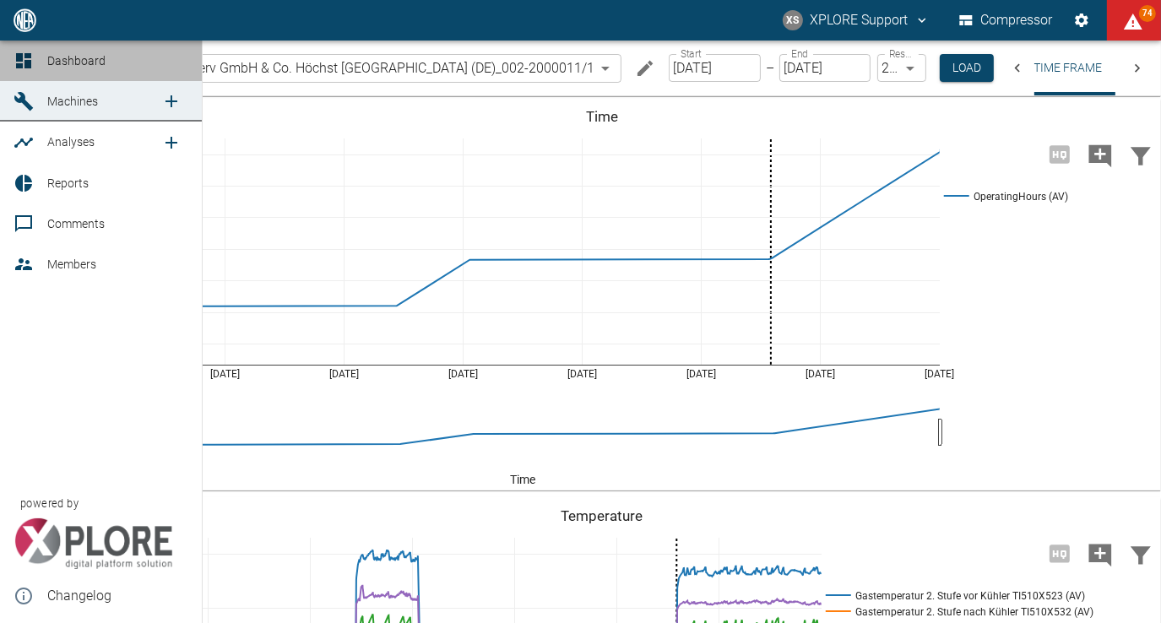
click at [107, 59] on span "Dashboard" at bounding box center [117, 61] width 141 height 20
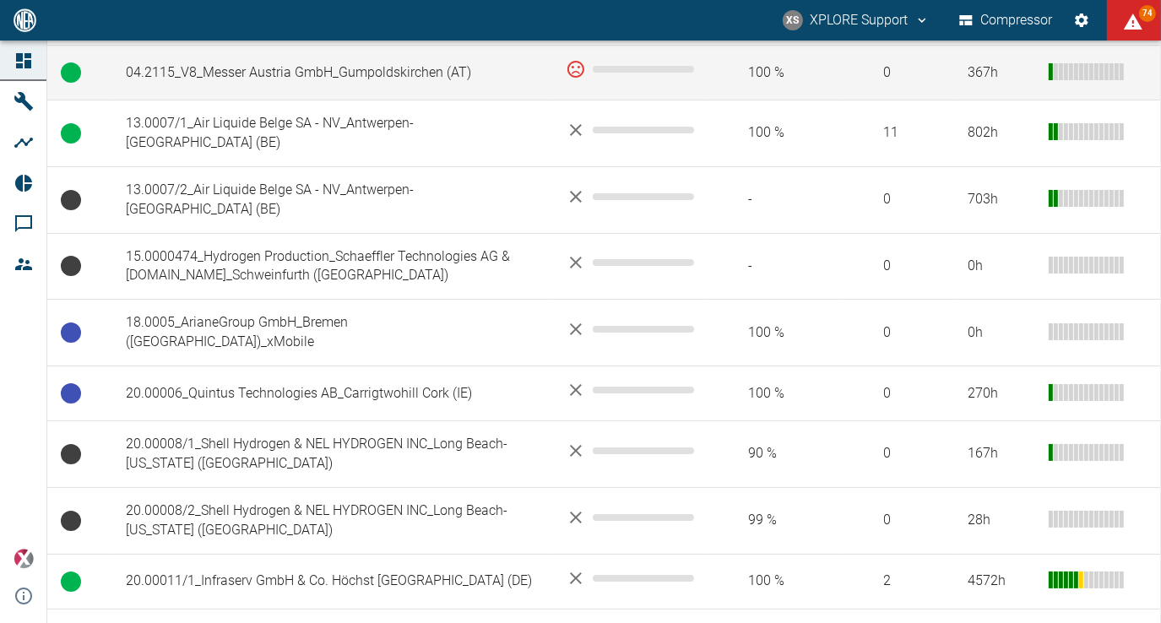
scroll to position [591, 0]
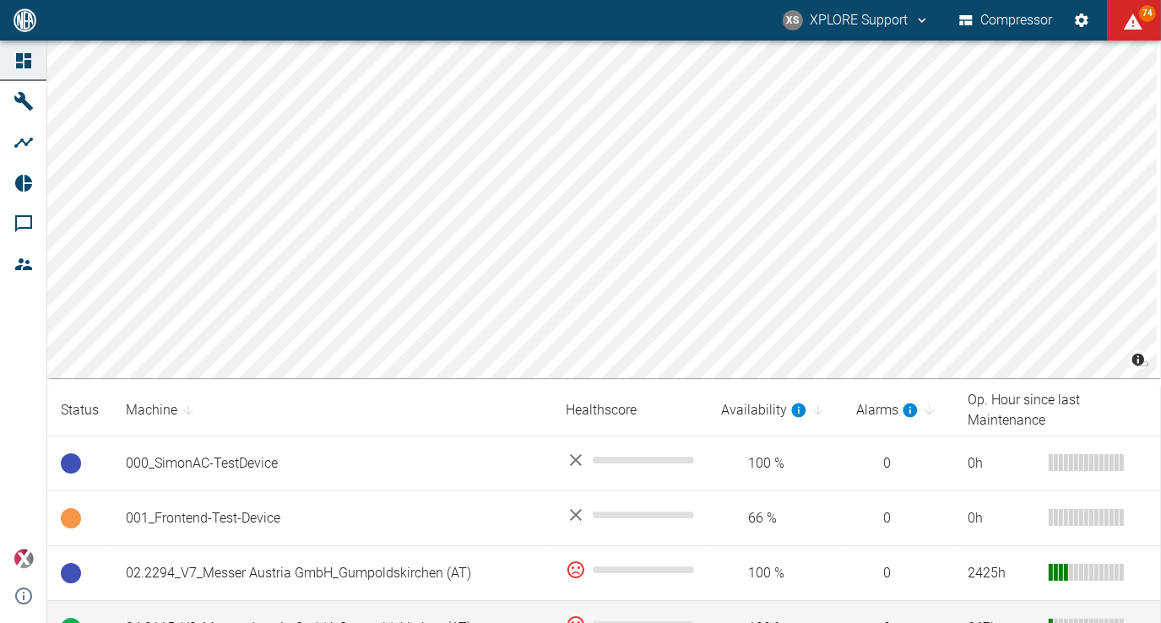
scroll to position [422, 0]
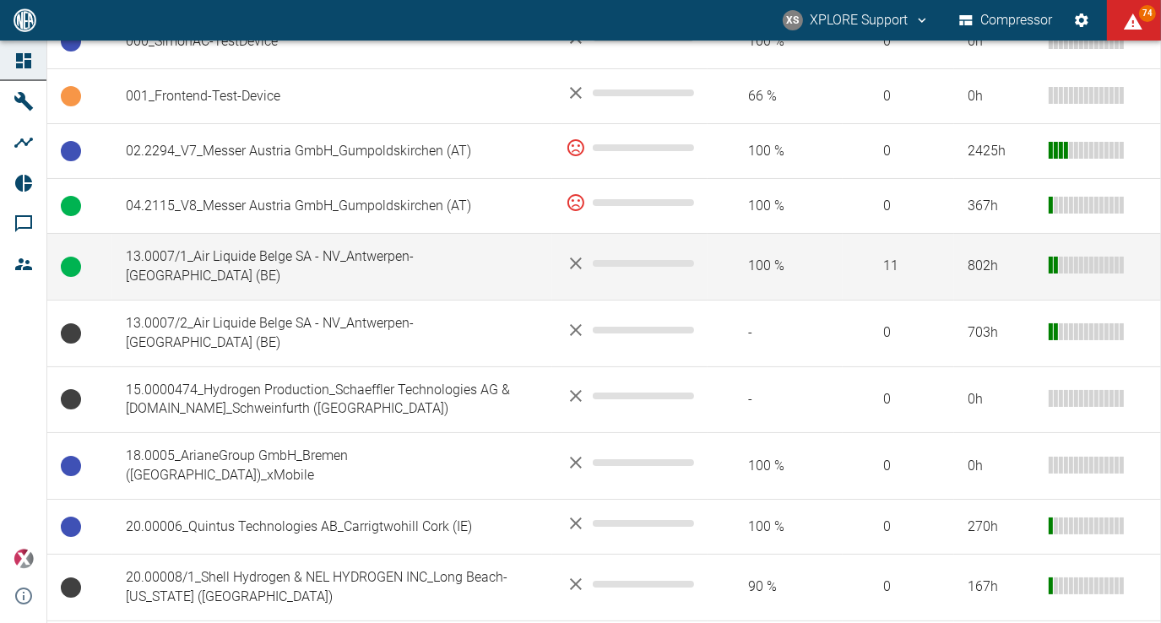
click at [364, 258] on td "13.0007/1_Air Liquide Belge SA - NV_Antwerpen-[GEOGRAPHIC_DATA] (BE)" at bounding box center [332, 267] width 440 height 67
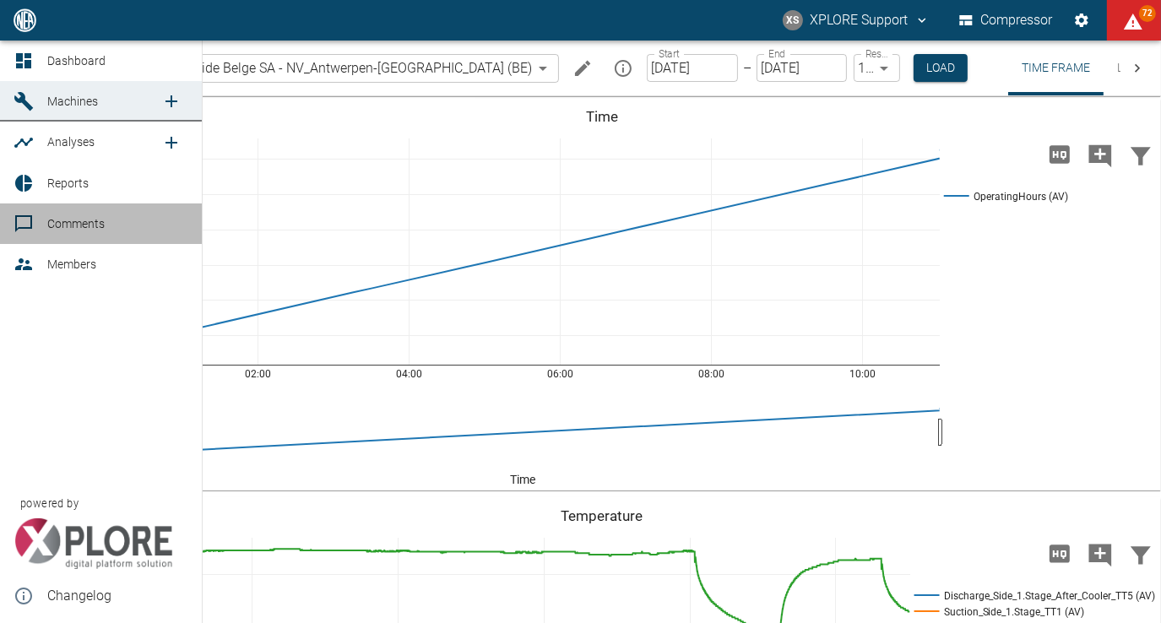
click at [72, 220] on span "Comments" at bounding box center [75, 224] width 57 height 14
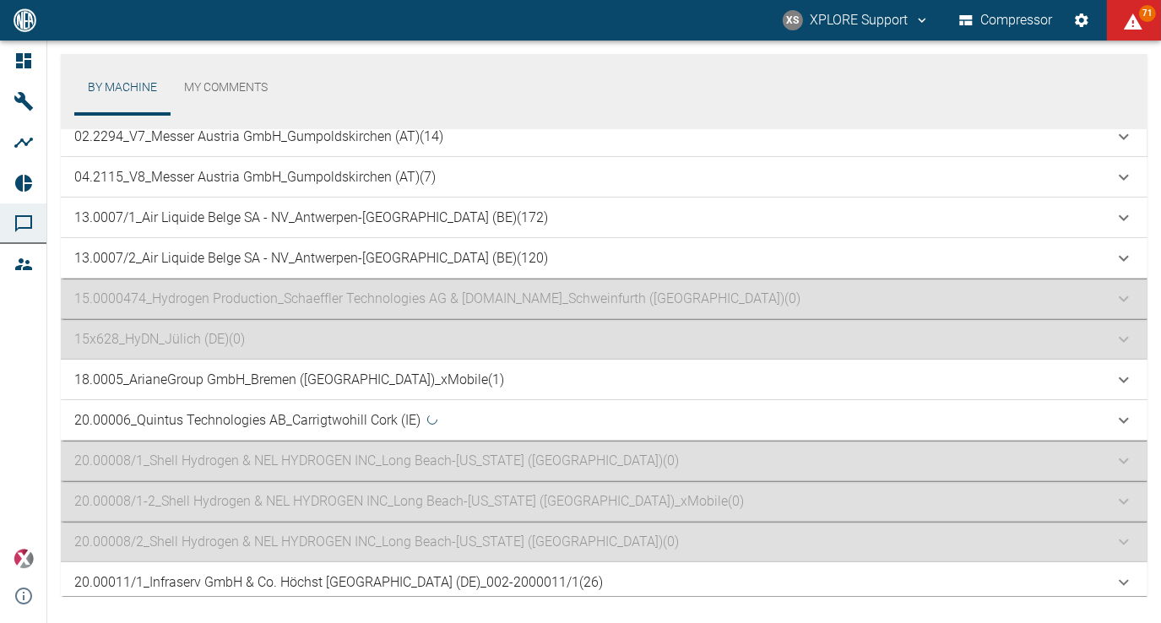
scroll to position [338, 0]
click at [295, 220] on p "13.0007/1_Air Liquide Belge SA - NV_Antwerpen-[GEOGRAPHIC_DATA] (BE) (172)" at bounding box center [311, 217] width 474 height 20
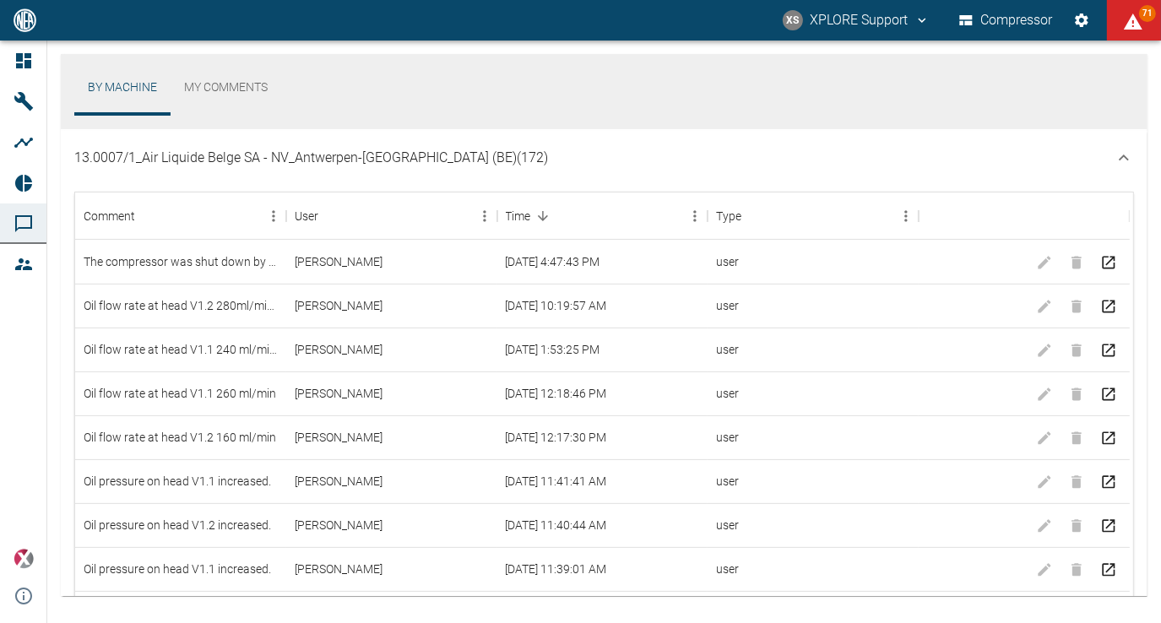
scroll to position [419, 0]
click at [474, 260] on div "[PERSON_NAME]" at bounding box center [391, 260] width 211 height 44
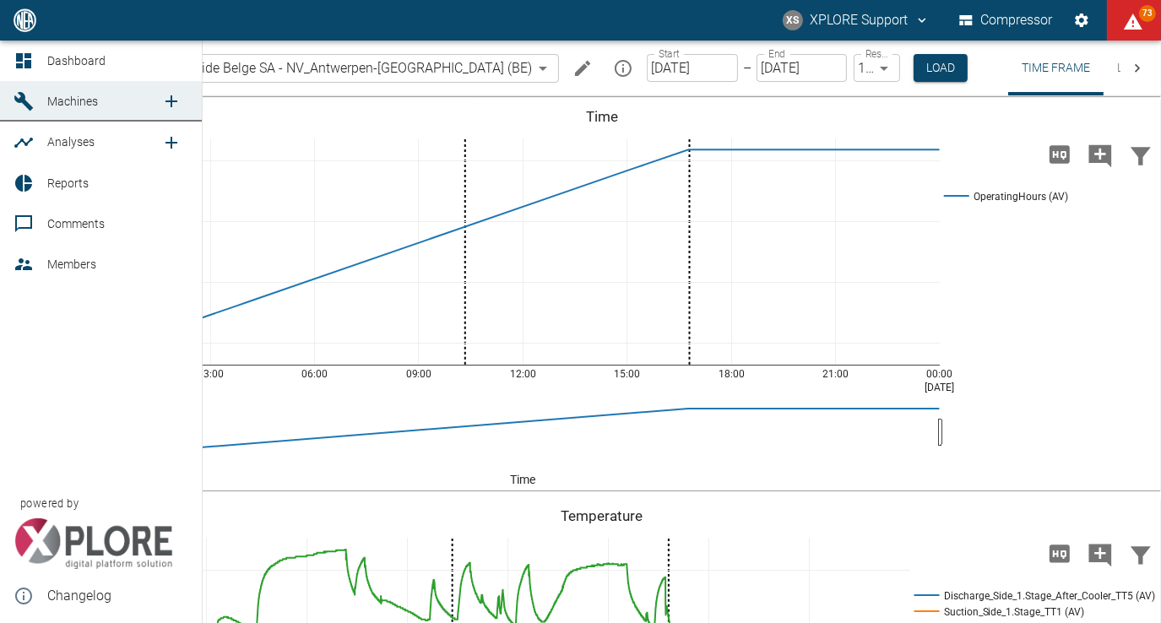
click at [61, 57] on span "Dashboard" at bounding box center [76, 61] width 58 height 14
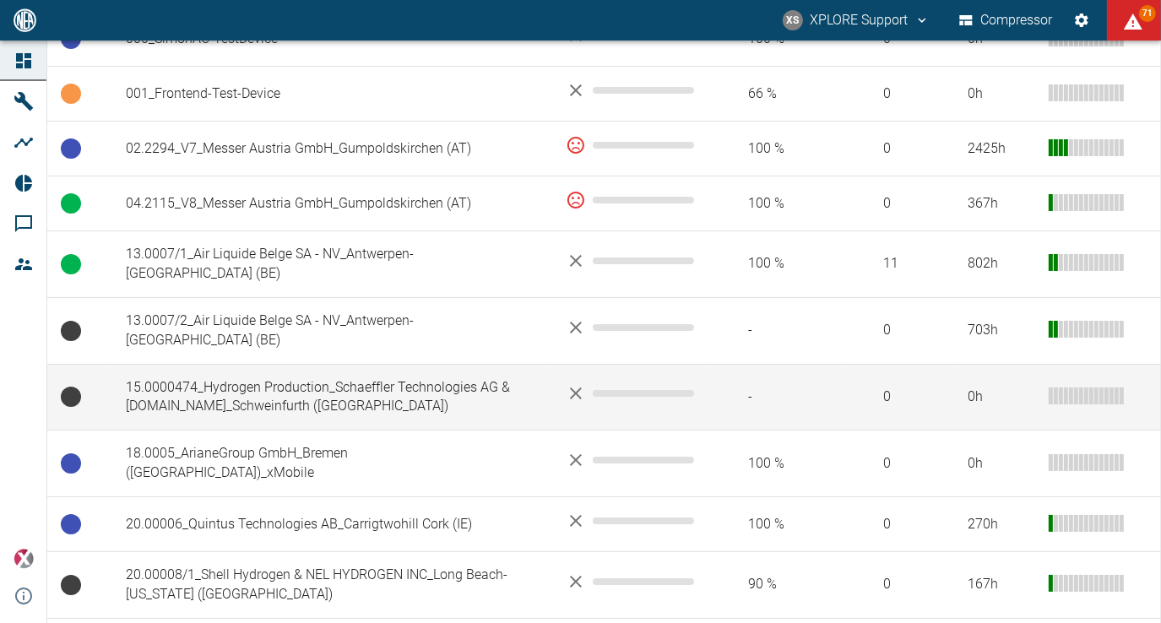
scroll to position [507, 0]
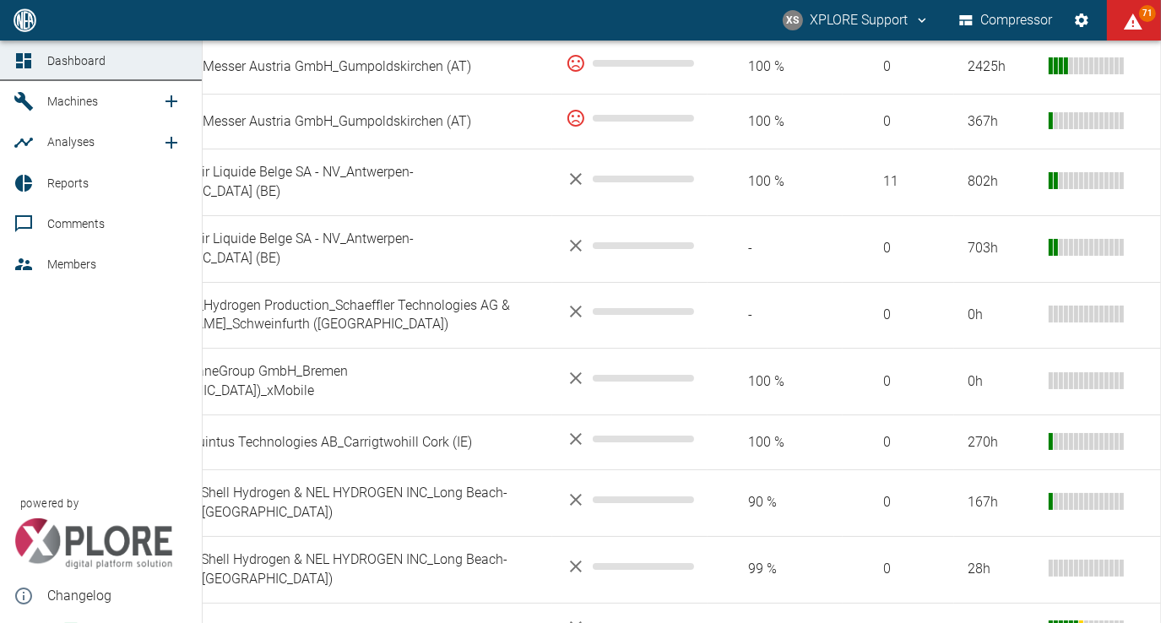
click at [86, 145] on span "Analyses" at bounding box center [70, 142] width 47 height 14
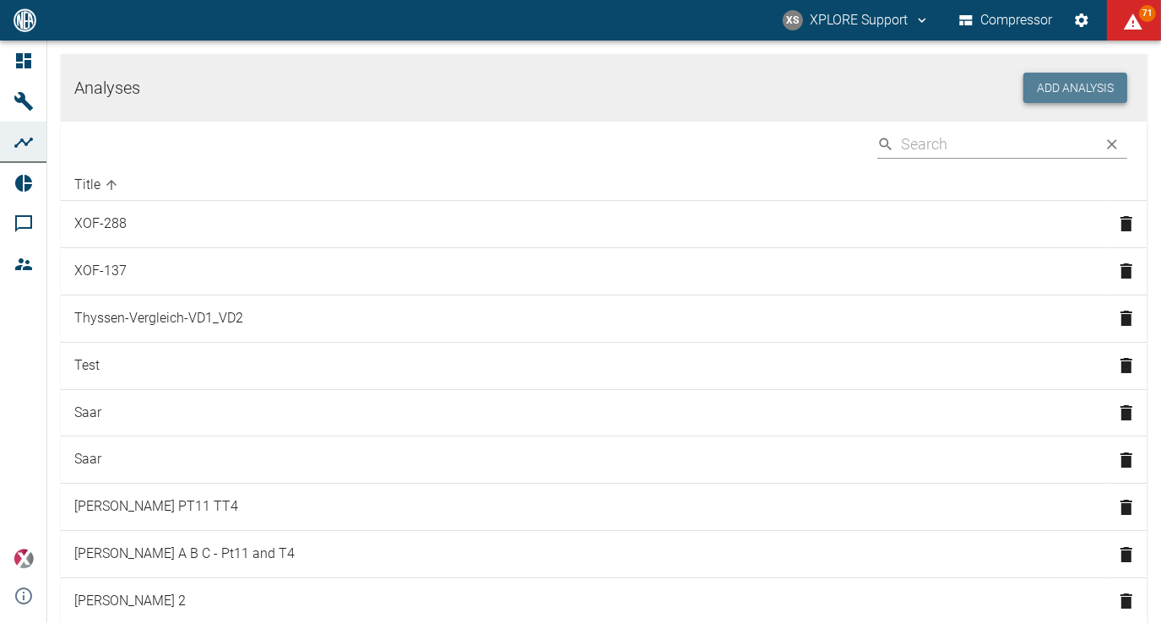
click at [1062, 86] on button "Add Analysis" at bounding box center [1076, 88] width 104 height 31
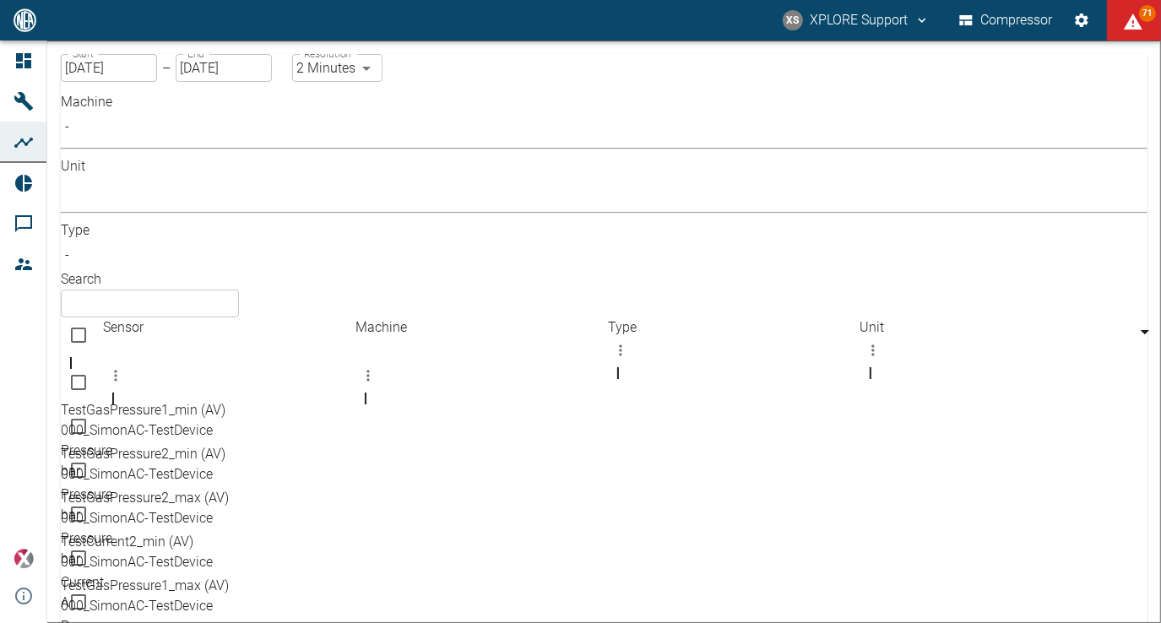
click at [416, 144] on body "XS XPLORE Support Compressor 71 Dashboard Machines Analyses Reports Comments Me…" at bounding box center [580, 311] width 1161 height 623
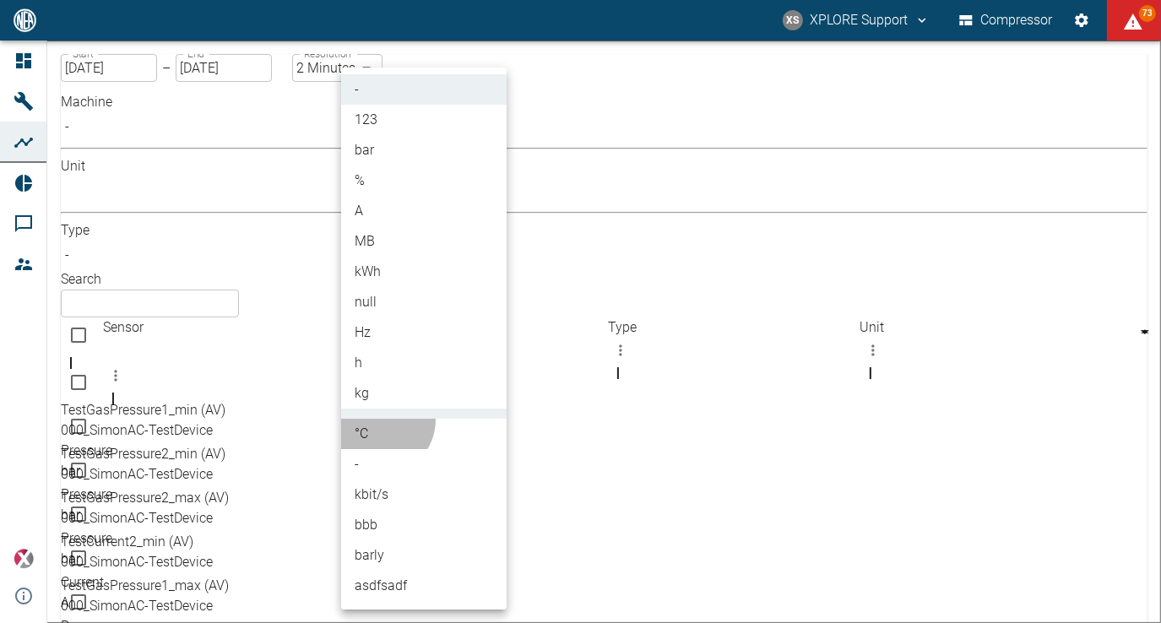
click at [378, 420] on li "°C" at bounding box center [424, 434] width 166 height 30
type input "°C"
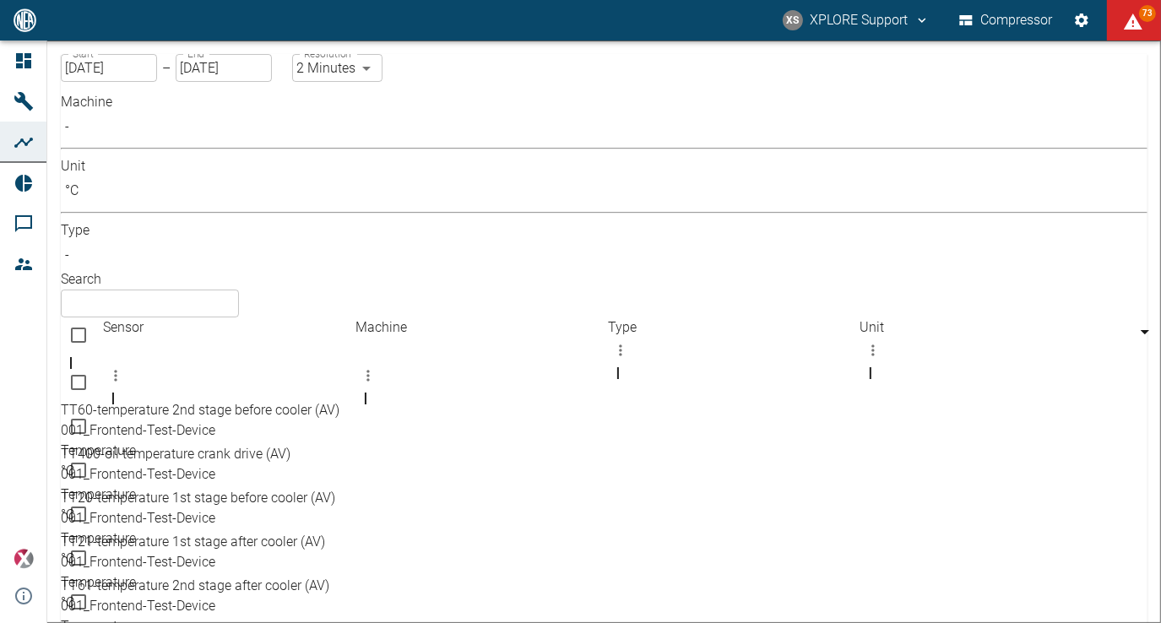
click at [590, 149] on body "XS XPLORE Support Compressor 73 Dashboard Machines Analyses Reports Comments Me…" at bounding box center [580, 311] width 1161 height 623
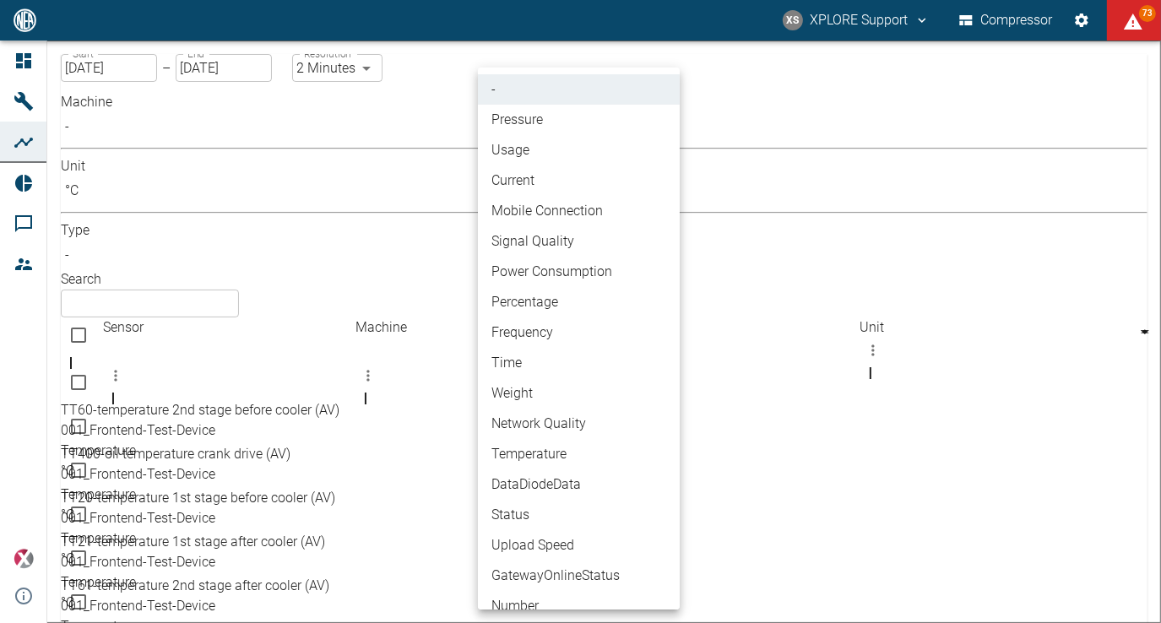
scroll to position [481, 0]
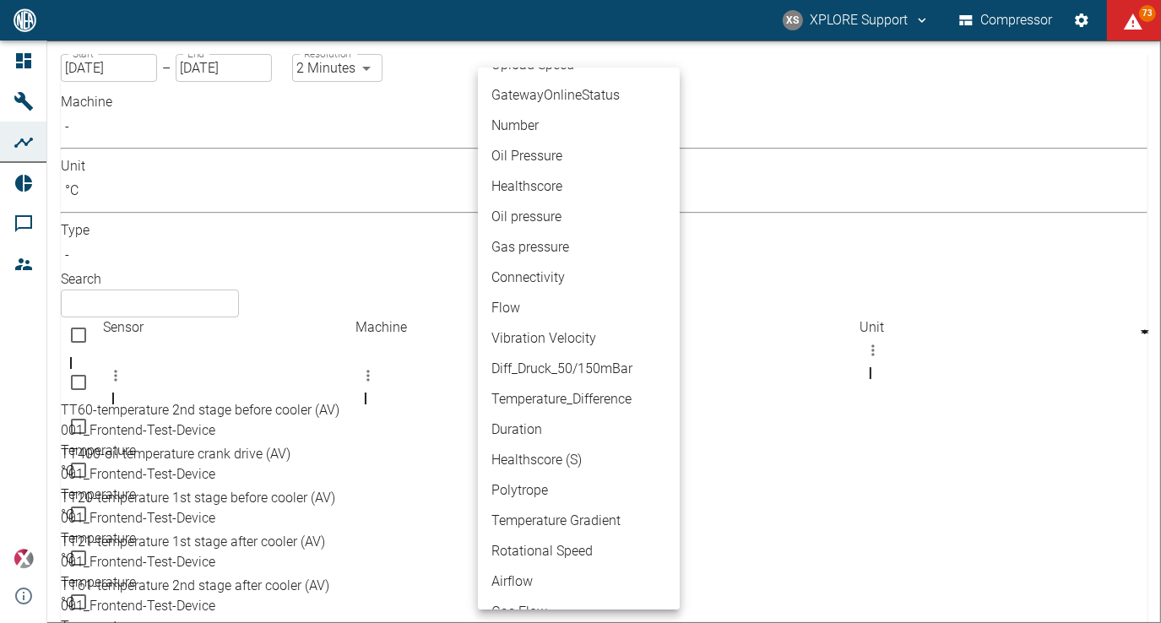
click at [774, 72] on div at bounding box center [580, 311] width 1161 height 623
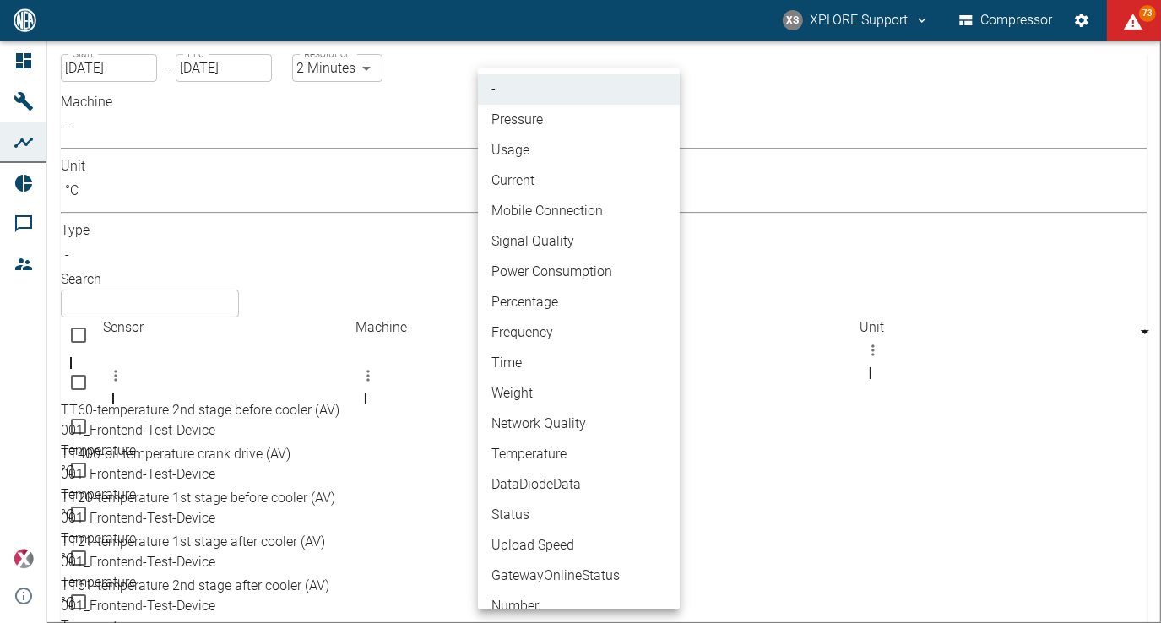
click at [591, 144] on body "XS XPLORE Support Compressor 73 Dashboard Machines Analyses Reports Comments Me…" at bounding box center [580, 311] width 1161 height 623
click at [790, 87] on div at bounding box center [580, 311] width 1161 height 623
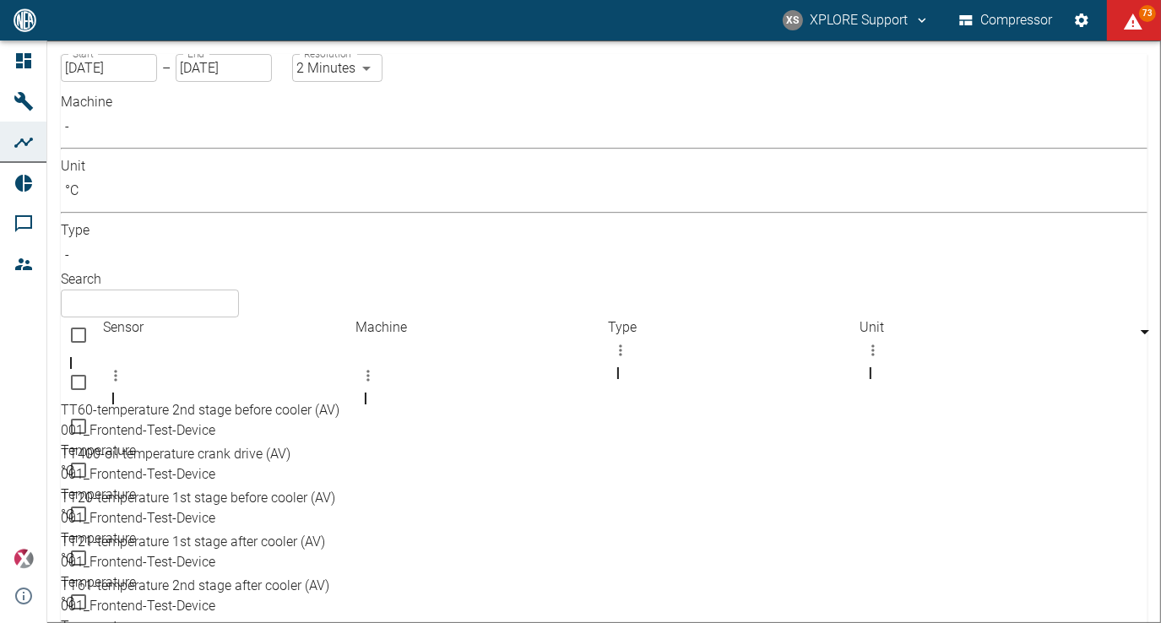
click at [239, 290] on input "text" at bounding box center [150, 304] width 178 height 28
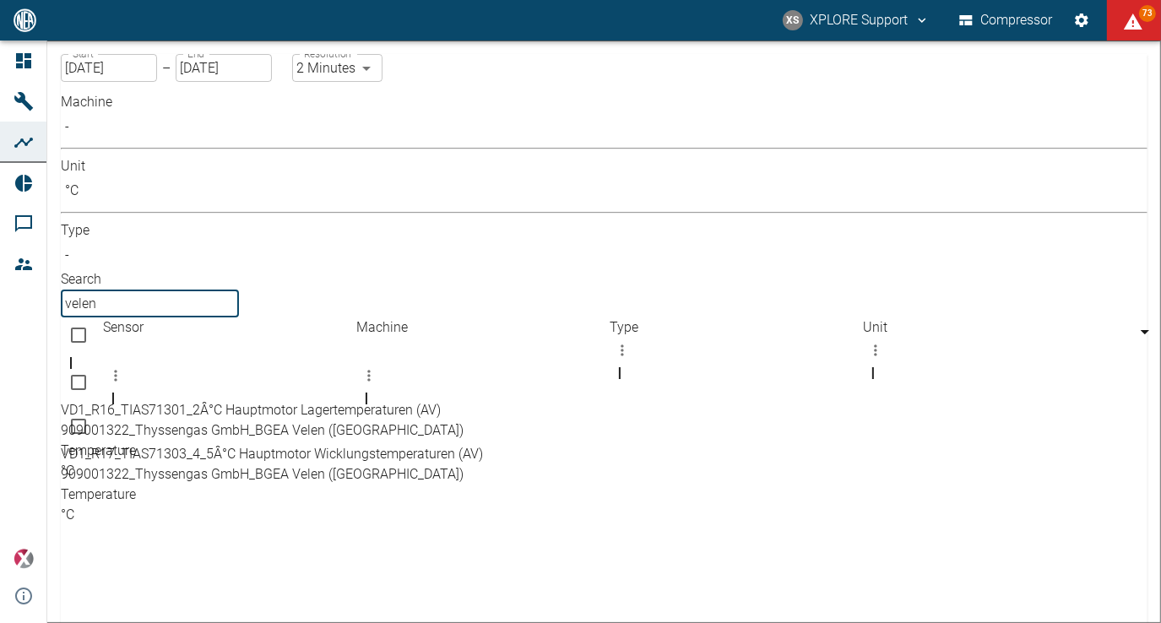
type input "velen"
click at [436, 453] on div at bounding box center [589, 616] width 1056 height 327
click at [263, 144] on body "XS XPLORE Support Compressor 73 Dashboard Machines Analyses Reports Comments Me…" at bounding box center [580, 311] width 1161 height 623
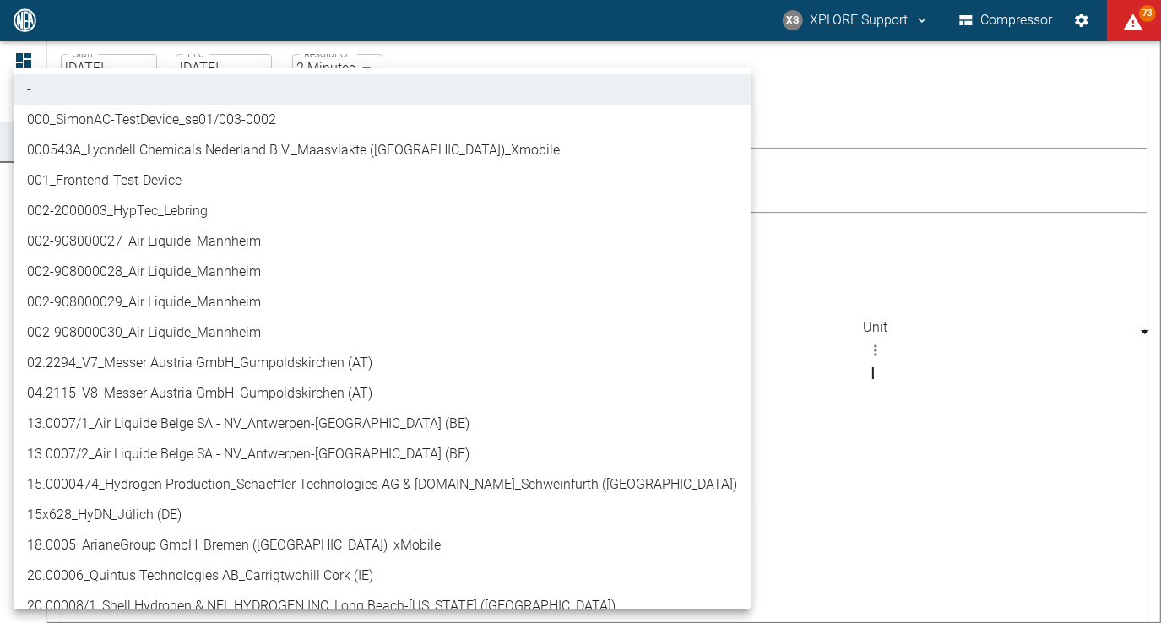
click at [656, 375] on div at bounding box center [580, 311] width 1161 height 623
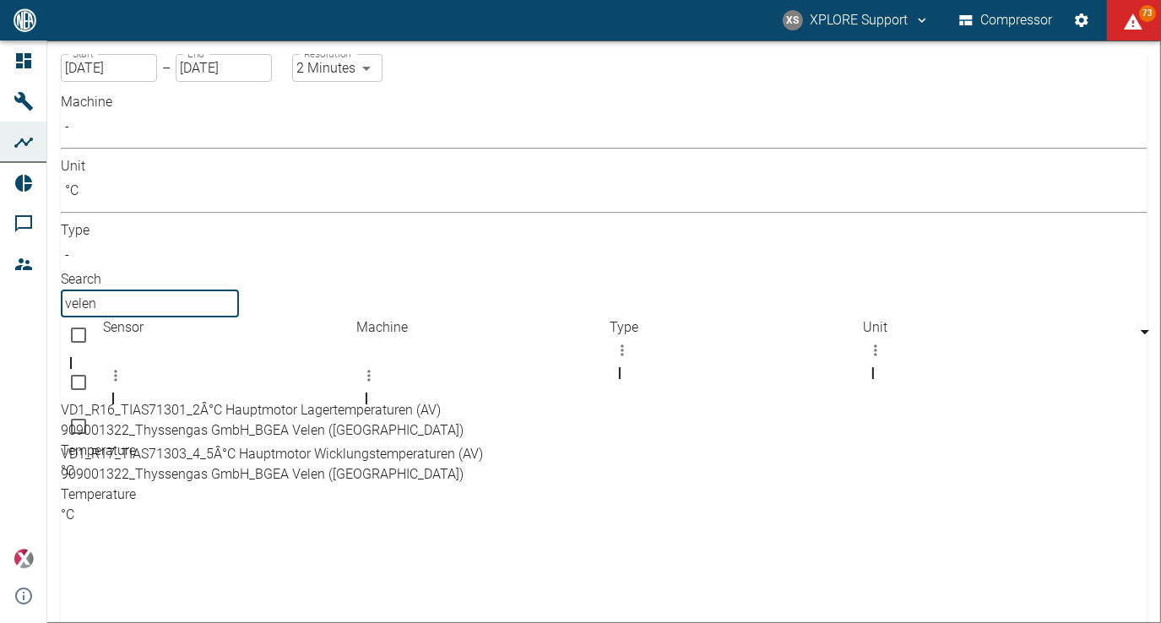
drag, startPoint x: 785, startPoint y: 152, endPoint x: 725, endPoint y: 150, distance: 60.0
click at [725, 150] on div "Machine - ​ Unit °C °C ​ Type - ​ Search velen ​" at bounding box center [604, 204] width 1087 height 225
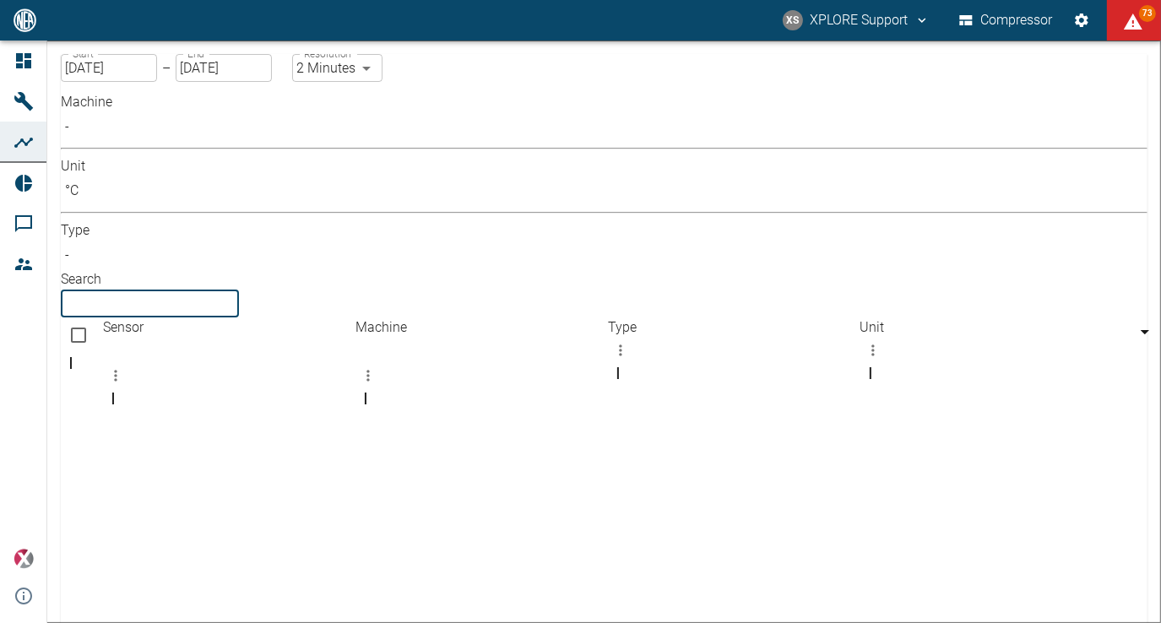
scroll to position [0, 0]
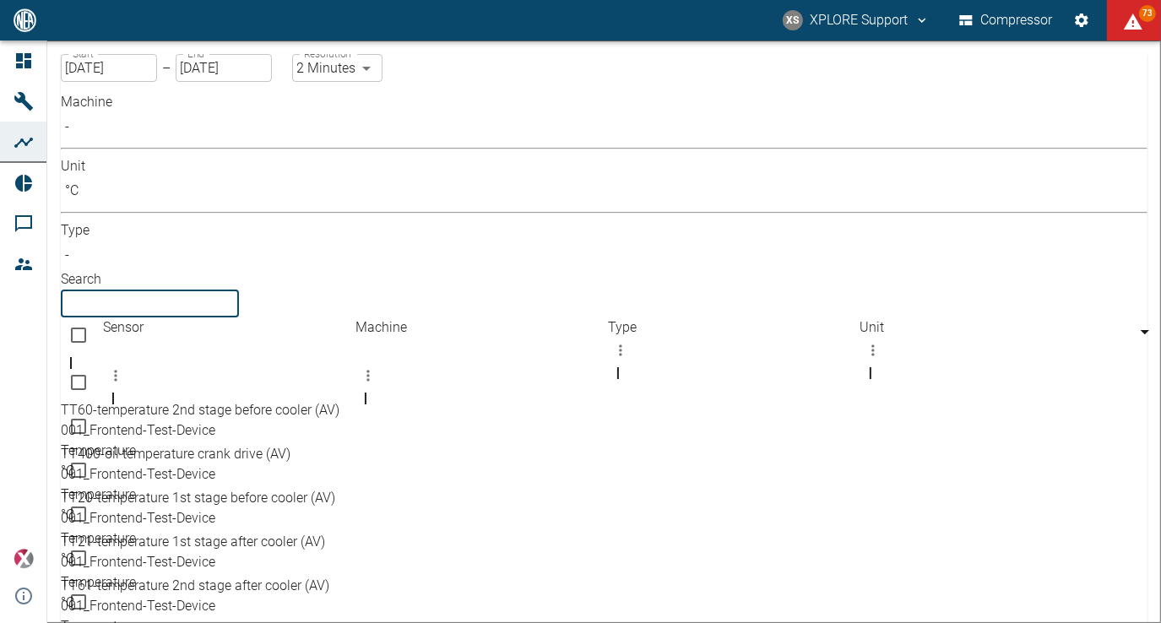
click at [265, 152] on body "XS XPLORE Support Compressor 73 Dashboard Machines Analyses Reports Comments Me…" at bounding box center [580, 311] width 1161 height 623
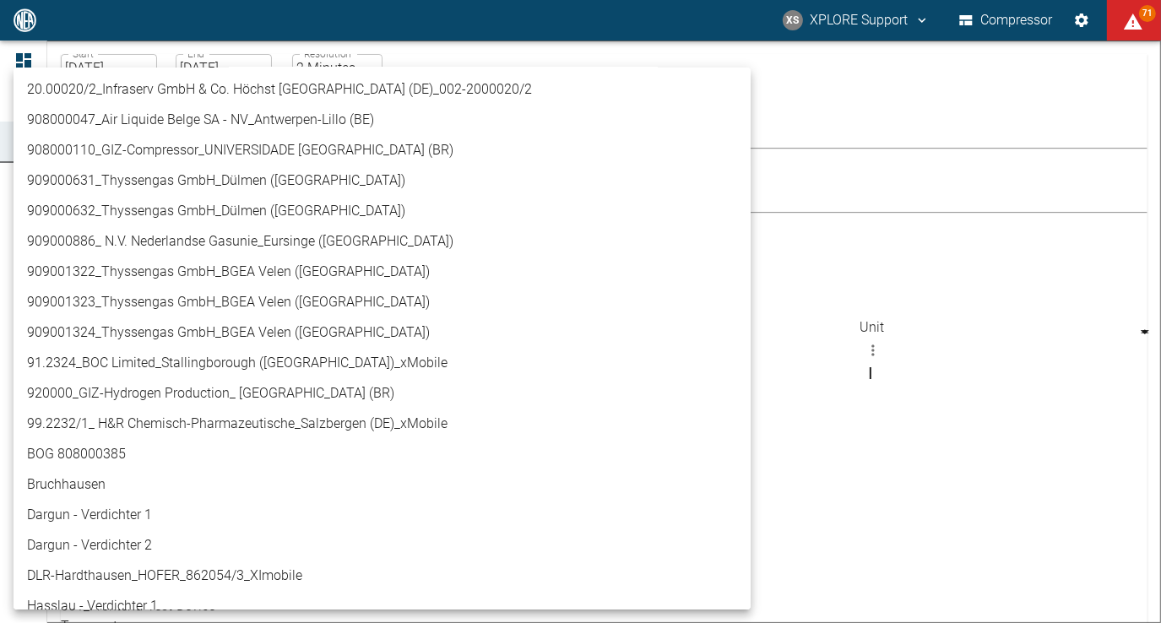
click at [687, 91] on div at bounding box center [580, 311] width 1161 height 623
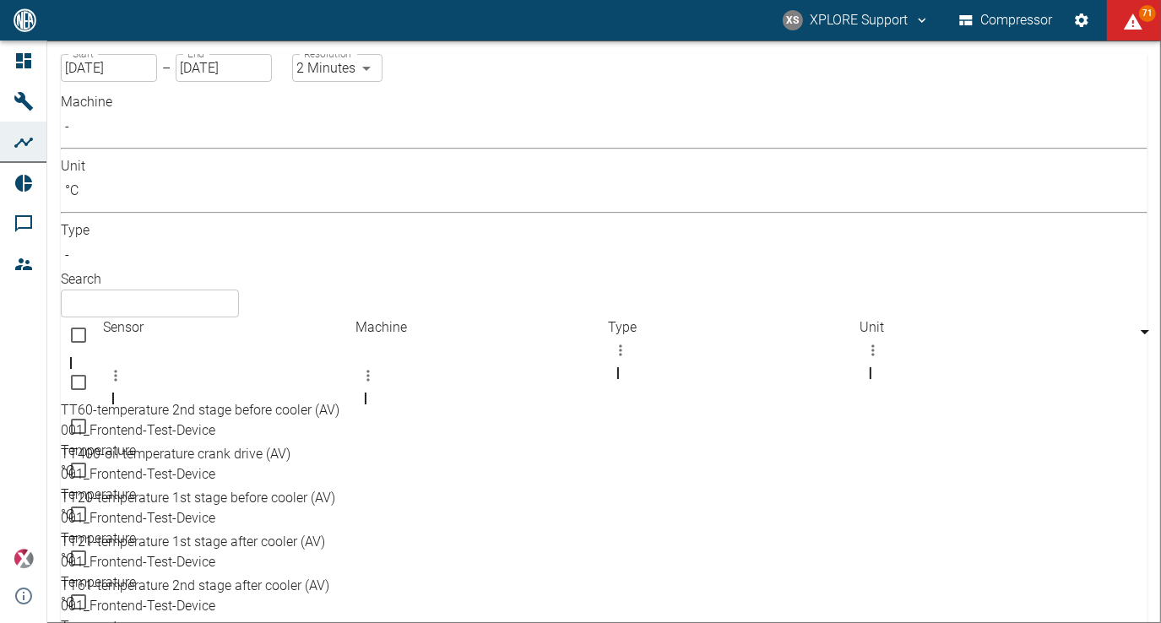
click at [642, 151] on body "XS XPLORE Support Compressor 71 Dashboard Machines Analyses Reports Comments Me…" at bounding box center [580, 311] width 1161 height 623
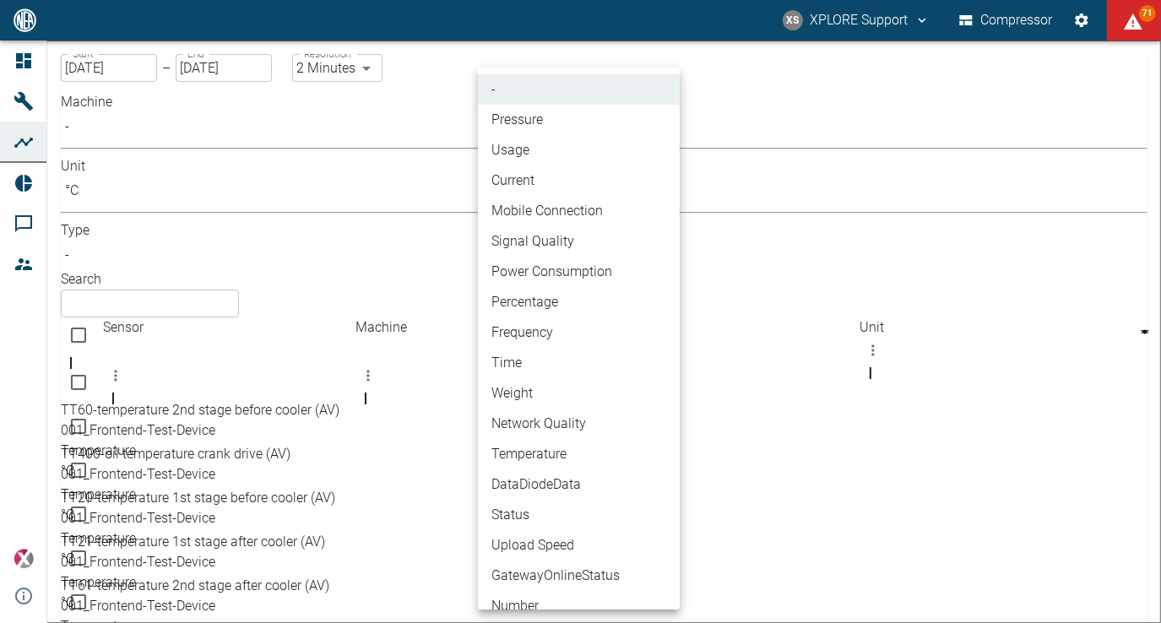
click at [742, 85] on div at bounding box center [580, 311] width 1161 height 623
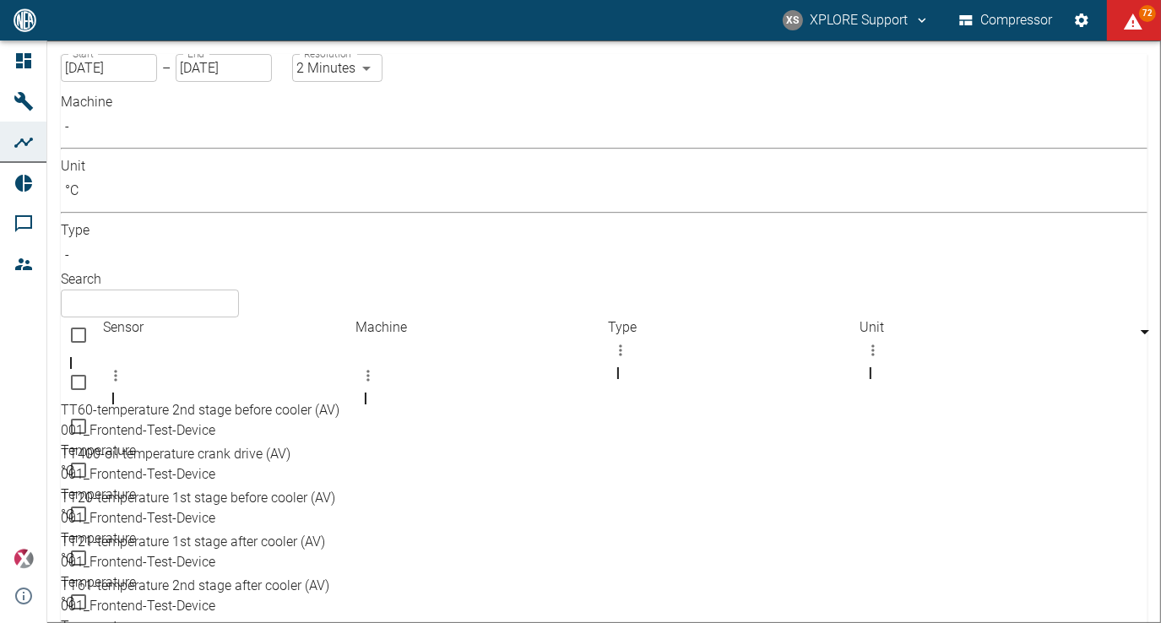
click at [239, 290] on input "text" at bounding box center [150, 304] width 178 height 28
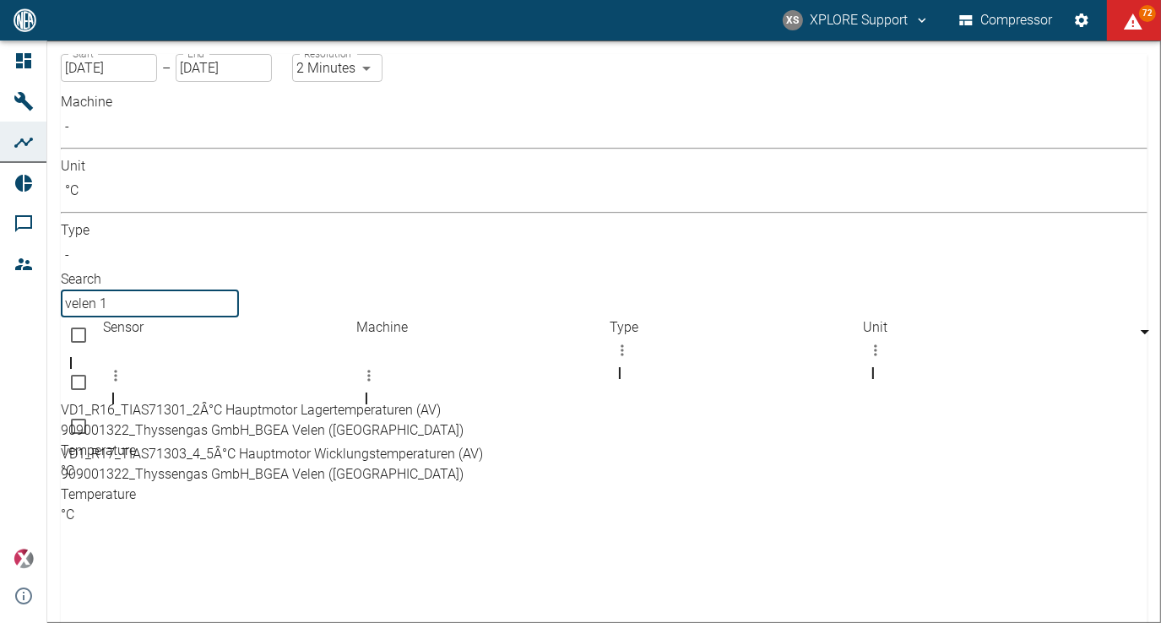
type input "velen 1"
click at [404, 144] on body "XS XPLORE Support Compressor 72 Dashboard Machines Analyses Reports Comments Me…" at bounding box center [580, 311] width 1161 height 623
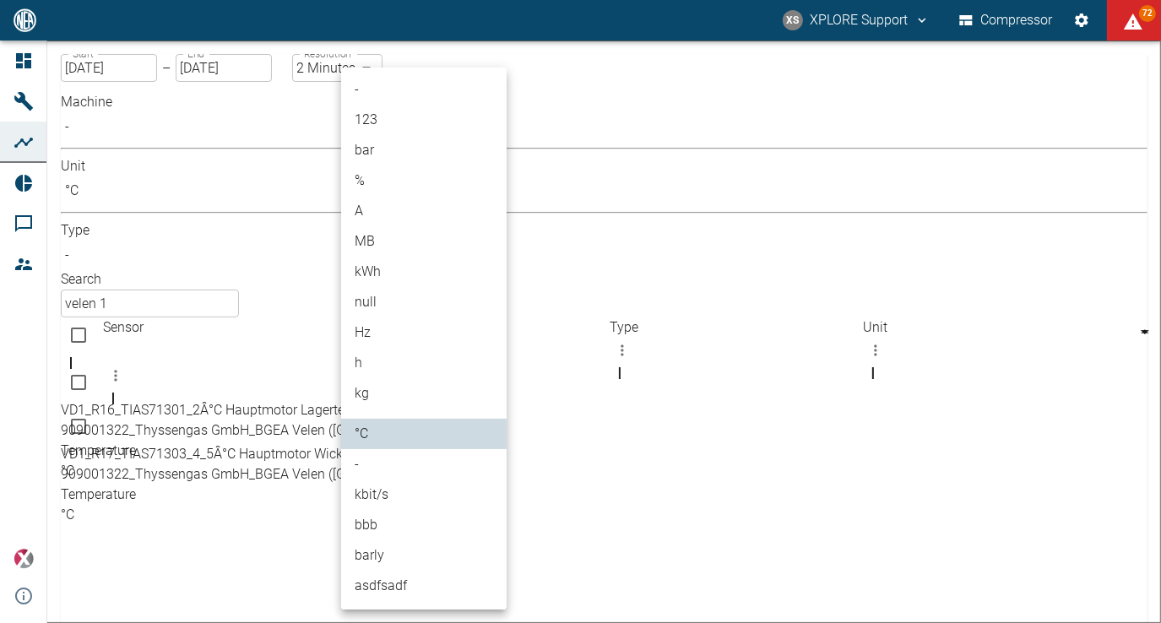
click at [395, 98] on li "-" at bounding box center [424, 89] width 166 height 30
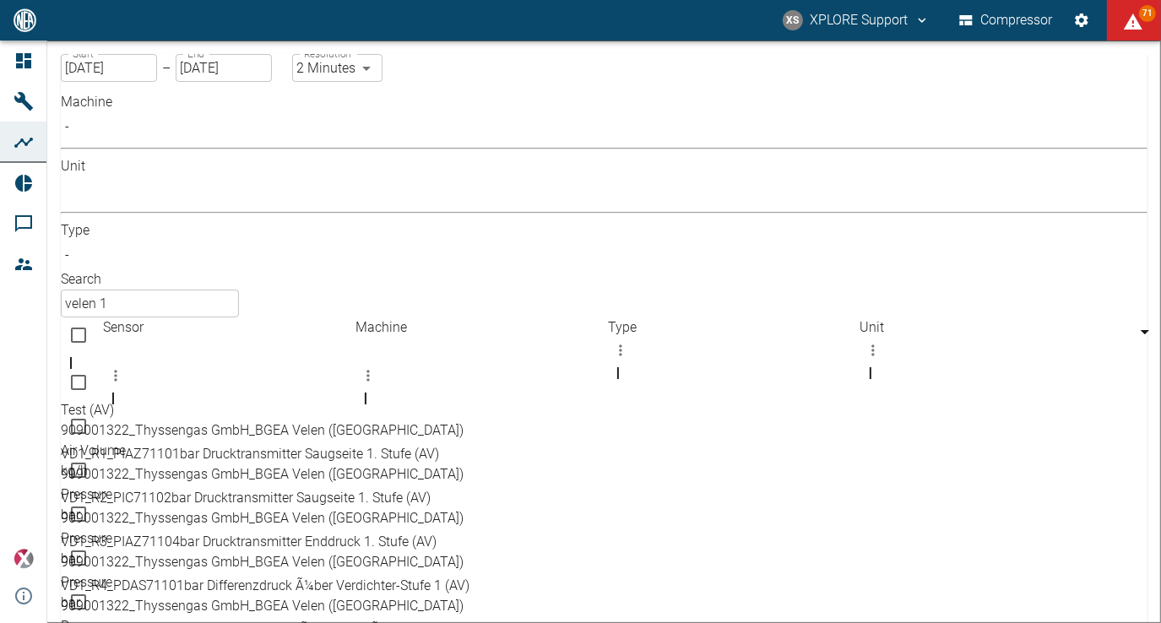
click at [239, 290] on input "velen 1" at bounding box center [150, 304] width 178 height 28
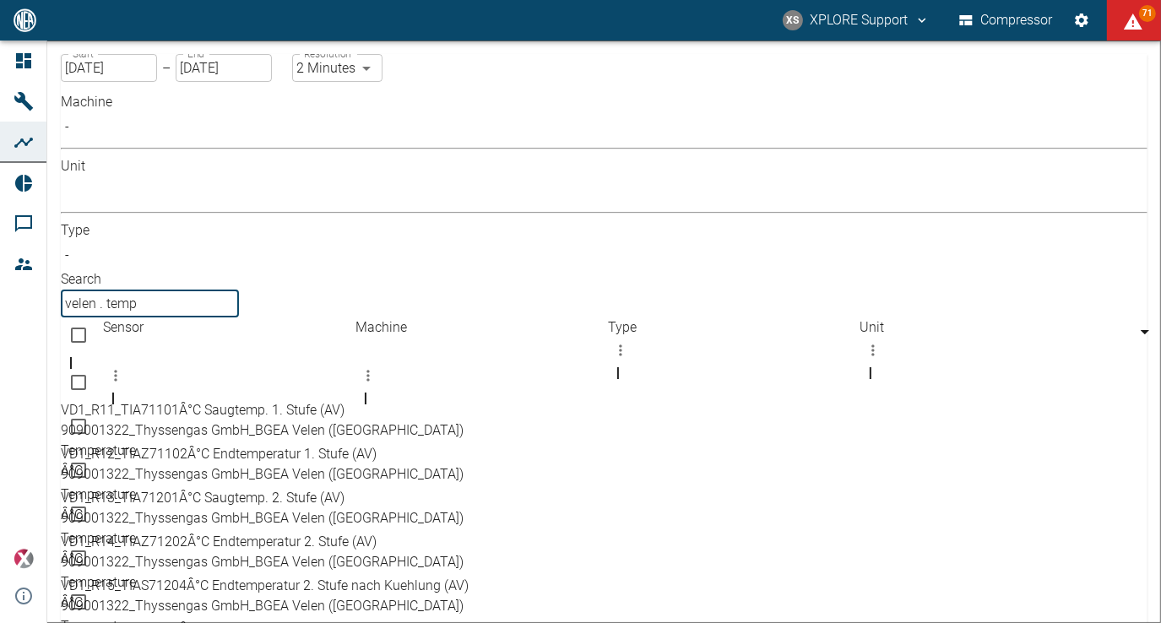
click at [239, 290] on input "velen . temp" at bounding box center [150, 304] width 178 height 28
click at [239, 290] on input "velen 1. temp" at bounding box center [150, 304] width 178 height 28
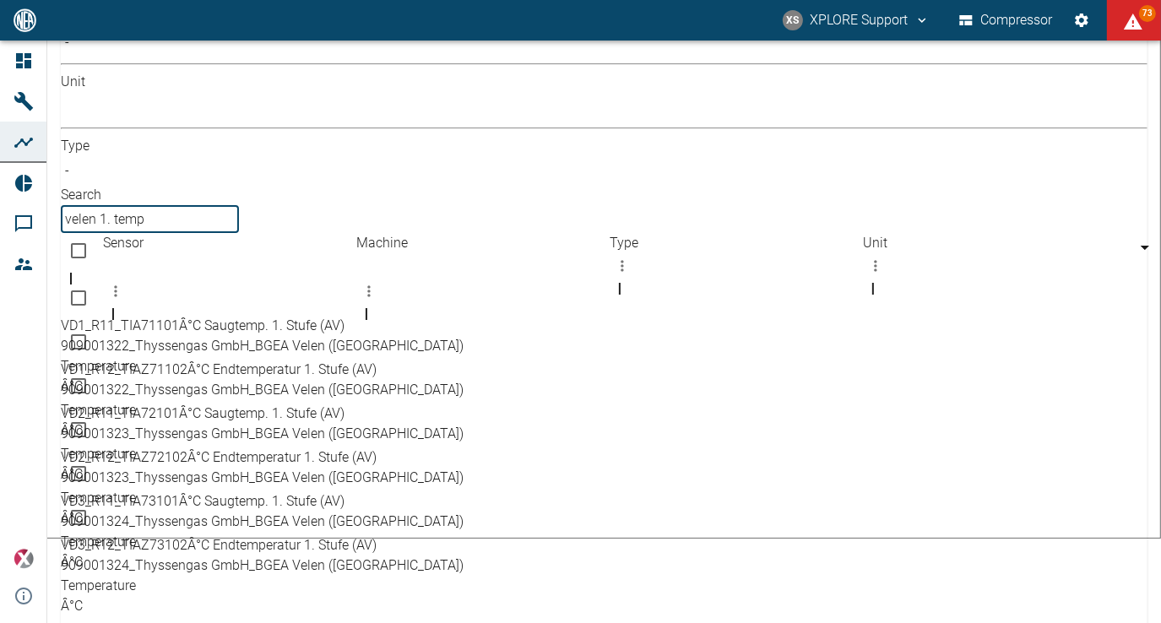
type input "velen 1. temp"
click at [446, 544] on div at bounding box center [589, 619] width 1056 height 151
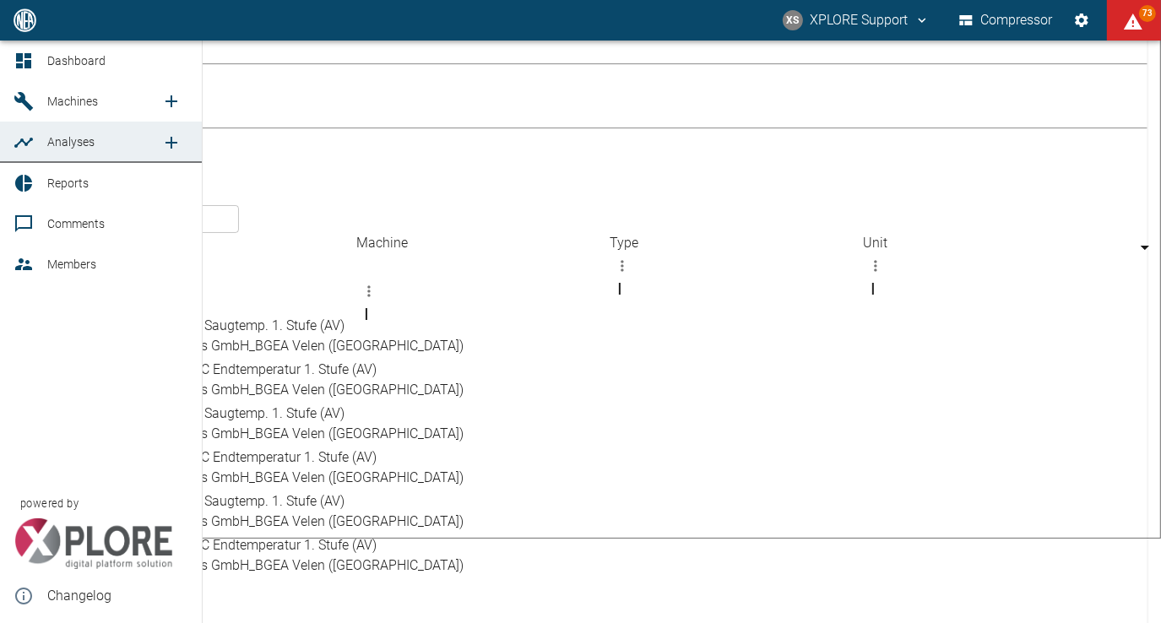
click at [101, 174] on span "Reports" at bounding box center [117, 183] width 141 height 20
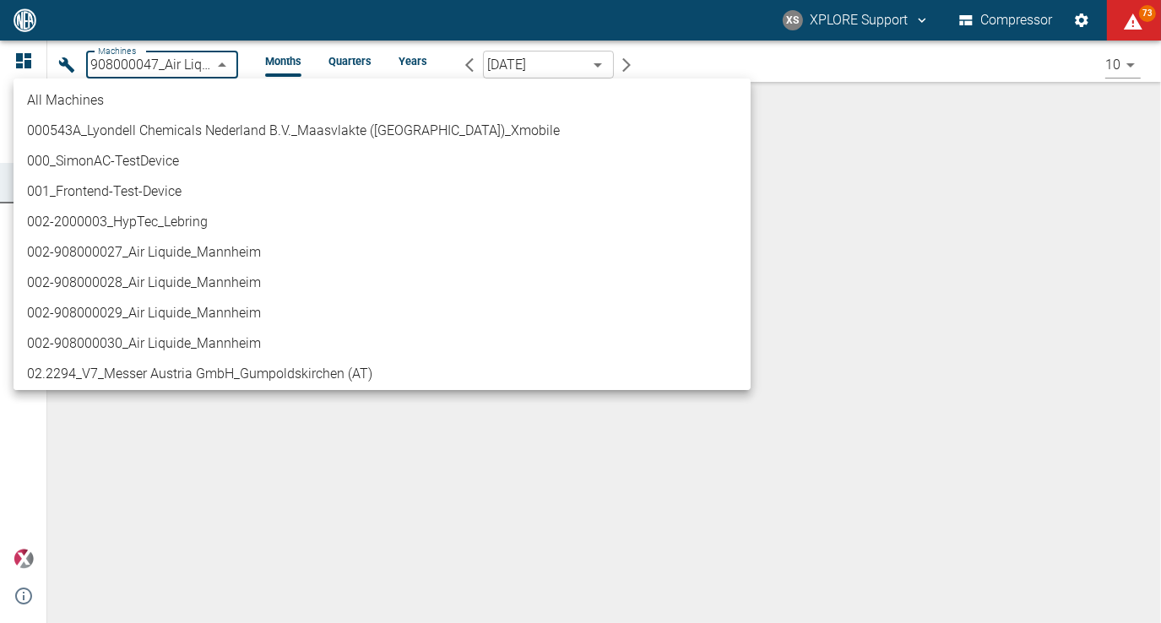
click at [231, 63] on body "XS XPLORE Support Compressor 73 Dashboard Machines Analyses Reports Comments Me…" at bounding box center [580, 311] width 1161 height 623
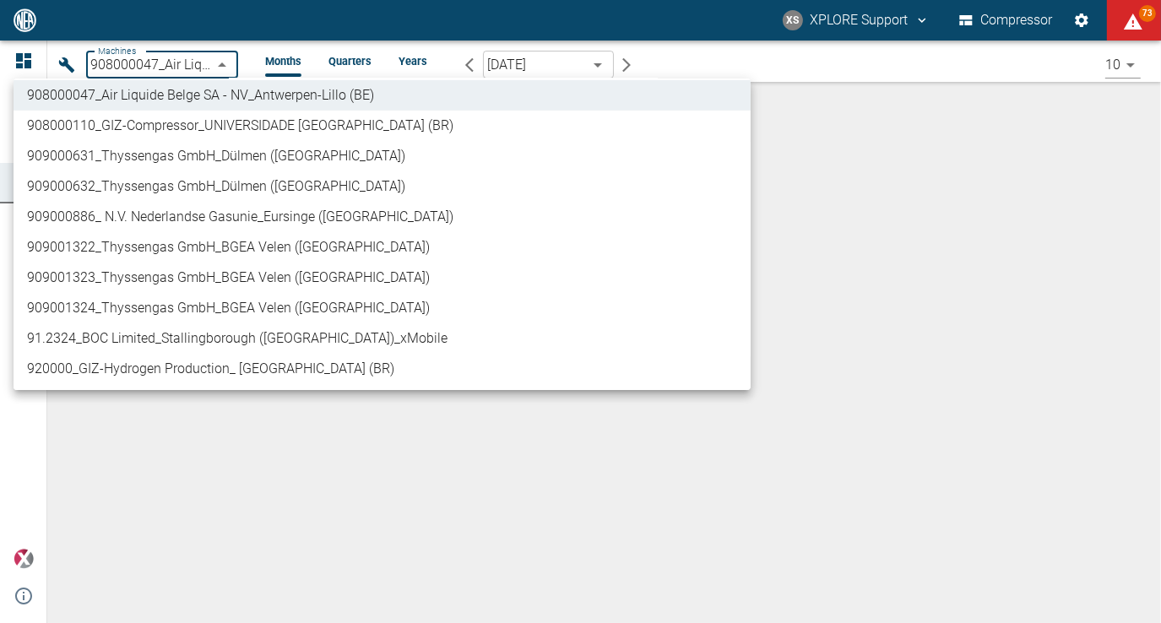
scroll to position [825, 0]
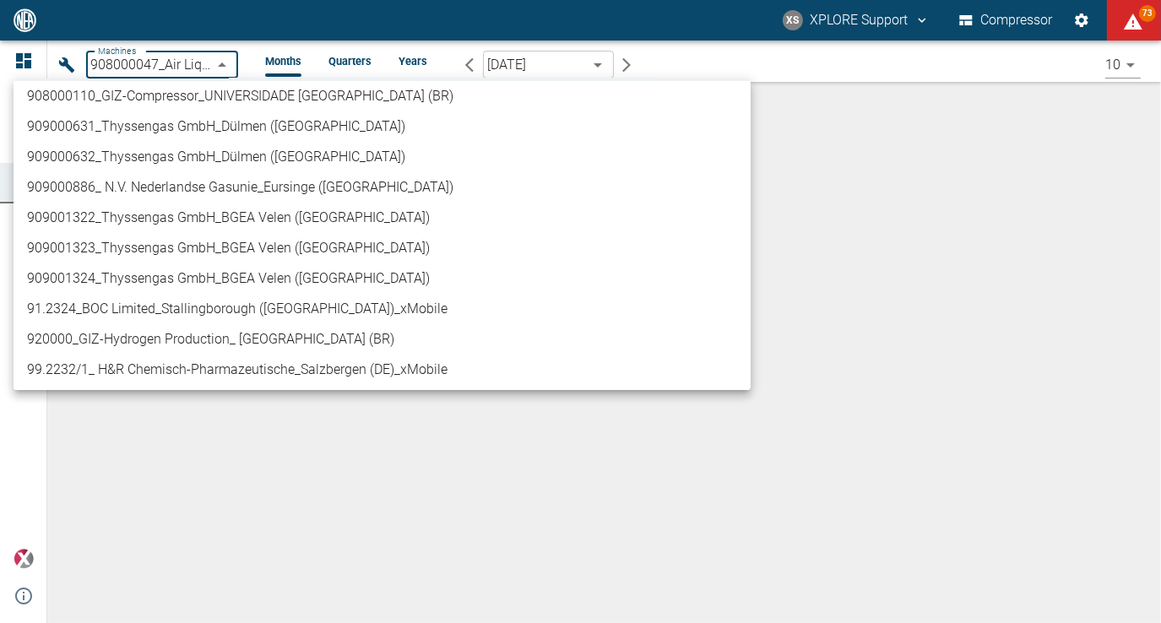
click at [152, 251] on li "909001323_Thyssengas GmbH_BGEA Velen ([GEOGRAPHIC_DATA])" at bounding box center [382, 248] width 737 height 30
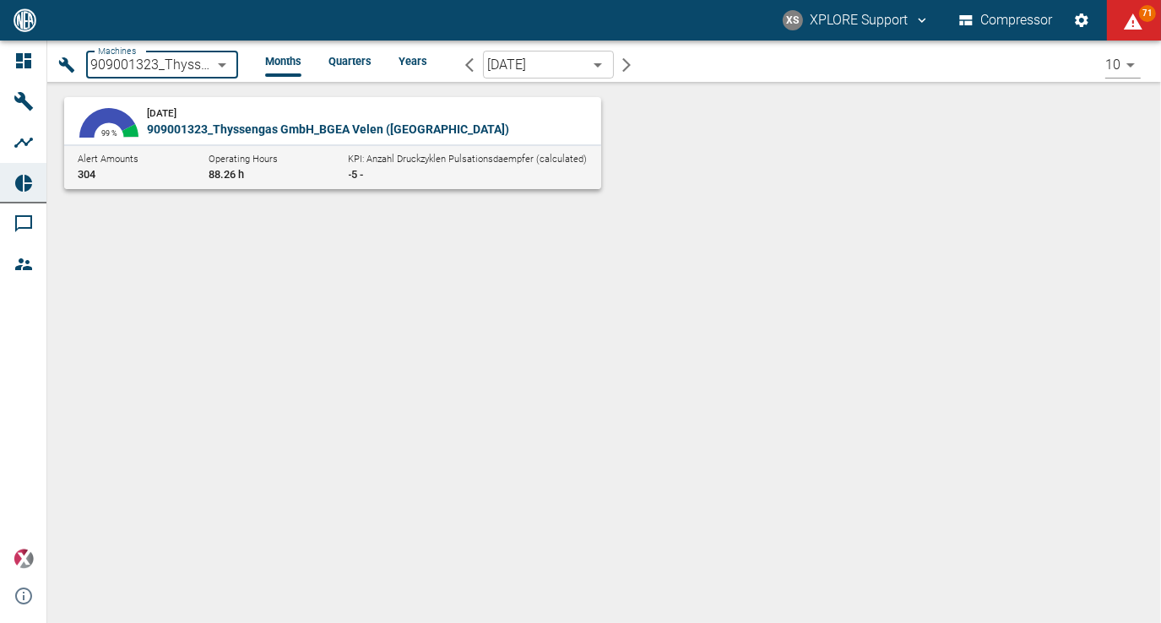
click at [591, 68] on body "XS XPLORE Support Compressor 71 Dashboard Machines Analyses Reports Comments Me…" at bounding box center [580, 311] width 1161 height 623
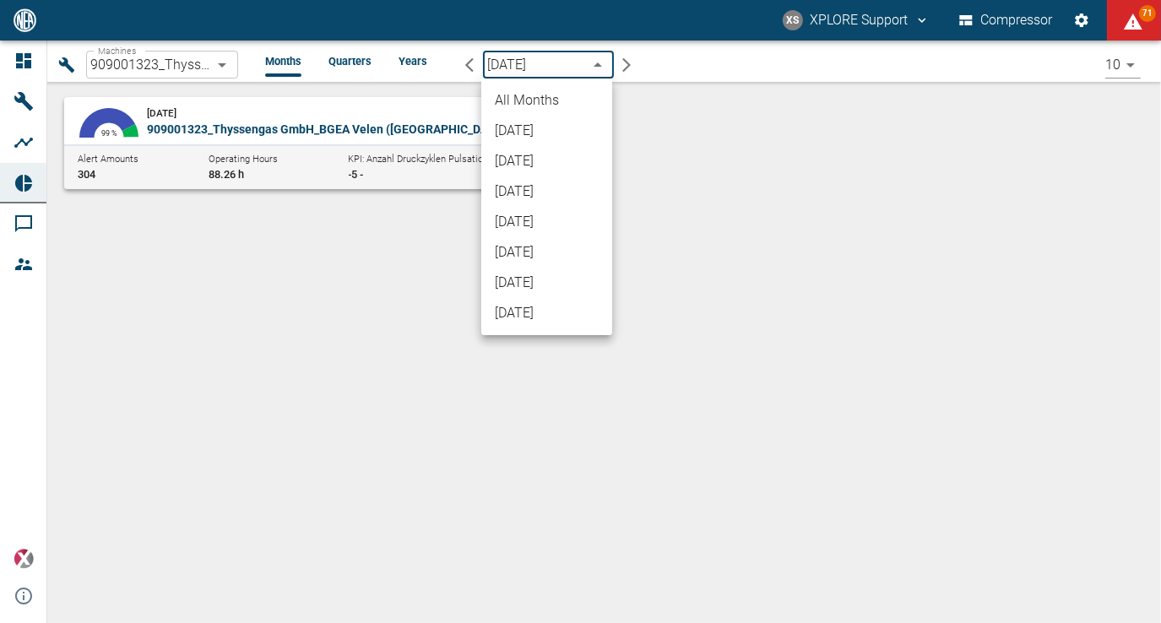
click at [561, 98] on li "All Months" at bounding box center [546, 100] width 131 height 30
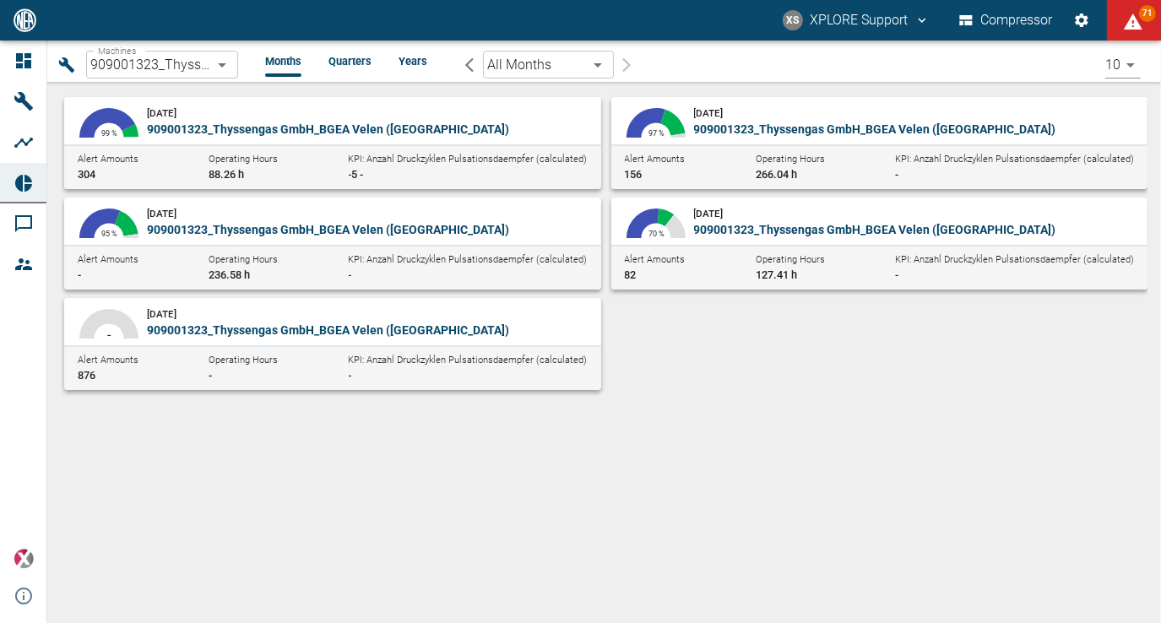
click at [850, 401] on div at bounding box center [601, 410] width 1094 height 41
click at [204, 62] on body "XS XPLORE Support Compressor 73 Dashboard Machines Analyses Reports Comments Me…" at bounding box center [580, 311] width 1161 height 623
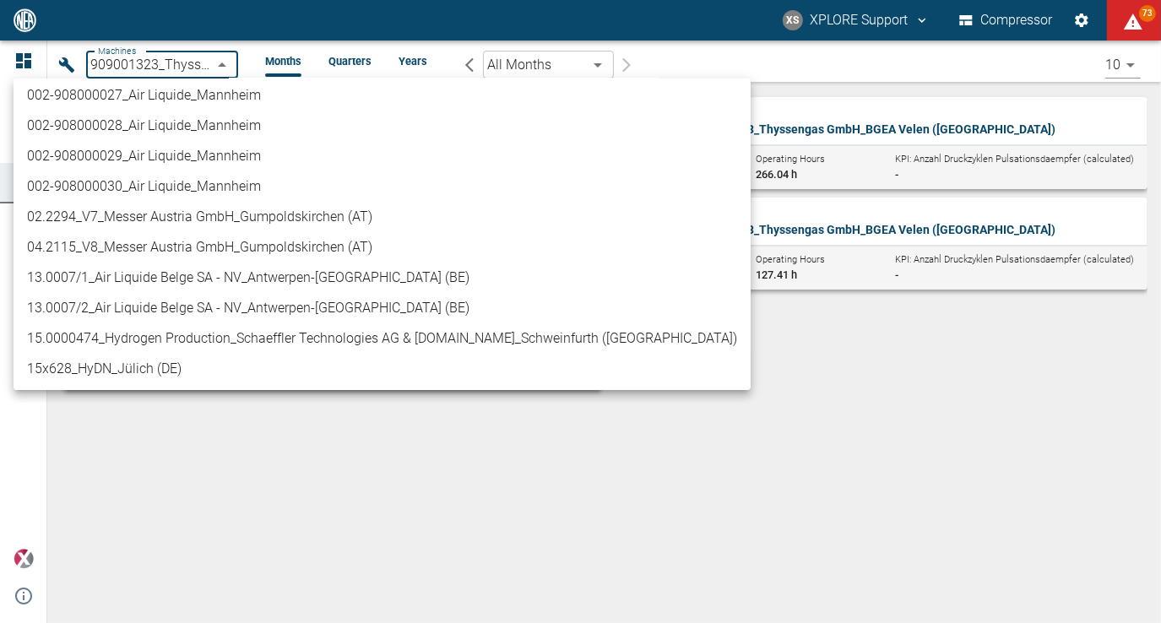
scroll to position [169, 0]
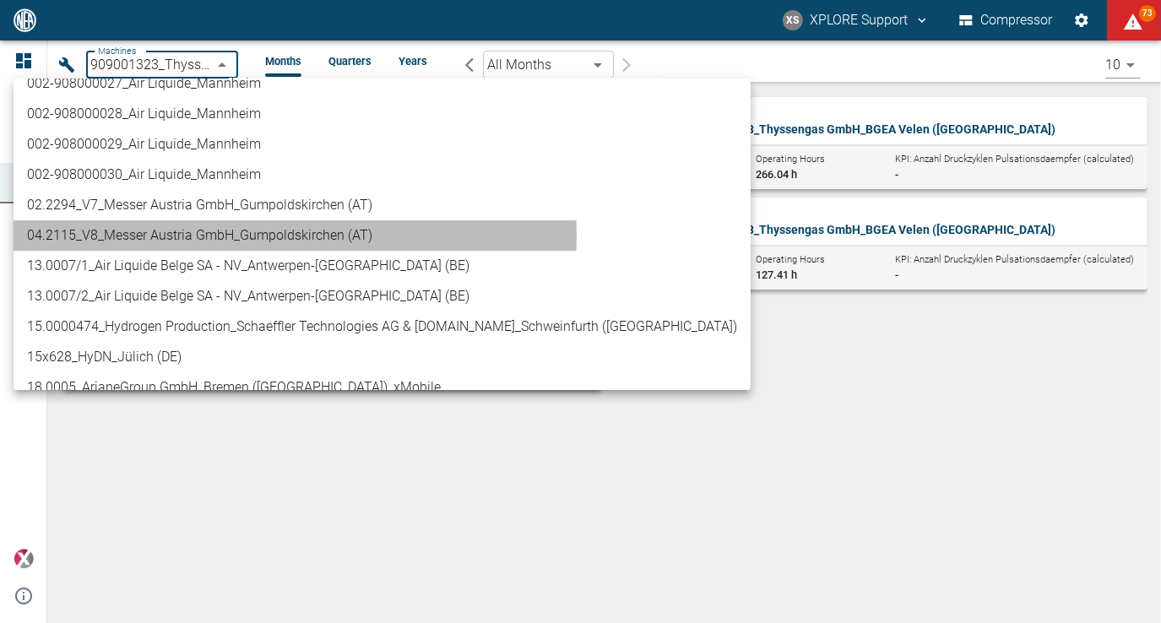
click at [115, 236] on li "04.2115_V8_Messer Austria GmbH_Gumpoldskirchen (AT)" at bounding box center [382, 235] width 737 height 30
type input "62df7942-7815-4ccf-a722-4ba74b721732"
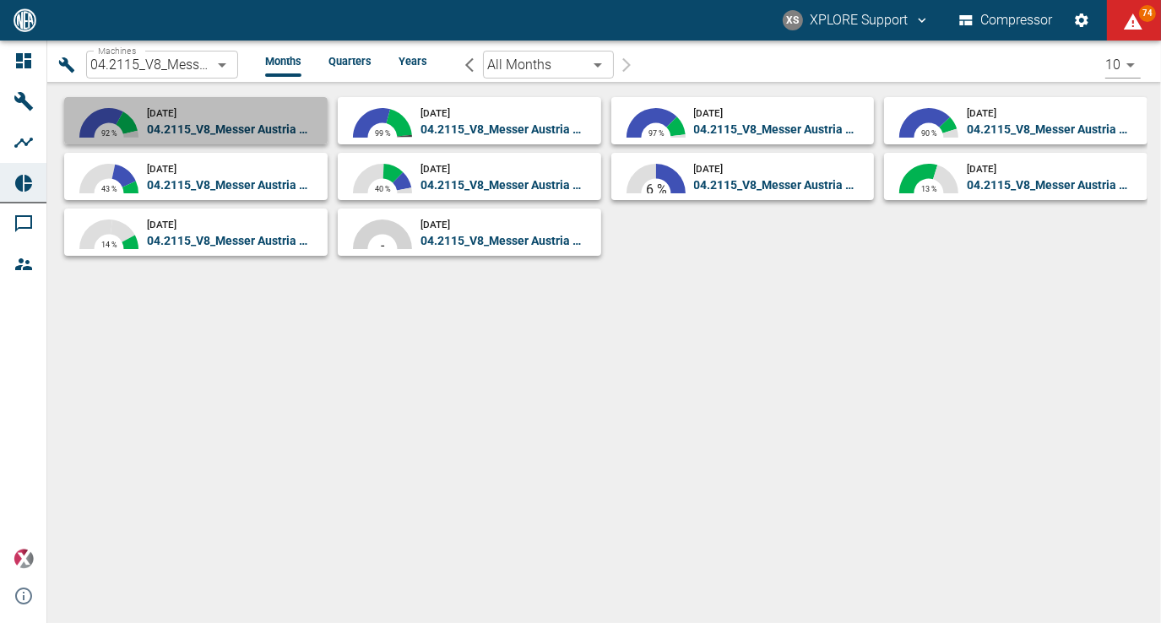
click at [106, 106] on div "66.08 % 26.31 % 7.41 % 0.19 % 92 %" at bounding box center [109, 138] width 76 height 68
